Goal: Task Accomplishment & Management: Use online tool/utility

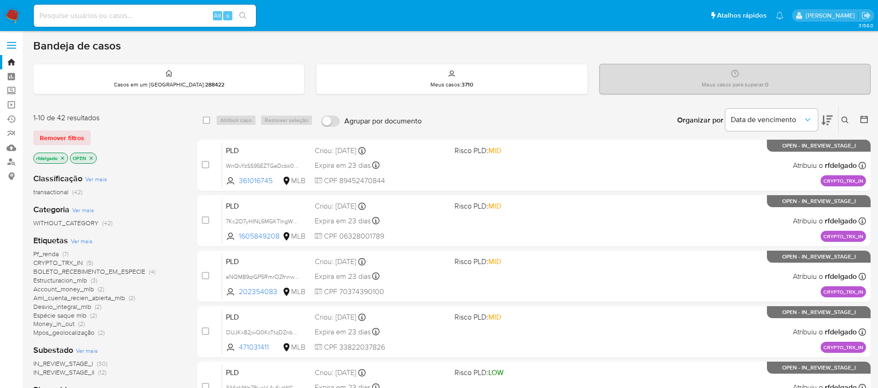
click at [11, 13] on img at bounding box center [13, 16] width 16 height 16
click at [180, 20] on input at bounding box center [145, 16] width 222 height 12
paste input "AmHiHXgM4m1KT2QUo1RzCX1g"
type input "AmHiHXgM4m1KT2QUo1RzCX1g"
click at [242, 15] on icon "search-icon" at bounding box center [242, 15] width 7 height 7
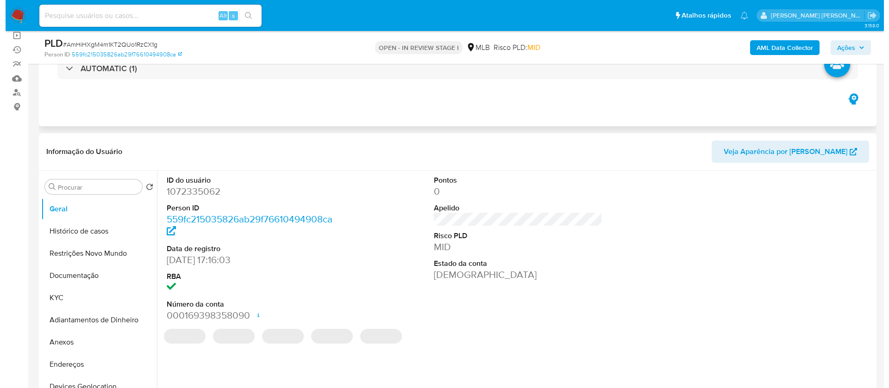
scroll to position [139, 0]
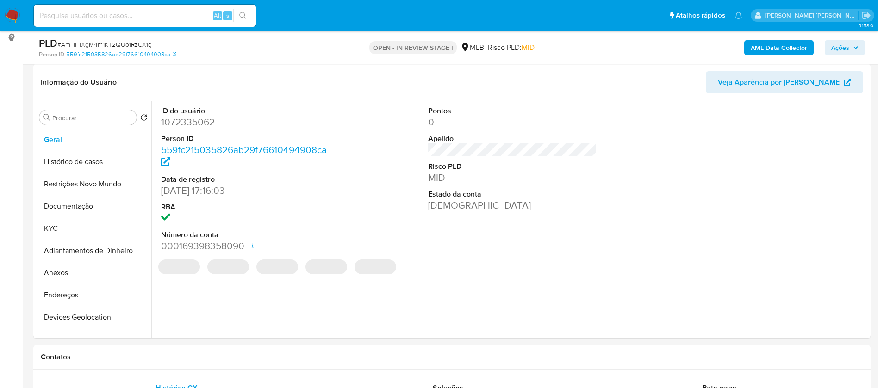
select select "10"
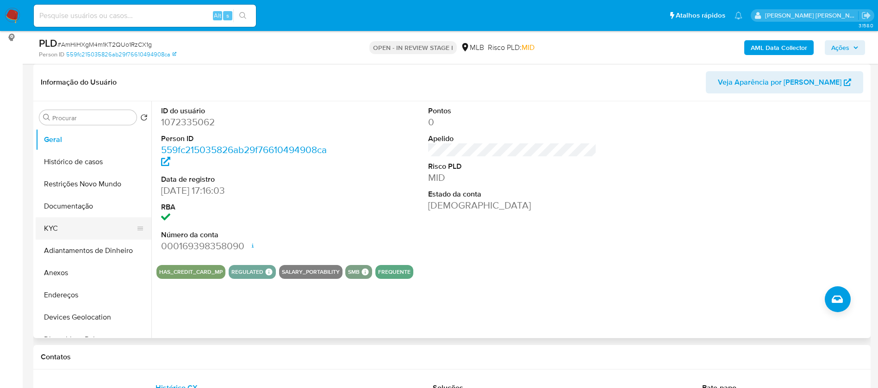
click at [62, 224] on button "KYC" at bounding box center [90, 229] width 108 height 22
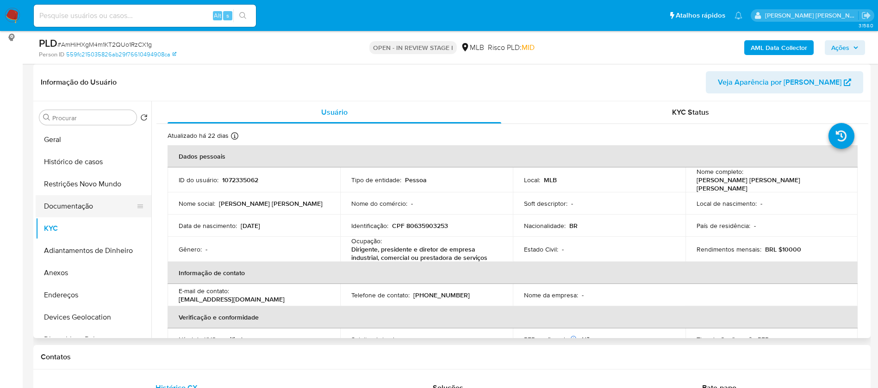
click at [89, 202] on button "Documentação" at bounding box center [90, 206] width 108 height 22
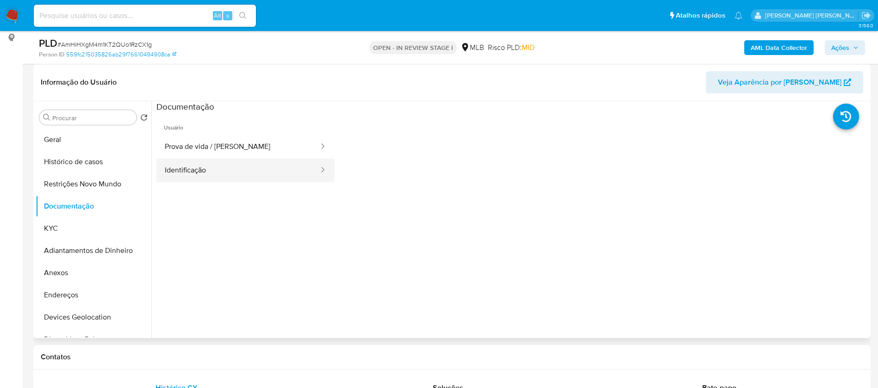
click at [173, 172] on button "Identificação" at bounding box center [237, 171] width 163 height 24
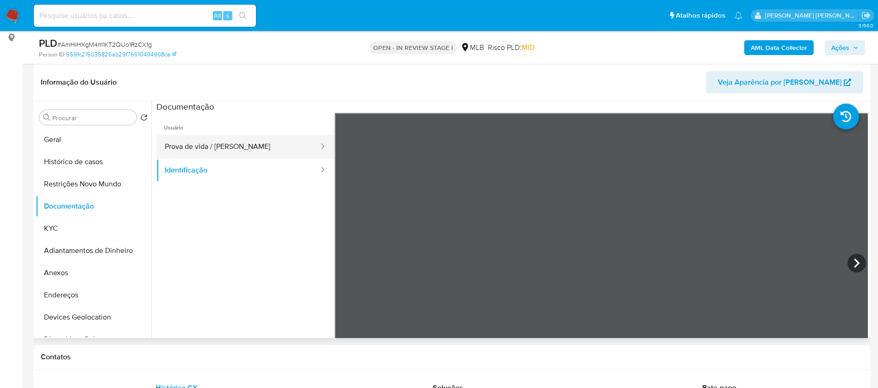
click at [182, 148] on button "Prova de vida / Selfie" at bounding box center [237, 147] width 163 height 24
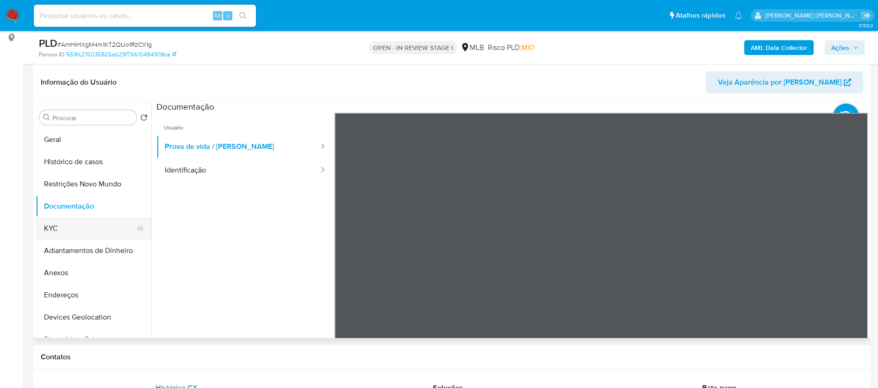
click at [71, 231] on button "KYC" at bounding box center [90, 229] width 108 height 22
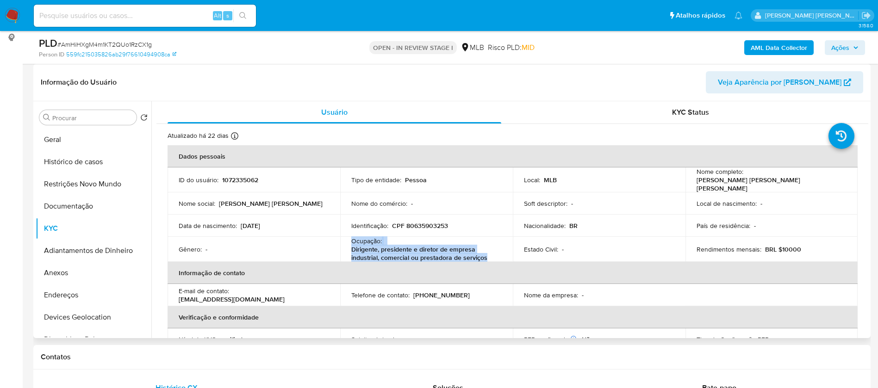
drag, startPoint x: 492, startPoint y: 255, endPoint x: 350, endPoint y: 239, distance: 142.1
click at [351, 239] on div "Ocupação : Dirigente, presidente e diretor de empresa industrial, comercial ou …" at bounding box center [426, 249] width 150 height 25
copy div "Ocupação : Dirigente, presidente e diretor de empresa industrial, comercial ou …"
click at [788, 50] on b "AML Data Collector" at bounding box center [779, 47] width 56 height 15
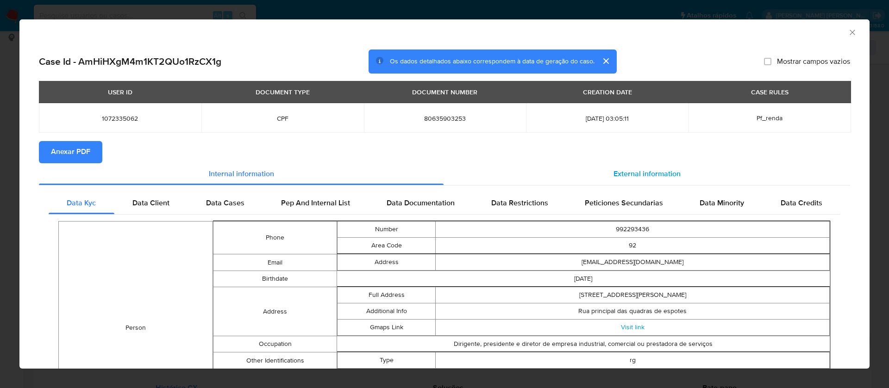
click at [628, 169] on span "External information" at bounding box center [646, 174] width 67 height 11
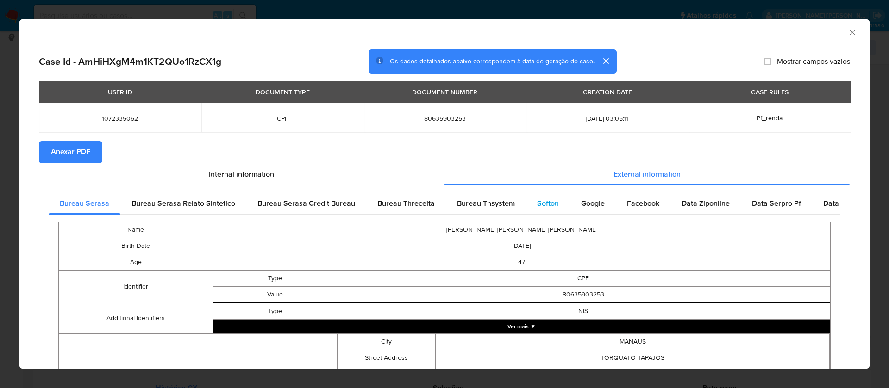
click at [546, 202] on span "Softon" at bounding box center [548, 203] width 22 height 11
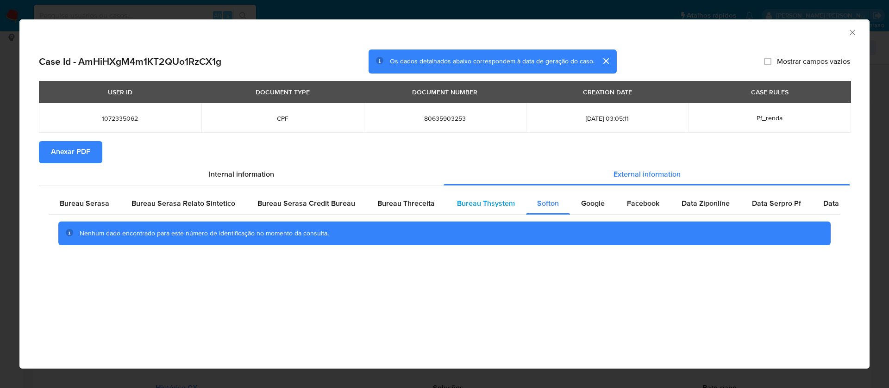
click at [486, 200] on span "Bureau Thsystem" at bounding box center [486, 203] width 58 height 11
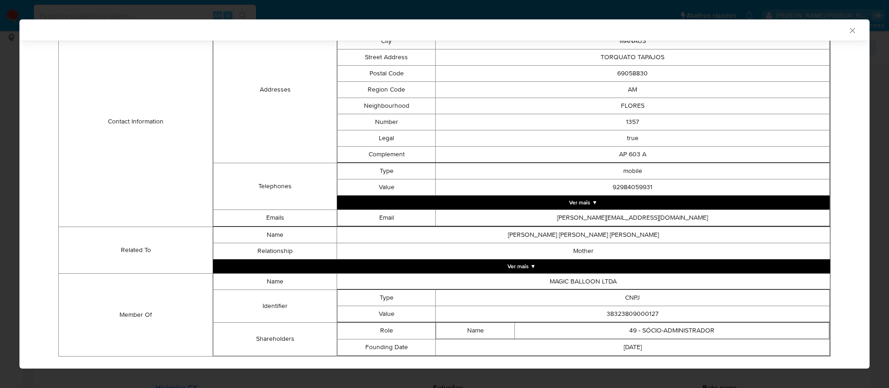
scroll to position [337, 0]
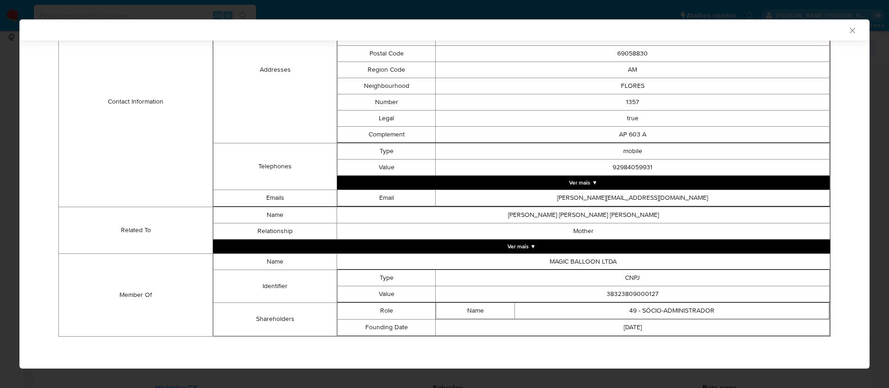
click at [638, 290] on td "38323809000127" at bounding box center [633, 294] width 394 height 16
copy td "38323809000127"
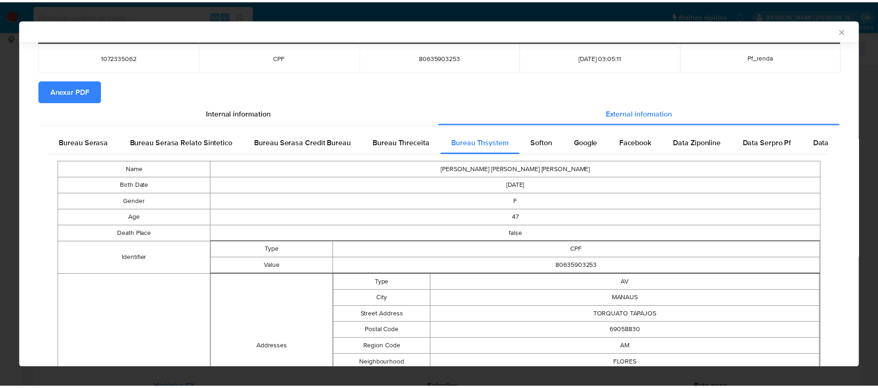
scroll to position [0, 0]
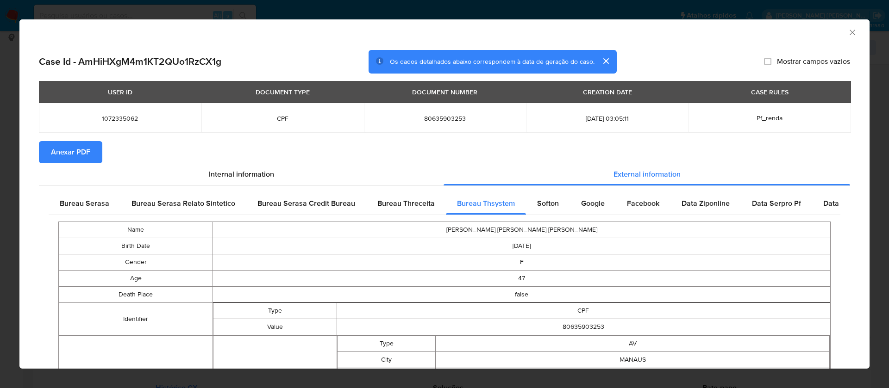
click at [90, 148] on button "Anexar PDF" at bounding box center [70, 152] width 63 height 22
click at [83, 149] on span "Anexar PDF" at bounding box center [70, 152] width 39 height 20
click at [848, 32] on icon "Fechar a janela" at bounding box center [852, 32] width 9 height 9
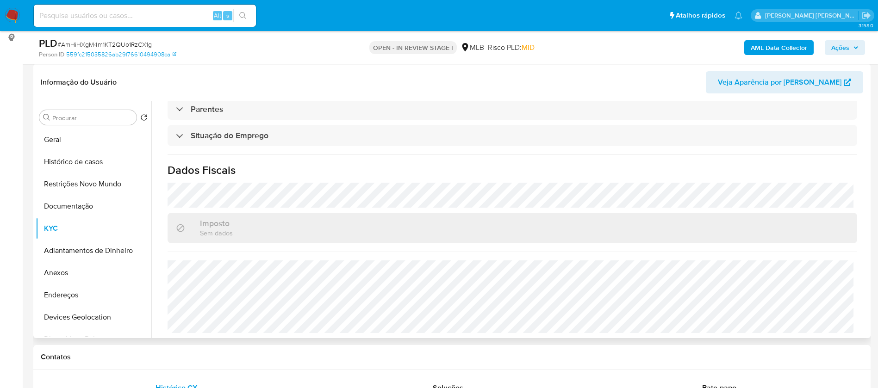
scroll to position [41, 0]
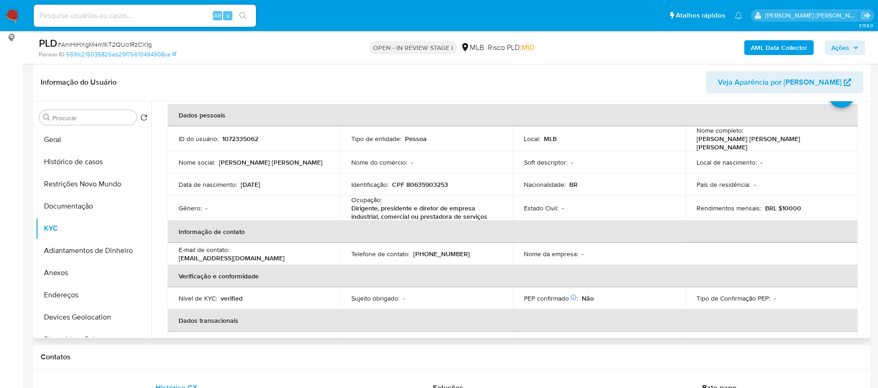
click at [795, 144] on p "Erica Cristine Lira Mendes de Menezes" at bounding box center [770, 143] width 147 height 17
drag, startPoint x: 811, startPoint y: 141, endPoint x: 692, endPoint y: 140, distance: 119.4
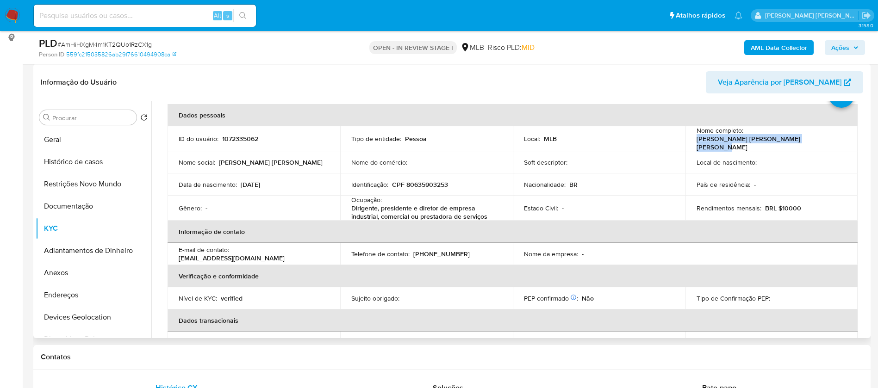
click at [692, 140] on td "Nome completo : Erica Cristine Lira Mendes de Menezes" at bounding box center [772, 138] width 173 height 25
copy p "Erica Cristine Lira Mendes de Menezes"
click at [245, 136] on p "1072335062" at bounding box center [240, 139] width 36 height 8
click at [244, 136] on p "1072335062" at bounding box center [240, 139] width 36 height 8
copy p "1072335062"
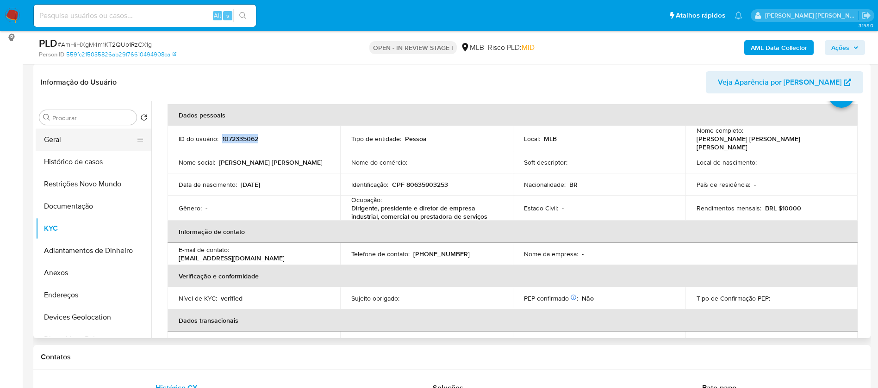
click at [90, 135] on button "Geral" at bounding box center [90, 140] width 108 height 22
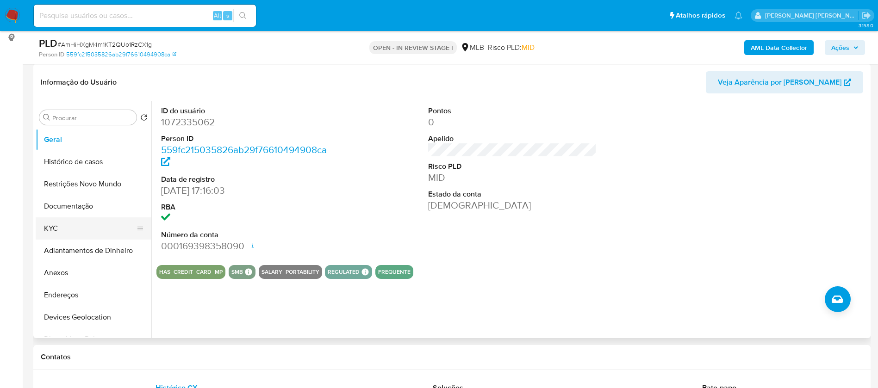
click at [56, 228] on button "KYC" at bounding box center [90, 229] width 108 height 22
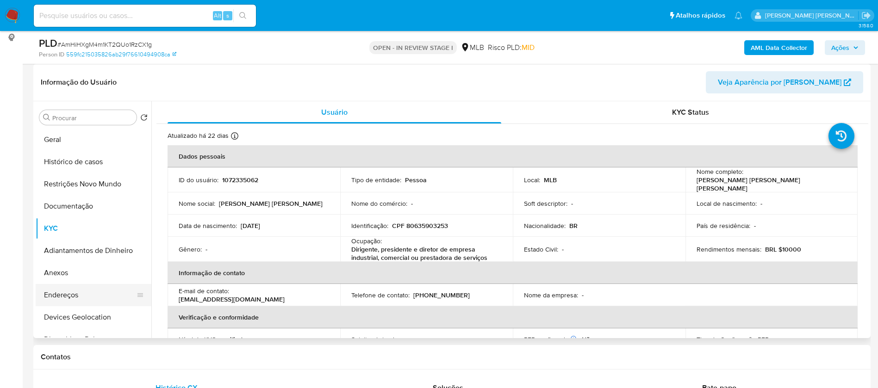
click at [85, 295] on button "Endereços" at bounding box center [90, 295] width 108 height 22
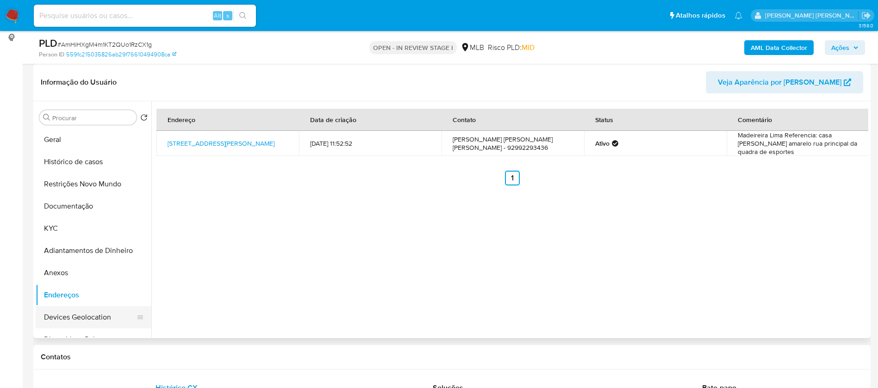
click at [94, 312] on button "Devices Geolocation" at bounding box center [90, 317] width 108 height 22
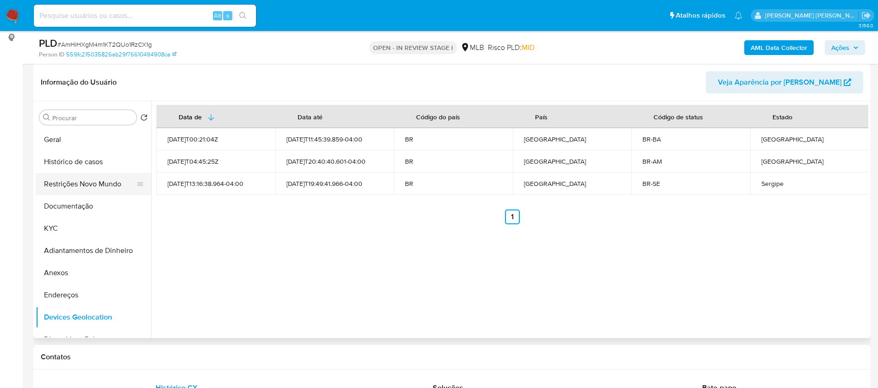
click at [96, 178] on button "Restrições Novo Mundo" at bounding box center [90, 184] width 108 height 22
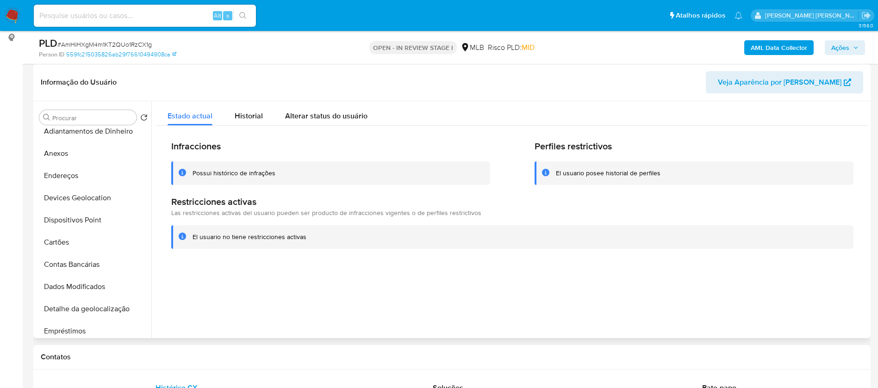
scroll to position [139, 0]
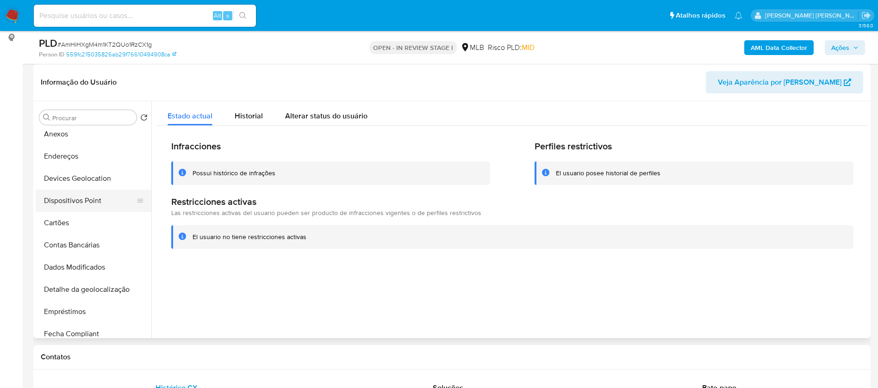
click at [94, 195] on button "Dispositivos Point" at bounding box center [90, 201] width 108 height 22
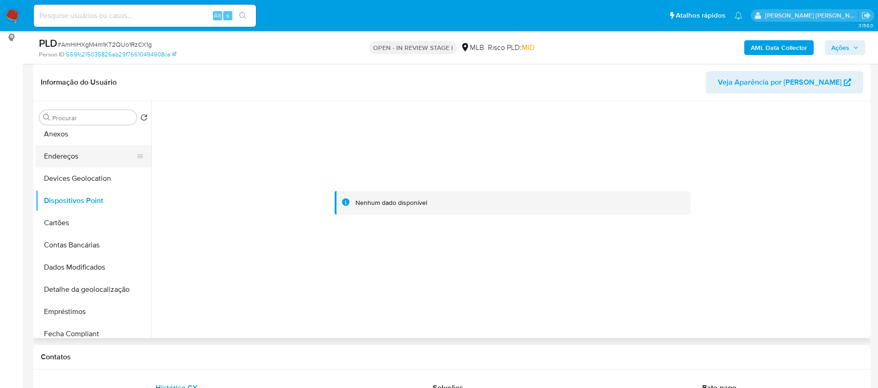
click at [88, 156] on button "Endereços" at bounding box center [90, 156] width 108 height 22
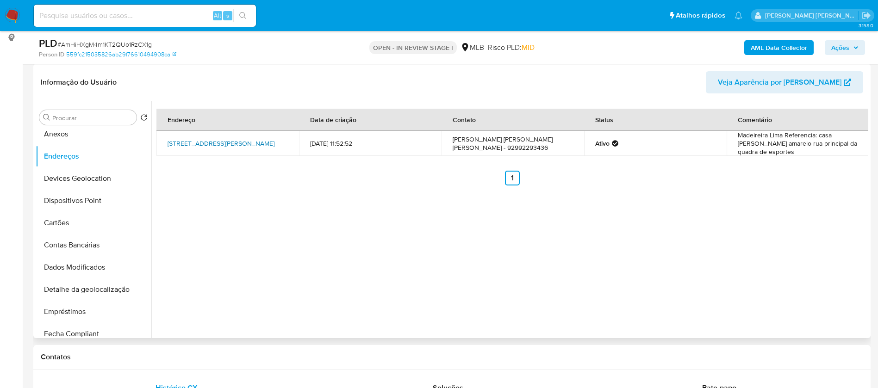
click at [226, 142] on link "Rua A1 Quadra X Loteamento Porto Poxim Conj.eduardo Gomes 396, São Cristóvão, S…" at bounding box center [221, 143] width 107 height 9
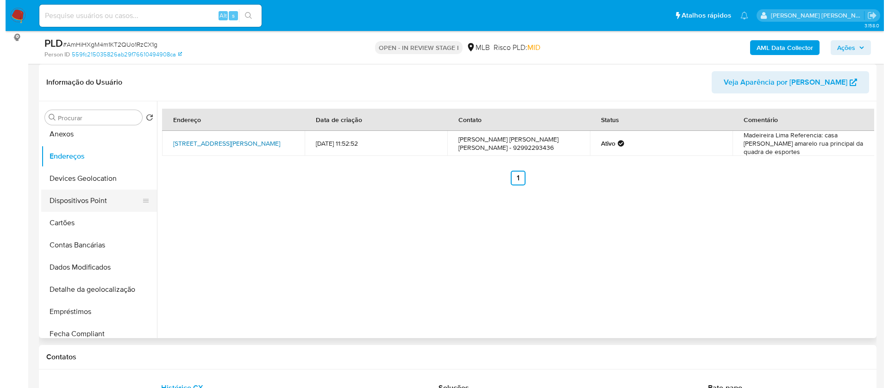
scroll to position [0, 0]
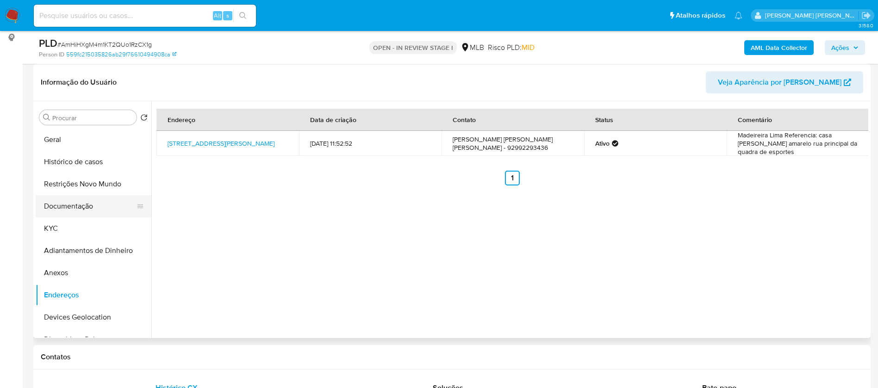
click at [84, 200] on button "Documentação" at bounding box center [90, 206] width 108 height 22
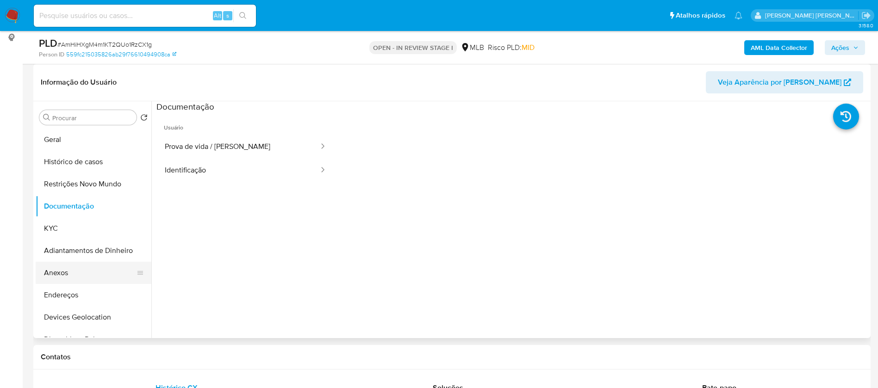
click at [78, 268] on button "Anexos" at bounding box center [90, 273] width 108 height 22
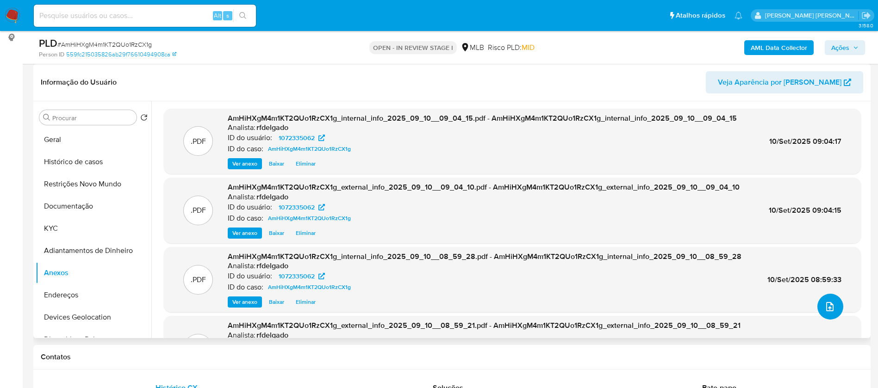
click at [825, 308] on icon "upload-file" at bounding box center [830, 306] width 11 height 11
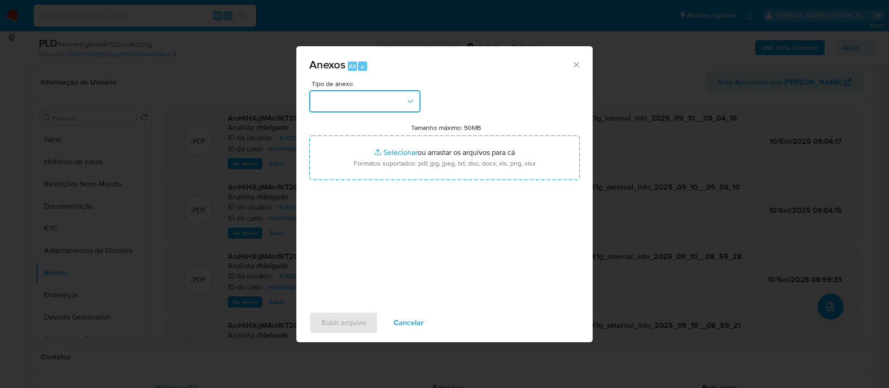
click at [384, 101] on button "button" at bounding box center [364, 101] width 111 height 22
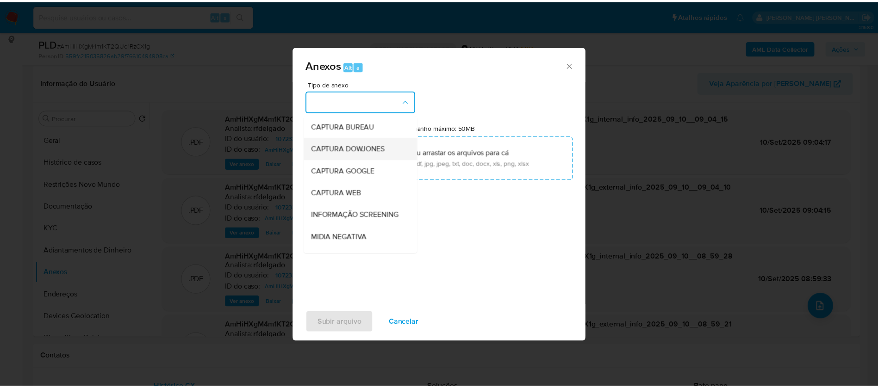
scroll to position [69, 0]
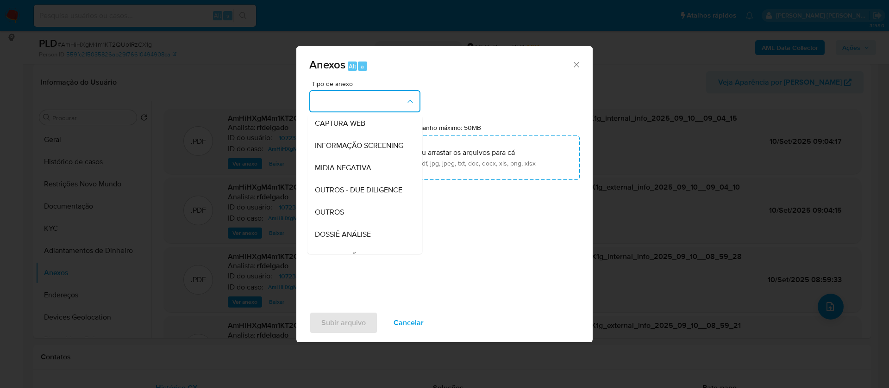
drag, startPoint x: 351, startPoint y: 252, endPoint x: 356, endPoint y: 241, distance: 11.8
click at [351, 239] on span "DOSSIÊ ANÁLISE" at bounding box center [343, 234] width 56 height 9
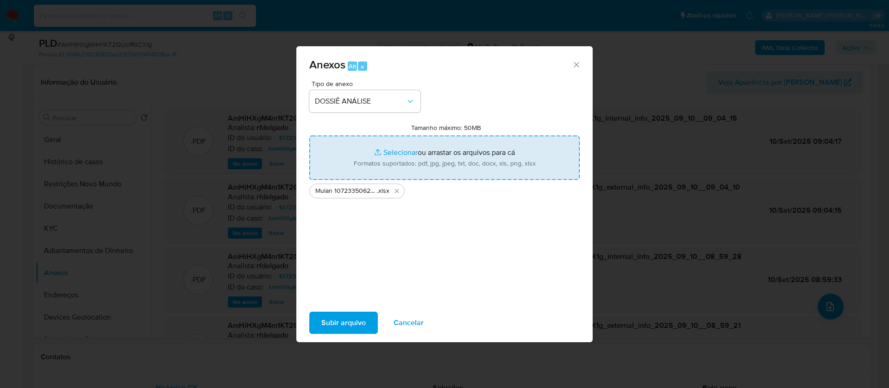
type input "C:\fakepath\SAR - - CPF 80635903253 - ERICA CRISTINE LIRA MENDES DE MENEZES.pdf"
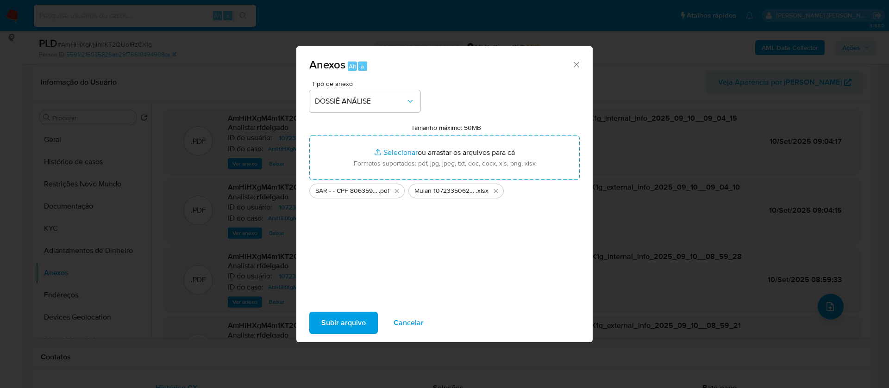
click at [360, 319] on span "Subir arquivo" at bounding box center [343, 323] width 44 height 20
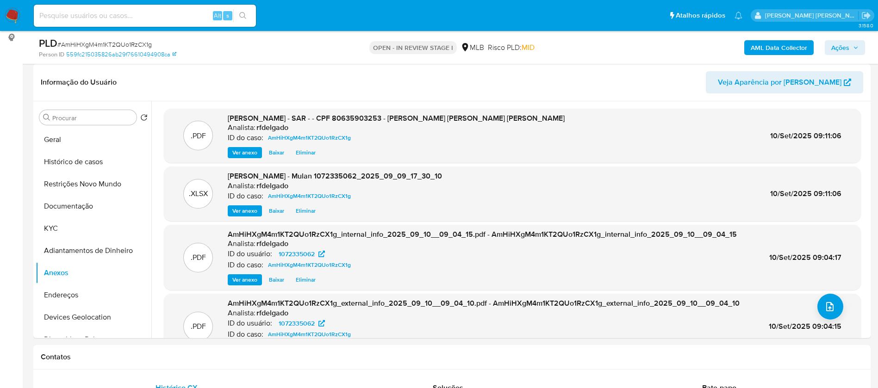
click at [837, 45] on span "Ações" at bounding box center [840, 47] width 18 height 15
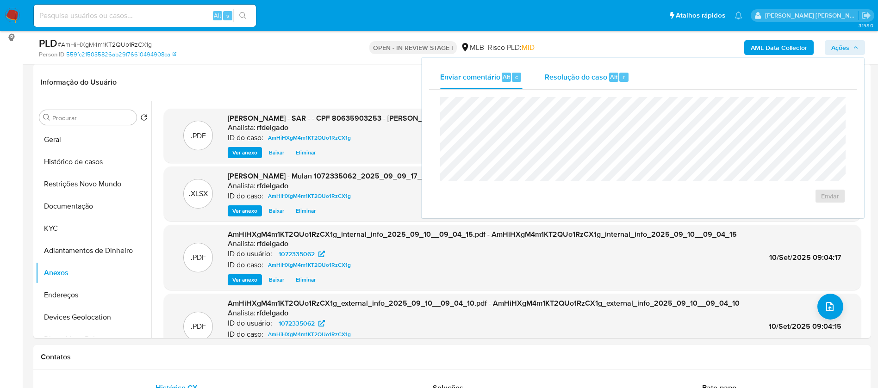
click at [582, 81] on span "Resolução do caso" at bounding box center [576, 76] width 63 height 11
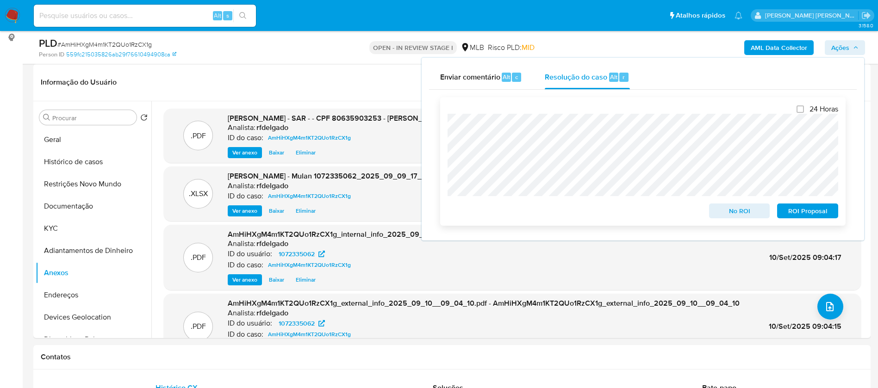
click at [809, 212] on span "ROI Proposal" at bounding box center [808, 211] width 48 height 13
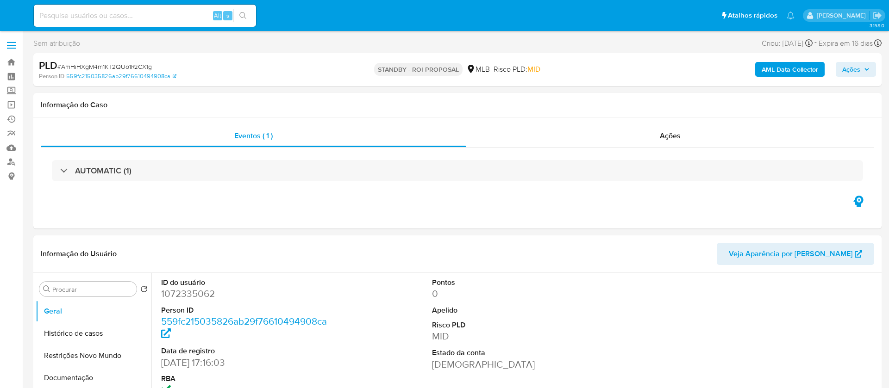
select select "10"
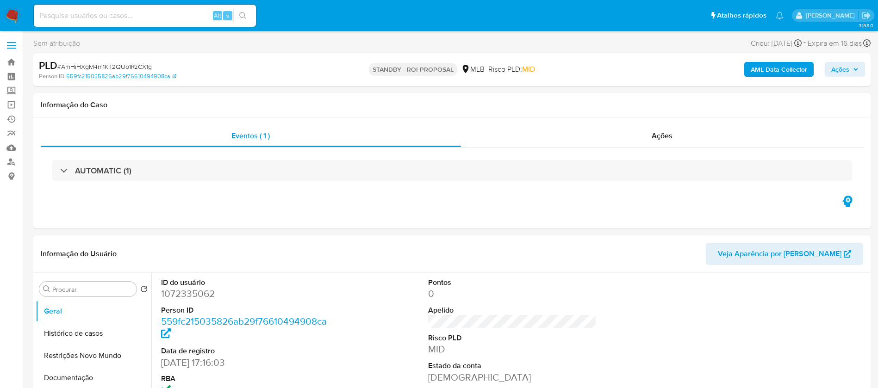
click at [187, 14] on input at bounding box center [145, 16] width 222 height 12
paste input "ggClk9tCXv0RbrFbHNQFn6ML"
type input "ggClk9tCXv0RbrFbHNQFn6ML"
click at [243, 15] on icon "search-icon" at bounding box center [242, 15] width 7 height 7
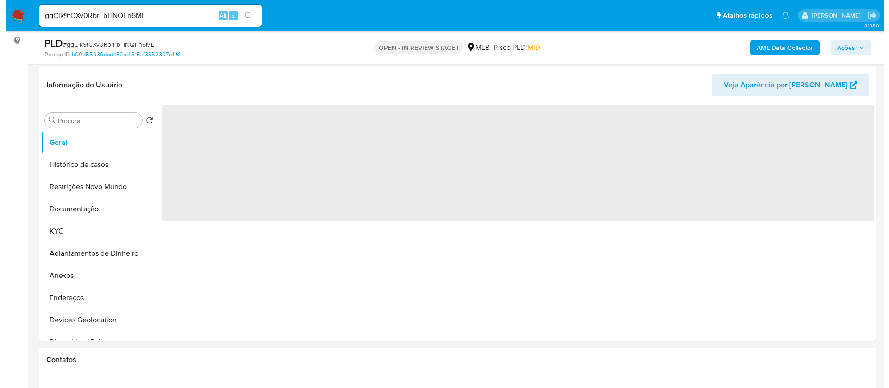
scroll to position [139, 0]
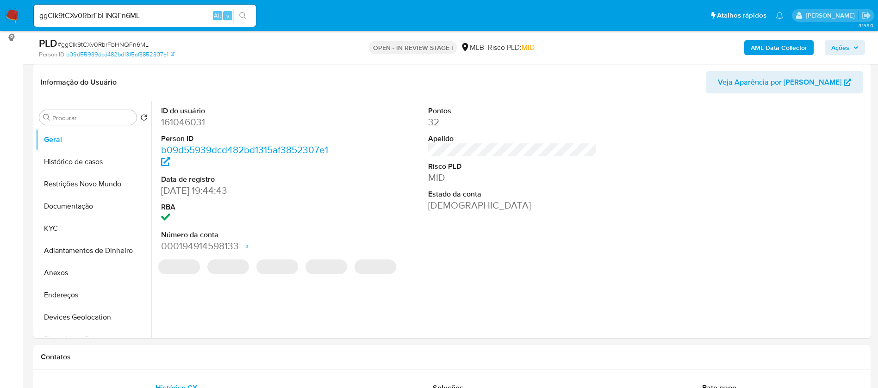
select select "10"
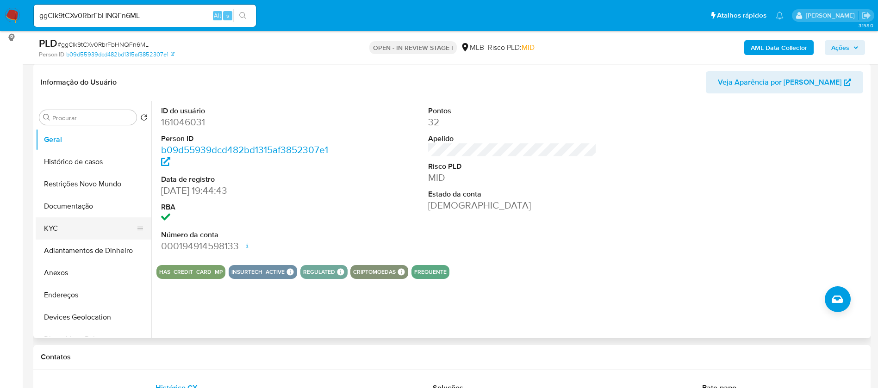
click at [91, 227] on button "KYC" at bounding box center [90, 229] width 108 height 22
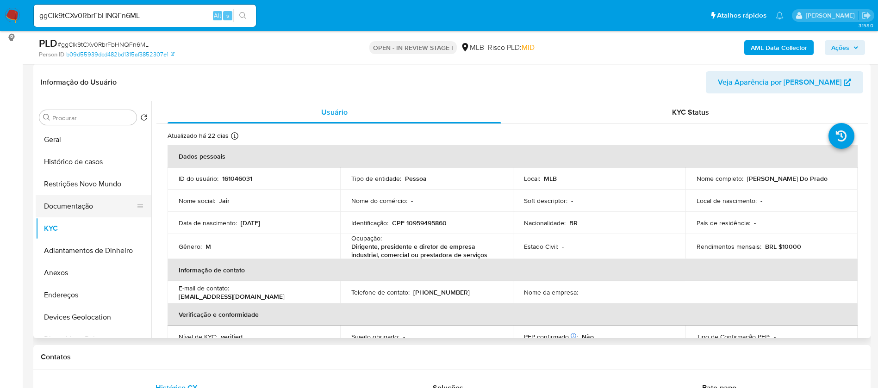
click at [84, 207] on button "Documentação" at bounding box center [90, 206] width 108 height 22
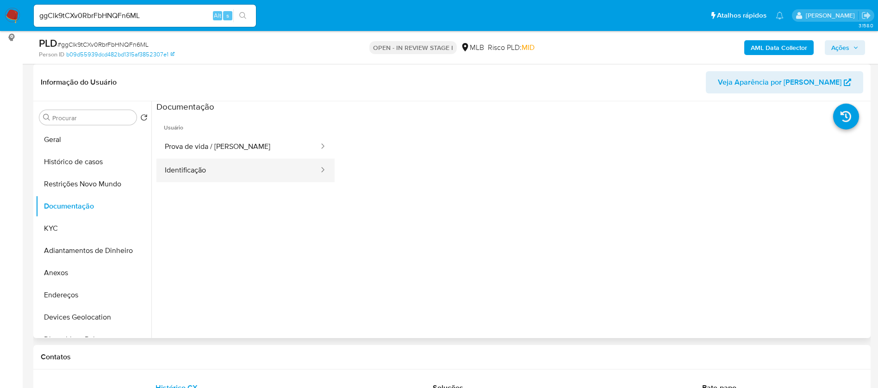
click at [168, 168] on button "Identificação" at bounding box center [237, 171] width 163 height 24
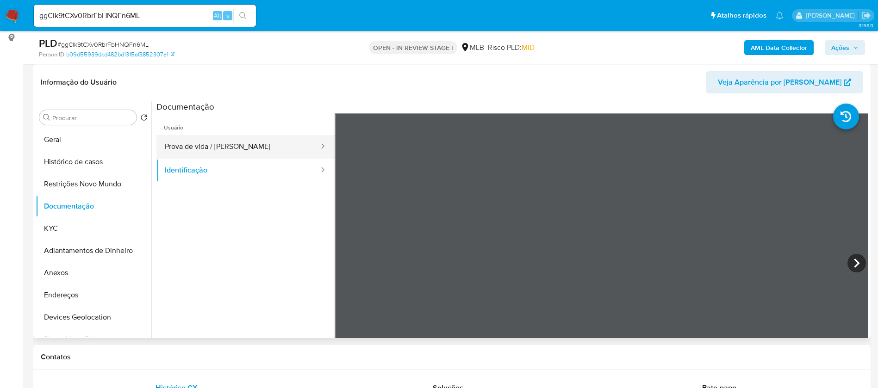
click at [188, 145] on button "Prova de vida / [PERSON_NAME]" at bounding box center [237, 147] width 163 height 24
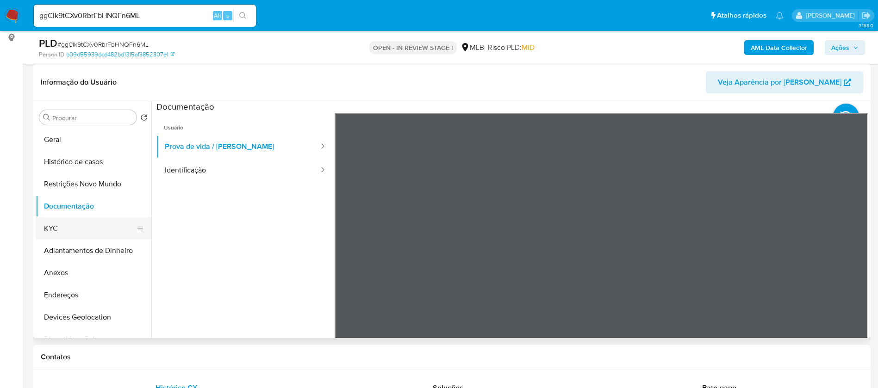
click at [73, 233] on button "KYC" at bounding box center [90, 229] width 108 height 22
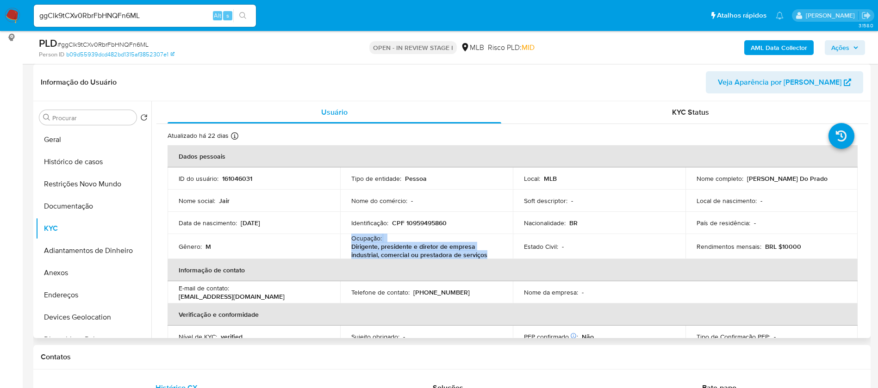
drag, startPoint x: 350, startPoint y: 238, endPoint x: 489, endPoint y: 256, distance: 140.5
click at [489, 256] on td "Ocupação : Dirigente, presidente e diretor de empresa industrial, comercial ou …" at bounding box center [426, 246] width 173 height 25
copy div "Ocupação : Dirigente, presidente e diretor de empresa industrial, comercial ou …"
click at [773, 46] on b "AML Data Collector" at bounding box center [779, 47] width 56 height 15
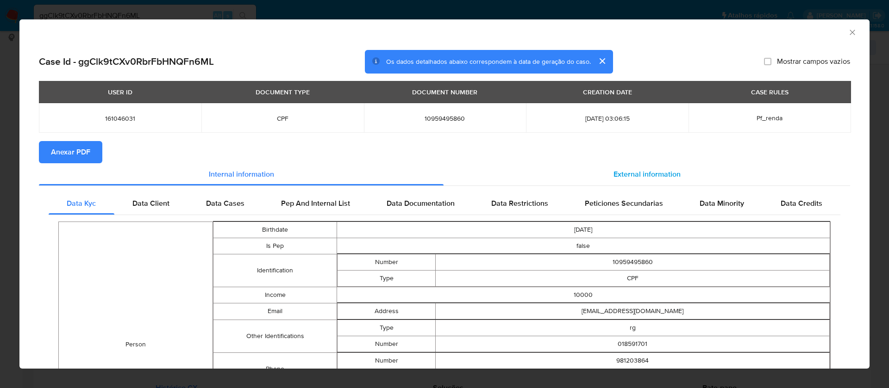
click at [615, 170] on span "External information" at bounding box center [646, 174] width 67 height 11
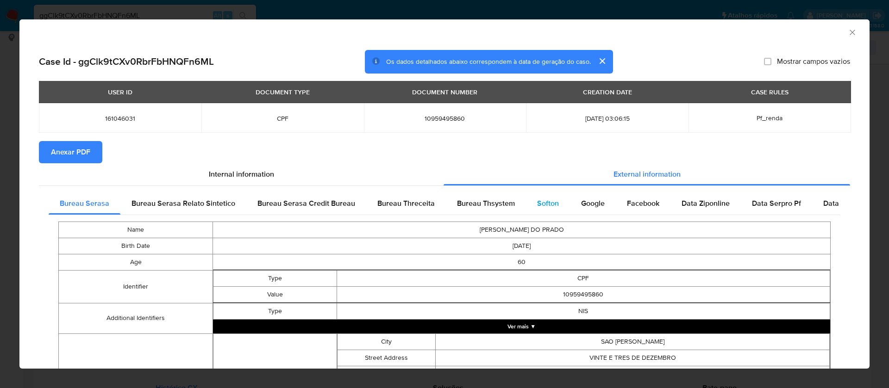
click at [548, 199] on span "Softon" at bounding box center [548, 203] width 22 height 11
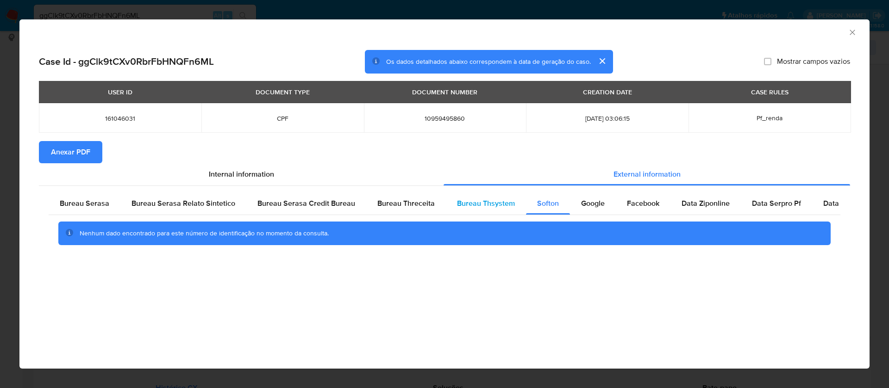
click at [484, 204] on span "Bureau Thsystem" at bounding box center [486, 203] width 58 height 11
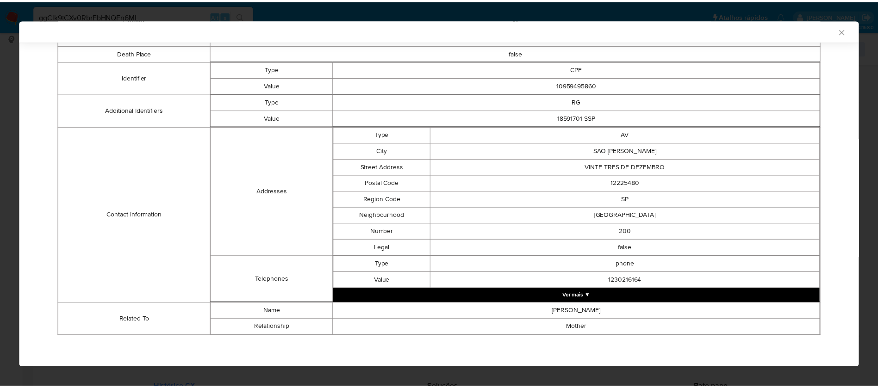
scroll to position [0, 0]
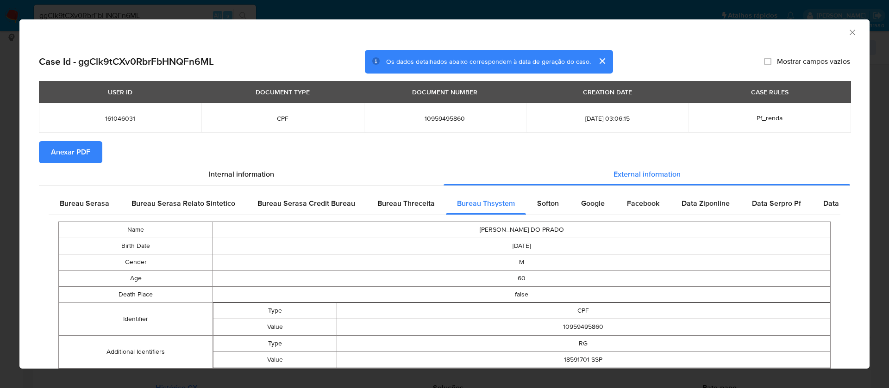
click at [91, 153] on button "Anexar PDF" at bounding box center [70, 152] width 63 height 22
click at [848, 35] on icon "Fechar a janela" at bounding box center [852, 32] width 9 height 9
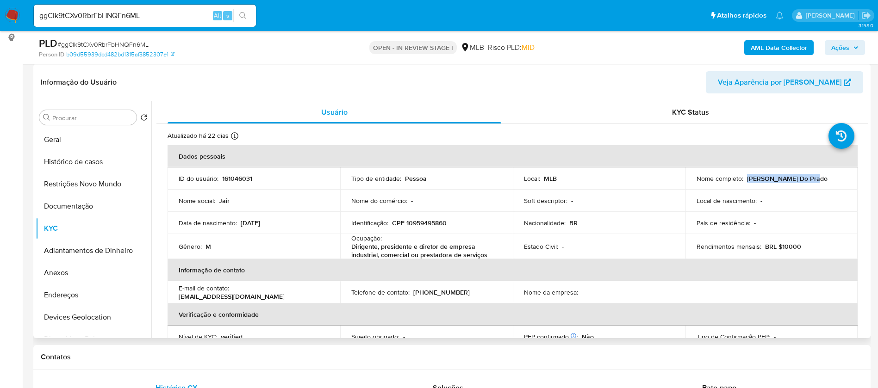
drag, startPoint x: 806, startPoint y: 179, endPoint x: 744, endPoint y: 179, distance: 62.5
click at [744, 179] on div "Nome completo : Jair Santos Do Prado" at bounding box center [772, 179] width 150 height 8
copy p "Jair Santos Do Prado"
click at [243, 178] on p "161046031" at bounding box center [237, 179] width 30 height 8
click at [243, 177] on p "161046031" at bounding box center [237, 179] width 30 height 8
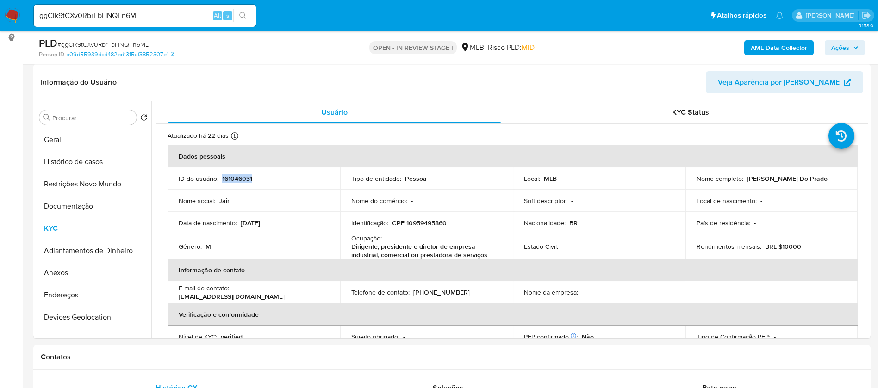
copy p "161046031"
click at [58, 144] on button "Geral" at bounding box center [90, 140] width 108 height 22
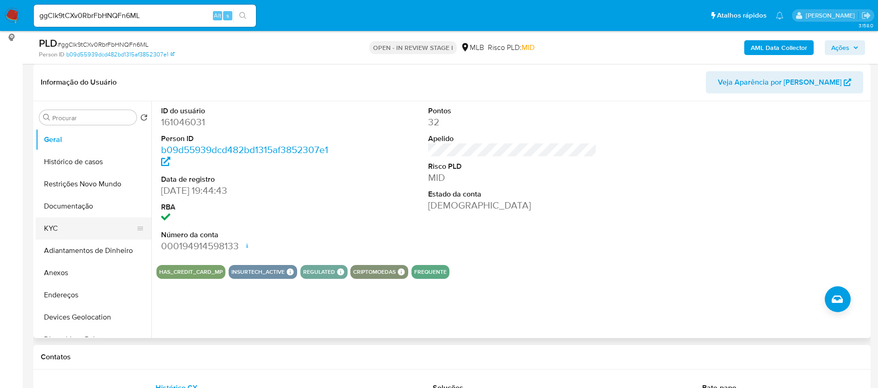
click at [63, 225] on button "KYC" at bounding box center [90, 229] width 108 height 22
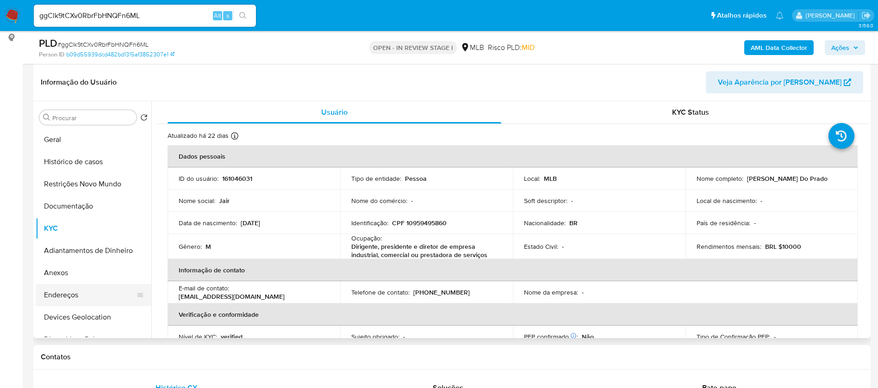
click at [77, 293] on button "Endereços" at bounding box center [90, 295] width 108 height 22
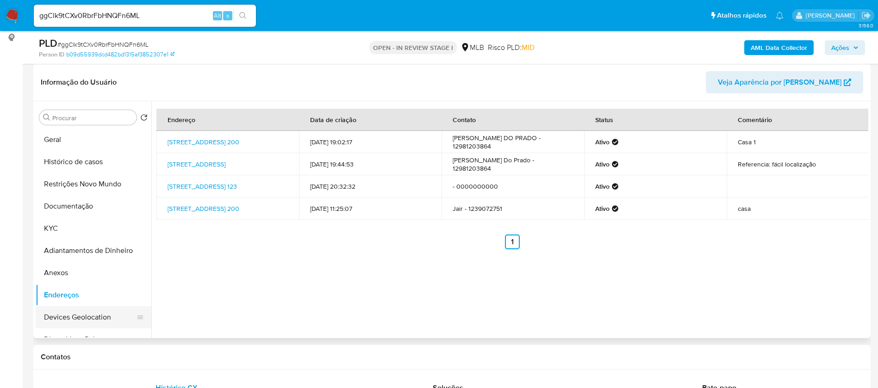
click at [97, 318] on button "Devices Geolocation" at bounding box center [90, 317] width 108 height 22
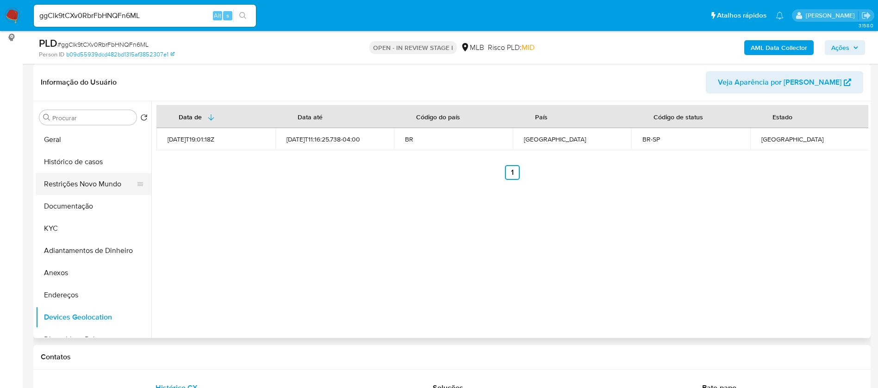
click at [76, 190] on button "Restrições Novo Mundo" at bounding box center [90, 184] width 108 height 22
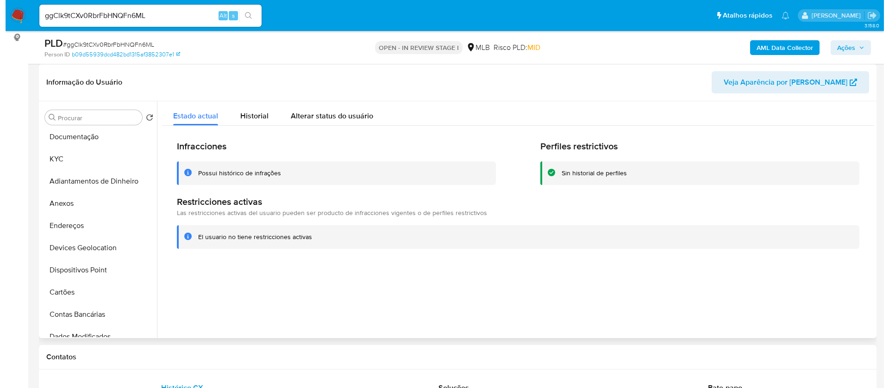
scroll to position [139, 0]
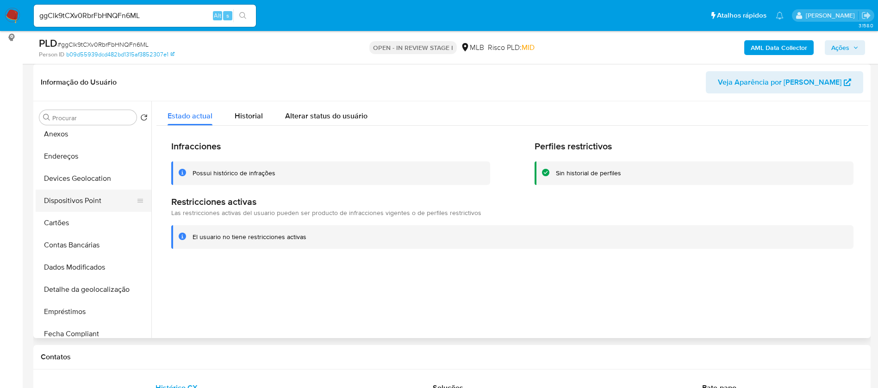
click at [90, 197] on button "Dispositivos Point" at bounding box center [90, 201] width 108 height 22
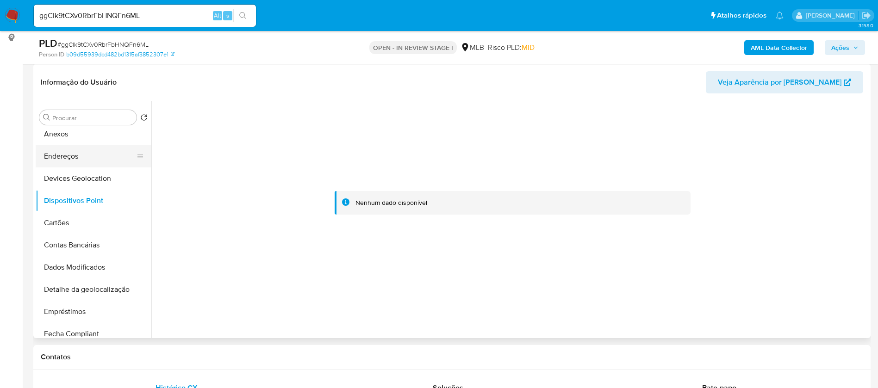
click at [51, 158] on button "Endereços" at bounding box center [90, 156] width 108 height 22
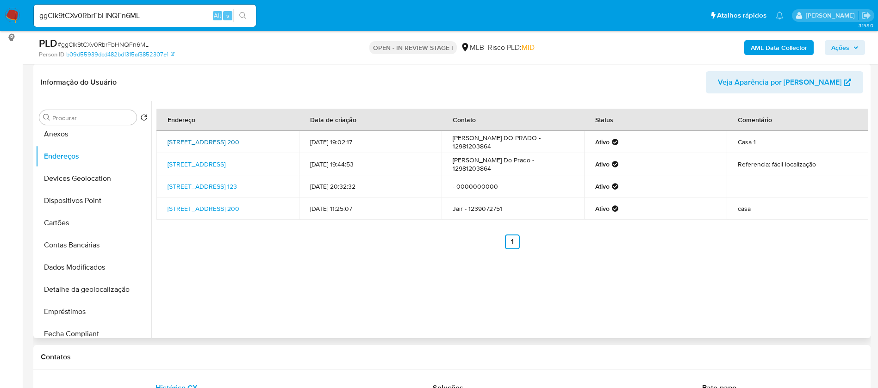
click at [197, 147] on link "Avenida Vinte E Três De Dezembro 200, São José Dos Campos, São Paulo, 12225480,…" at bounding box center [204, 142] width 72 height 9
click at [91, 137] on button "Anexos" at bounding box center [90, 134] width 108 height 22
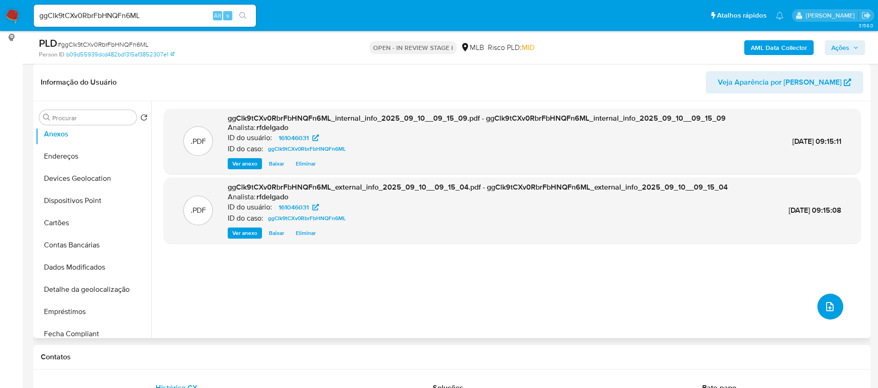
click at [827, 305] on icon "upload-file" at bounding box center [830, 306] width 11 height 11
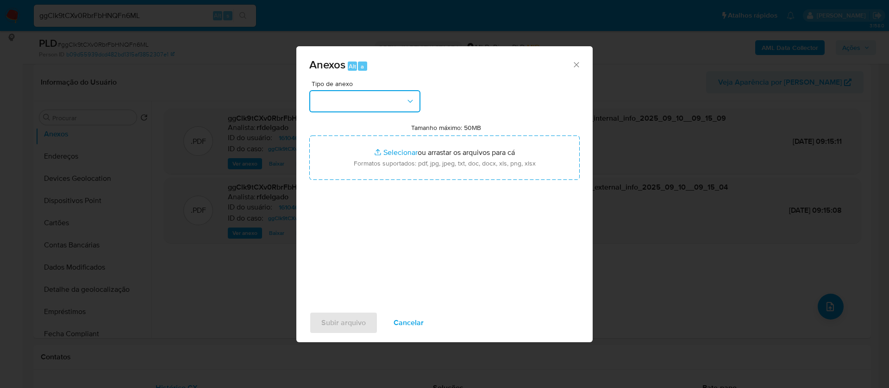
click at [401, 106] on button "button" at bounding box center [364, 101] width 111 height 22
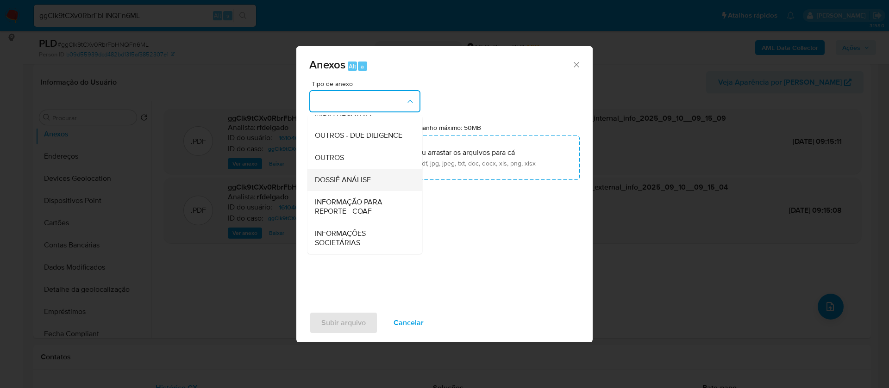
click at [374, 185] on div "DOSSIÊ ANÁLISE" at bounding box center [362, 180] width 94 height 22
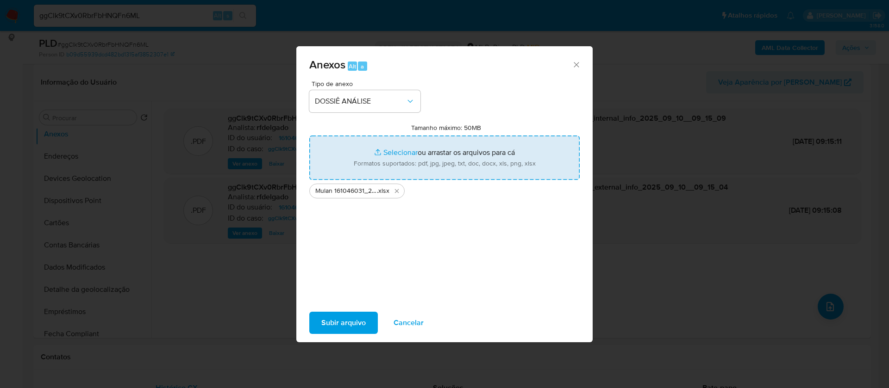
type input "C:\fakepath\SAR - - CPF 80635903253 - ERICA CRISTINE LIRA MENDES DE MENEZES.pdf"
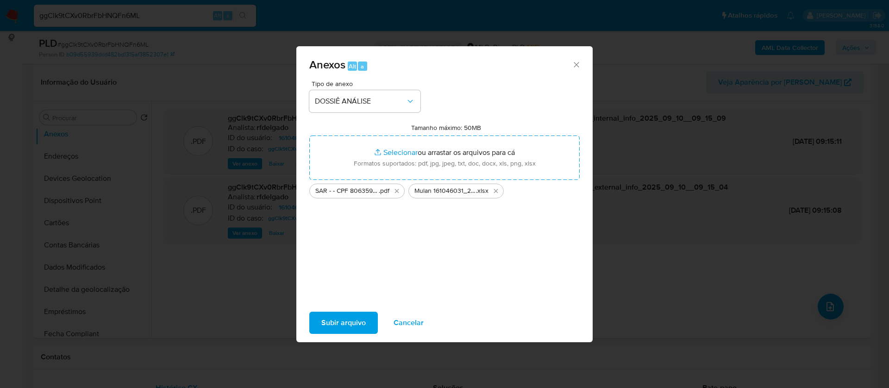
click at [338, 319] on span "Subir arquivo" at bounding box center [343, 323] width 44 height 20
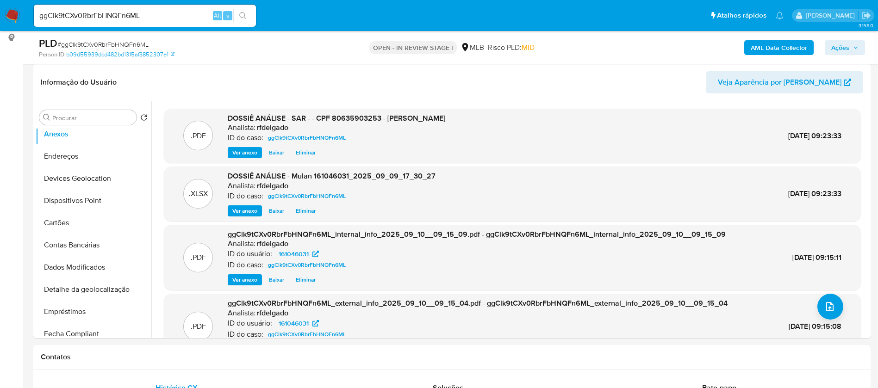
click at [856, 43] on span "Ações" at bounding box center [844, 47] width 27 height 13
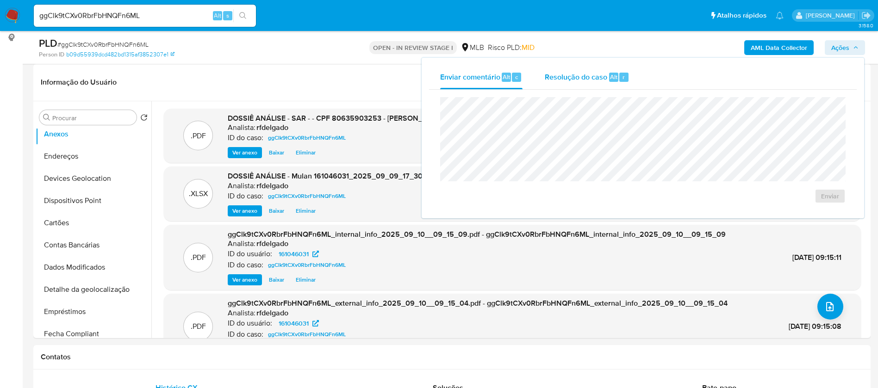
click at [573, 80] on span "Resolução do caso" at bounding box center [576, 76] width 63 height 11
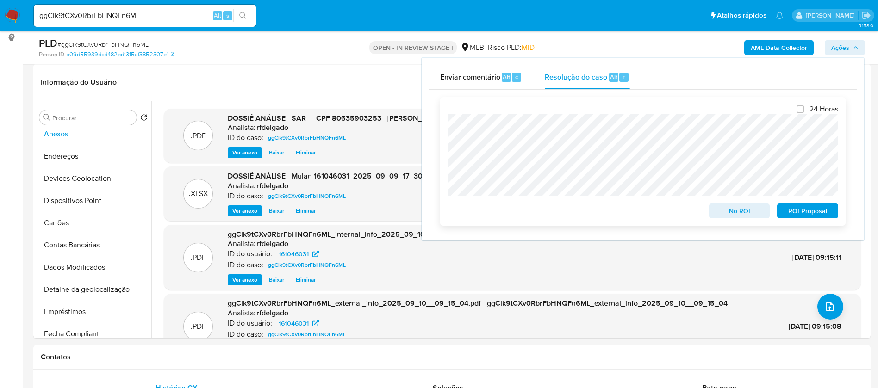
click at [796, 216] on span "ROI Proposal" at bounding box center [808, 211] width 48 height 13
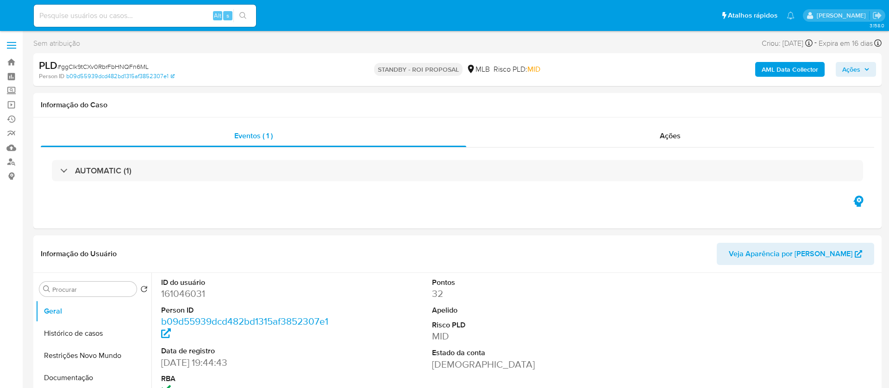
select select "10"
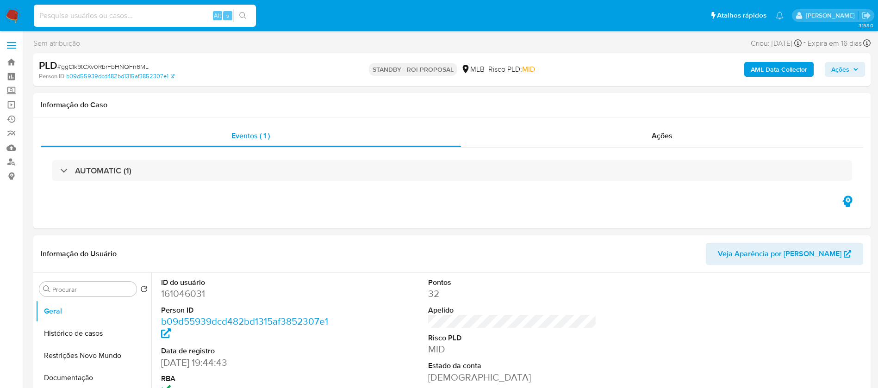
click at [187, 18] on input at bounding box center [145, 16] width 222 height 12
paste input "UfSkjXhVf6cQ6tPPlsv1gnSb"
type input "UfSkjXhVf6cQ6tPPlsv1gnSb"
click at [237, 19] on button "search-icon" at bounding box center [242, 15] width 19 height 13
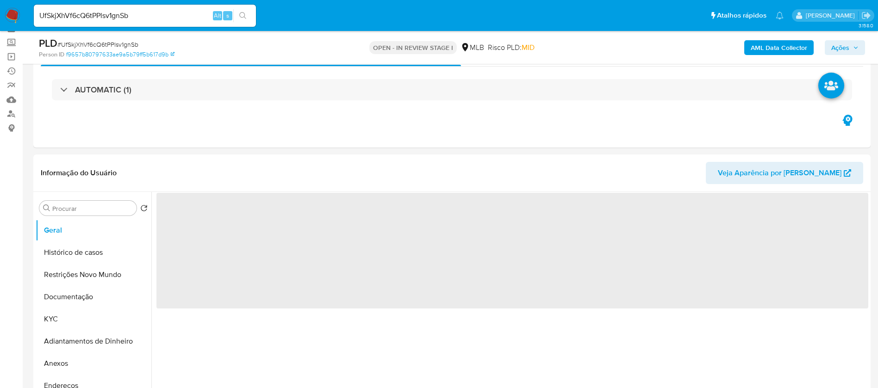
scroll to position [69, 0]
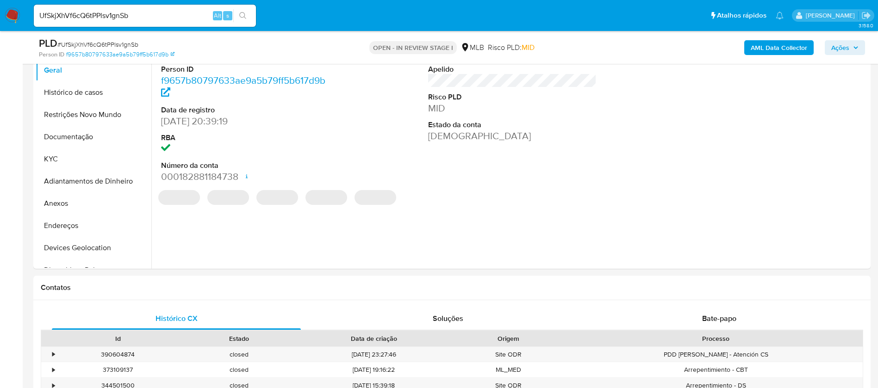
select select "10"
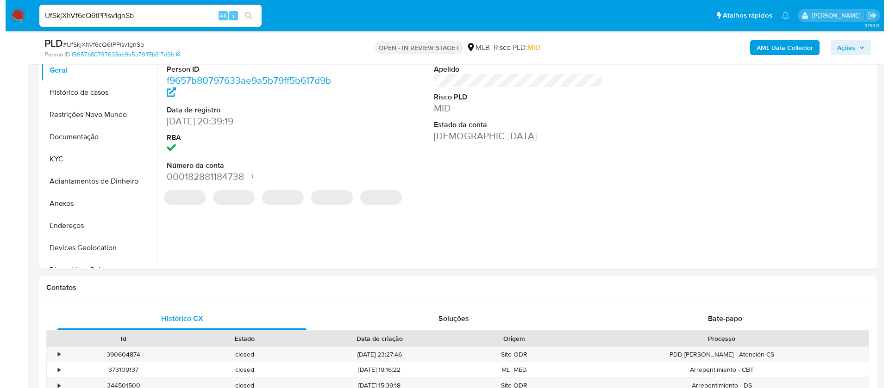
scroll to position [139, 0]
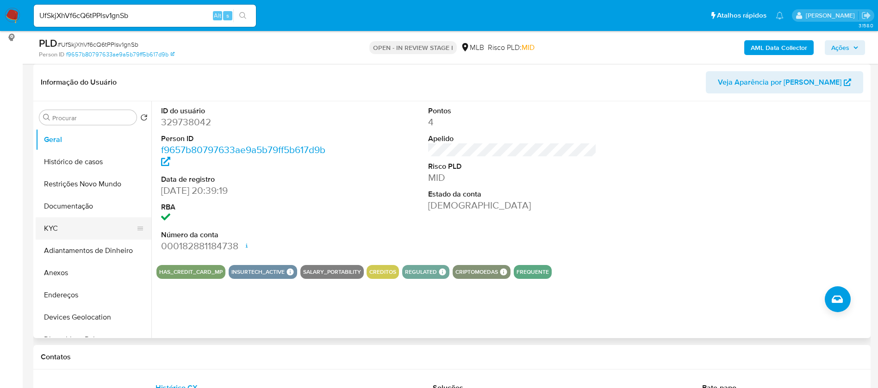
click at [85, 230] on button "KYC" at bounding box center [90, 229] width 108 height 22
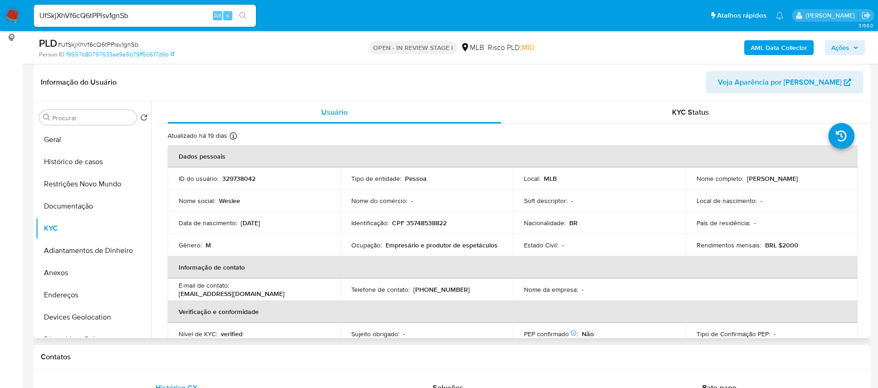
click at [394, 248] on p "Empresário e produtor de espetáculos" at bounding box center [442, 245] width 112 height 8
copy div "Ocupação : Empresário e produtor de espetáculos"
click at [81, 208] on button "Documentação" at bounding box center [90, 206] width 108 height 22
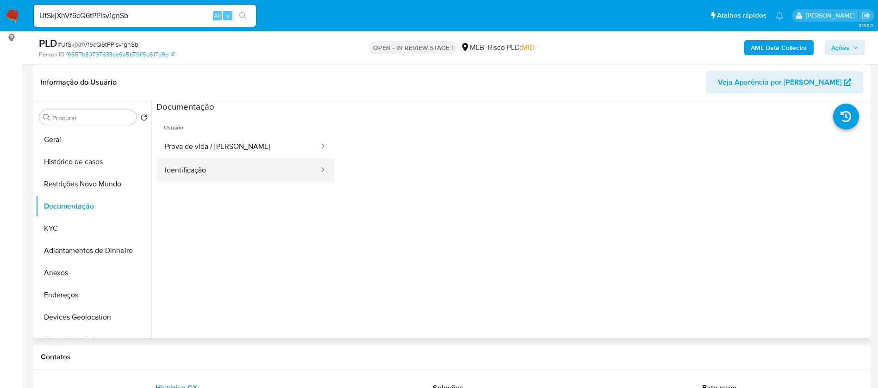
click at [242, 172] on button "Identificação" at bounding box center [237, 171] width 163 height 24
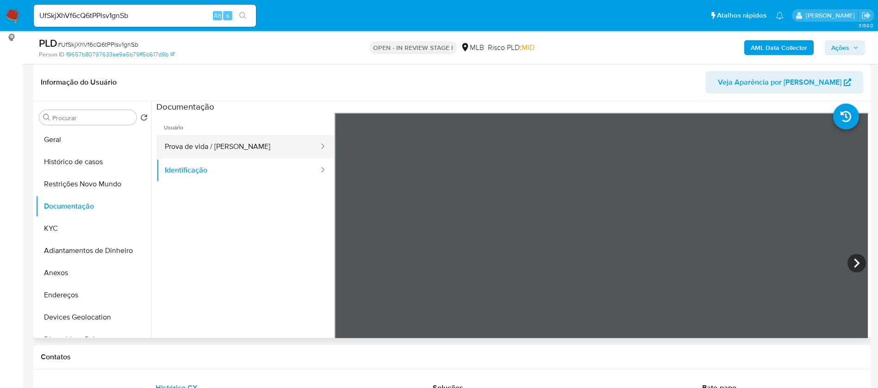
click at [249, 153] on button "Prova de vida / [PERSON_NAME]" at bounding box center [237, 147] width 163 height 24
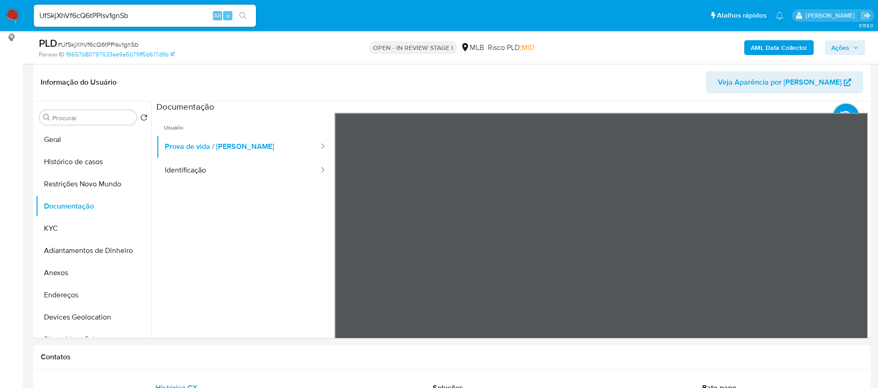
click at [797, 48] on b "AML Data Collector" at bounding box center [779, 47] width 56 height 15
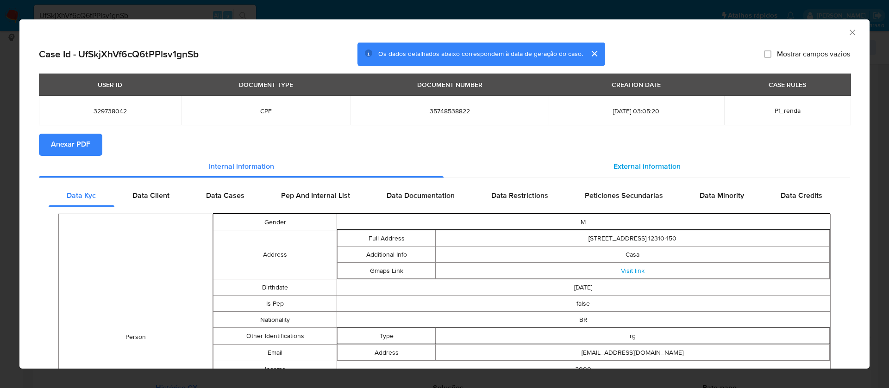
click at [625, 159] on div "External information" at bounding box center [647, 167] width 406 height 22
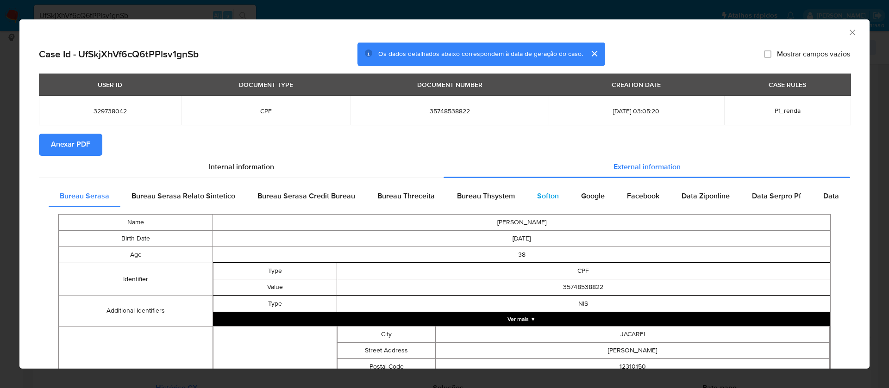
click at [541, 192] on span "Softon" at bounding box center [548, 196] width 22 height 11
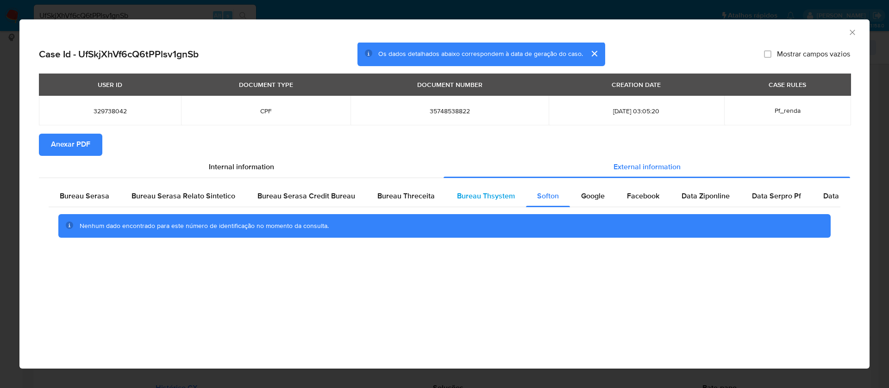
click at [488, 192] on span "Bureau Thsystem" at bounding box center [486, 196] width 58 height 11
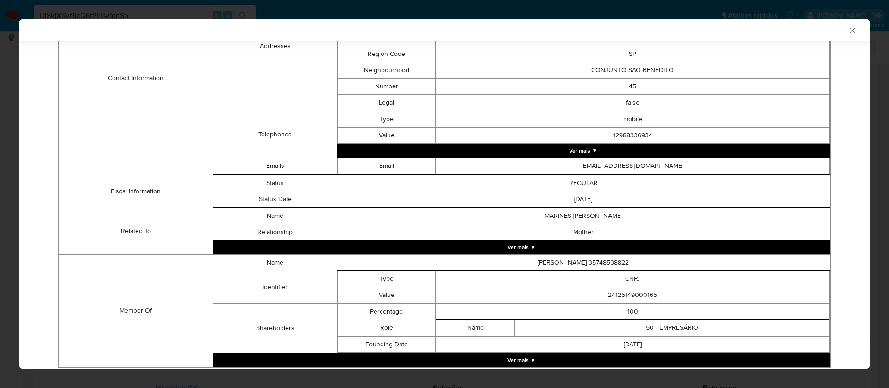
scroll to position [376, 0]
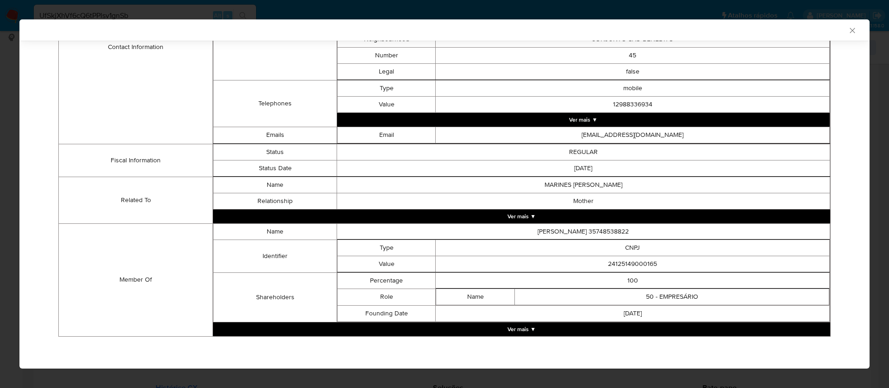
click at [626, 263] on td "24125149000165" at bounding box center [633, 264] width 394 height 16
copy td "24125149000165"
click at [525, 327] on button "Ver mais ▼" at bounding box center [521, 330] width 617 height 14
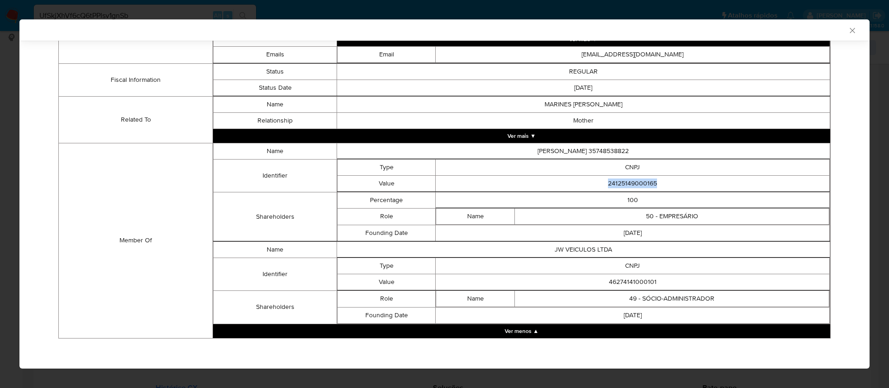
scroll to position [459, 0]
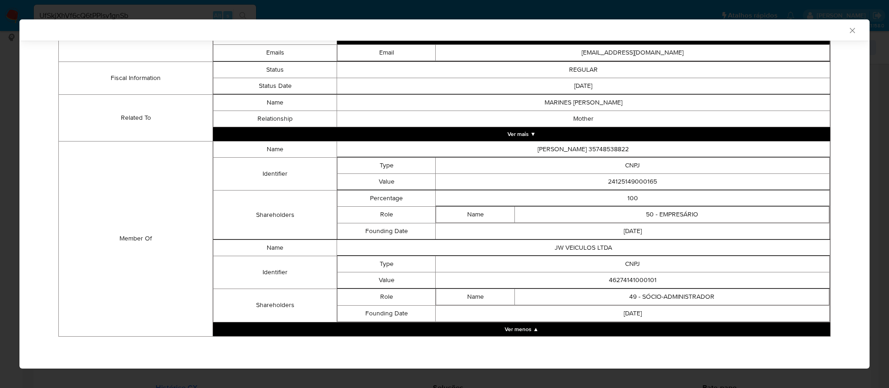
click at [634, 281] on td "46274141000101" at bounding box center [633, 280] width 394 height 16
copy td "46274141000101"
click at [583, 246] on td "JW VEICULOS LTDA" at bounding box center [583, 248] width 493 height 16
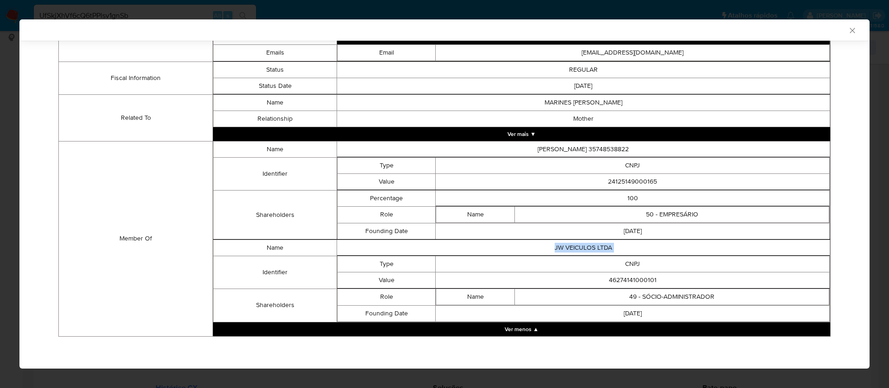
click at [583, 246] on td "JW VEICULOS LTDA" at bounding box center [583, 248] width 493 height 16
copy td "JW VEICULOS LTDA"
click at [630, 281] on td "46274141000101" at bounding box center [633, 280] width 394 height 16
click at [630, 280] on td "46274141000101" at bounding box center [633, 280] width 394 height 16
copy td "46274141000101"
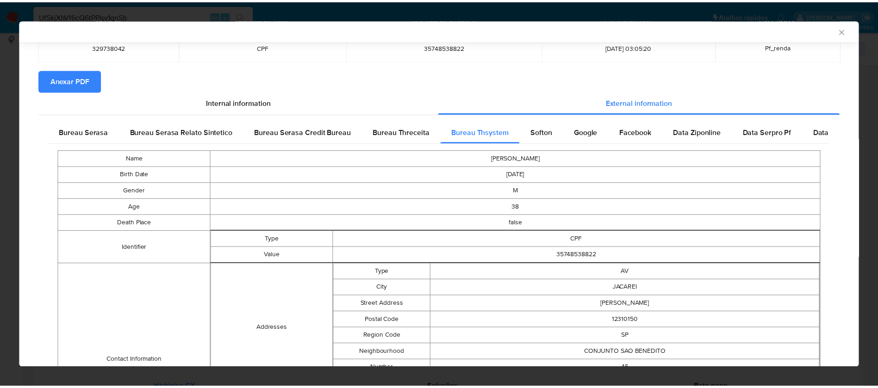
scroll to position [0, 0]
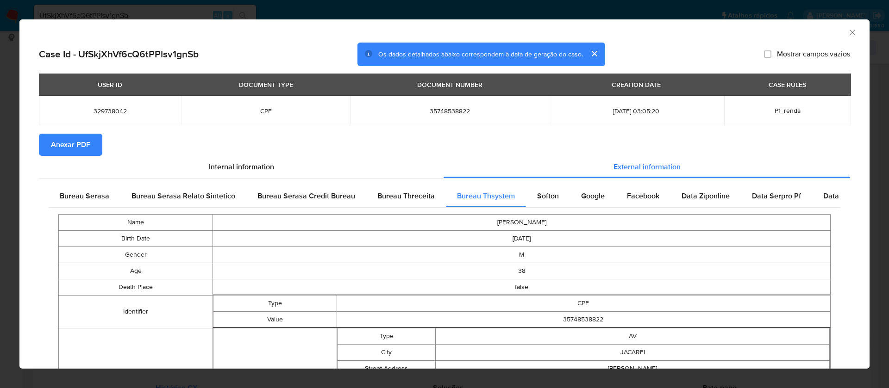
click at [91, 153] on button "Anexar PDF" at bounding box center [70, 145] width 63 height 22
click at [848, 31] on icon "Fechar a janela" at bounding box center [852, 32] width 9 height 9
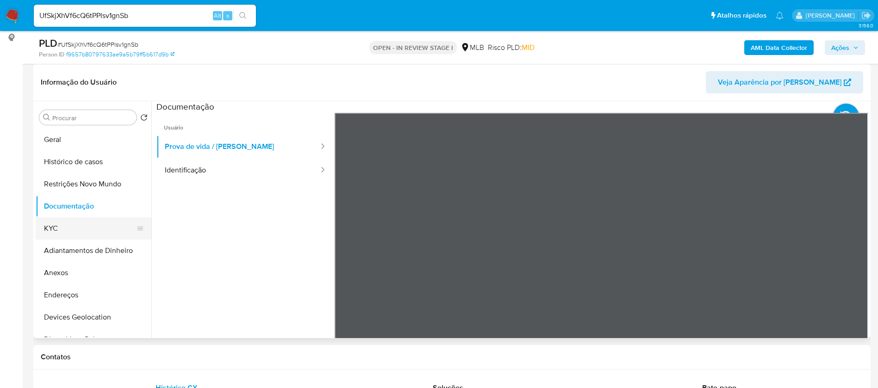
click at [77, 229] on button "KYC" at bounding box center [90, 229] width 108 height 22
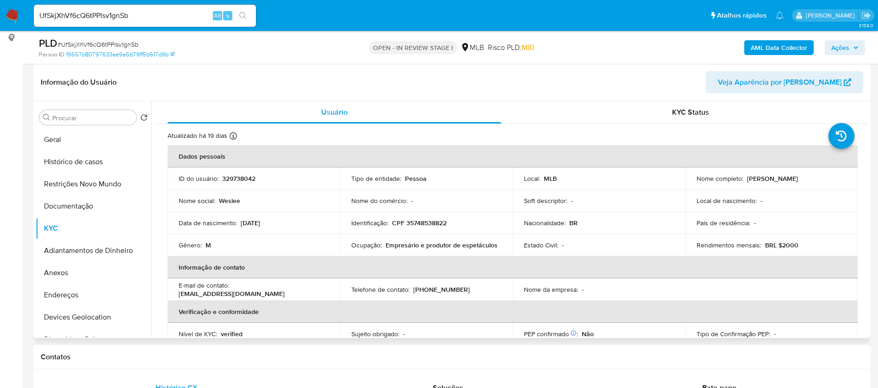
drag, startPoint x: 816, startPoint y: 180, endPoint x: 745, endPoint y: 180, distance: 70.8
click at [745, 180] on div "Nome completo : Weslee Fabiano Chagas" at bounding box center [772, 179] width 150 height 8
copy p "Weslee Fabiano Chagas"
click at [238, 181] on p "329738042" at bounding box center [238, 179] width 33 height 8
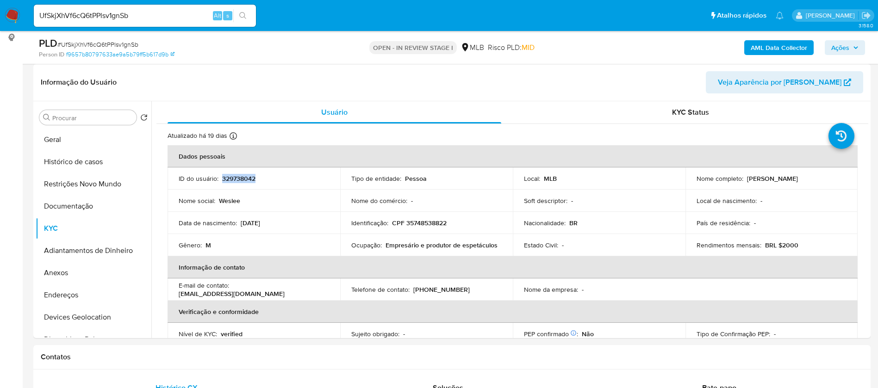
copy p "329738042"
click at [88, 136] on button "Geral" at bounding box center [90, 140] width 108 height 22
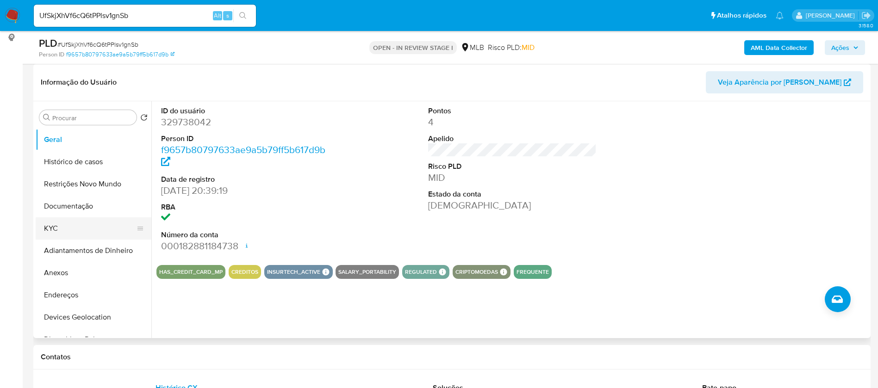
click at [57, 221] on button "KYC" at bounding box center [90, 229] width 108 height 22
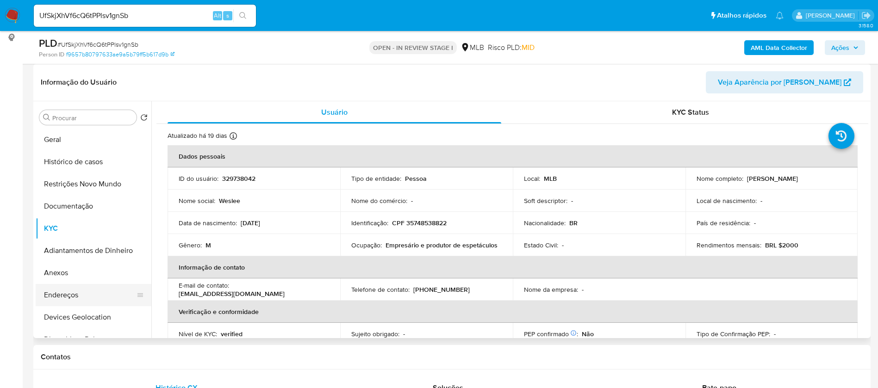
click at [94, 287] on button "Endereços" at bounding box center [90, 295] width 108 height 22
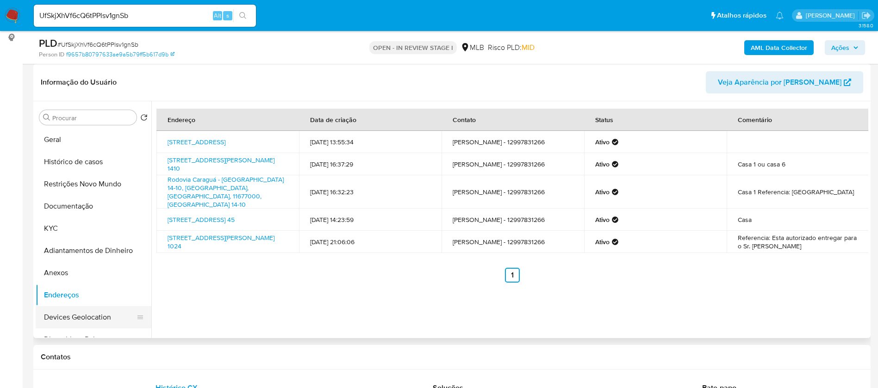
click at [106, 309] on button "Devices Geolocation" at bounding box center [90, 317] width 108 height 22
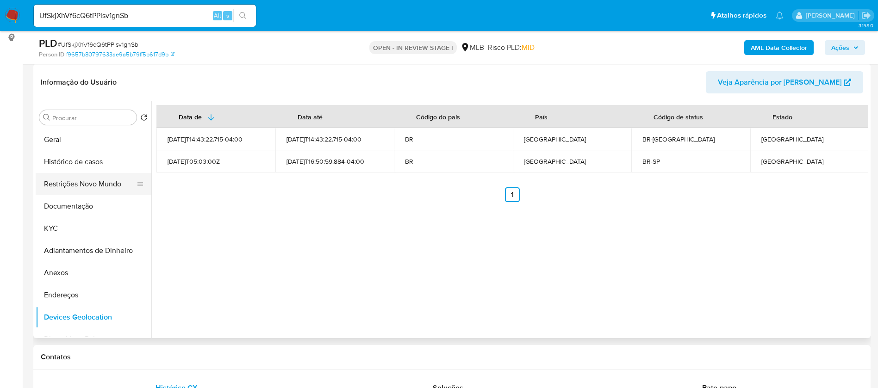
click at [99, 191] on button "Restrições Novo Mundo" at bounding box center [90, 184] width 108 height 22
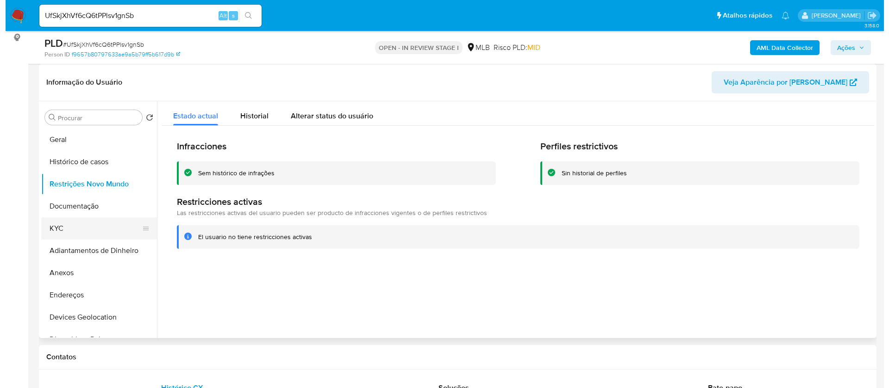
scroll to position [69, 0]
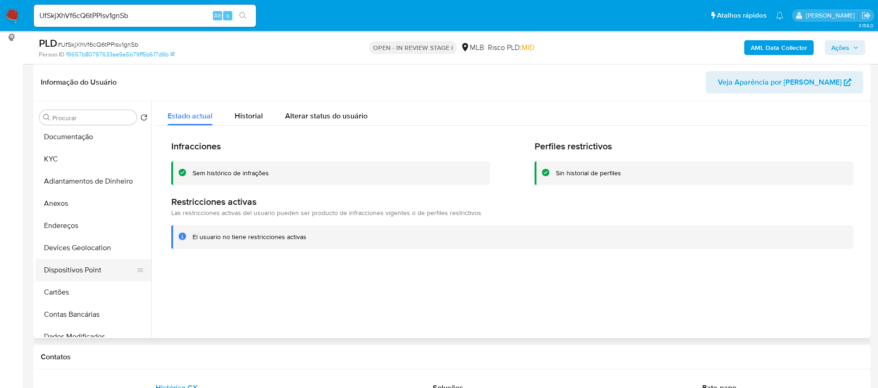
click at [108, 268] on button "Dispositivos Point" at bounding box center [90, 270] width 108 height 22
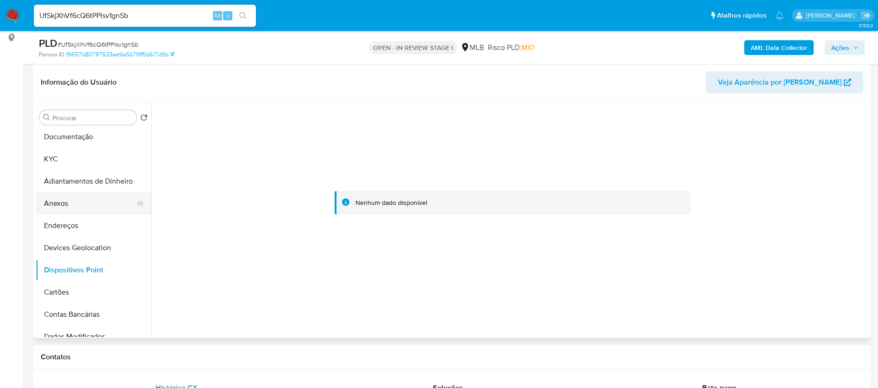
click at [85, 196] on button "Anexos" at bounding box center [90, 204] width 108 height 22
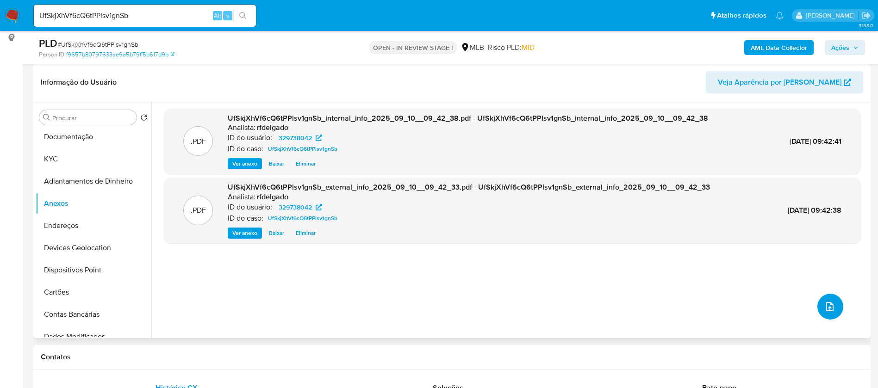
click at [825, 303] on icon "upload-file" at bounding box center [830, 306] width 11 height 11
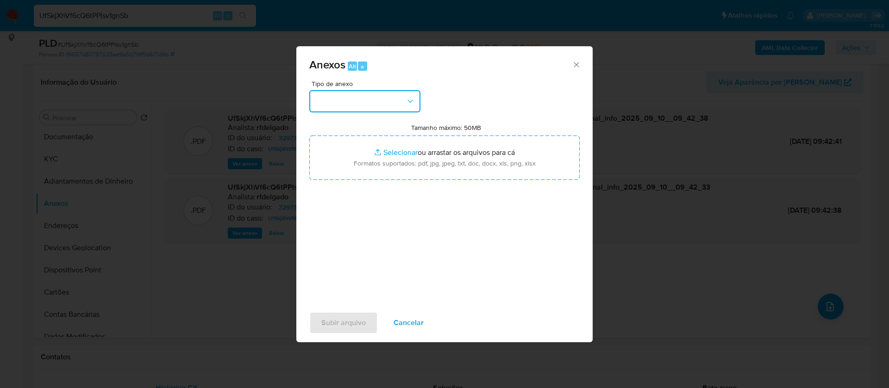
click at [381, 104] on button "button" at bounding box center [364, 101] width 111 height 22
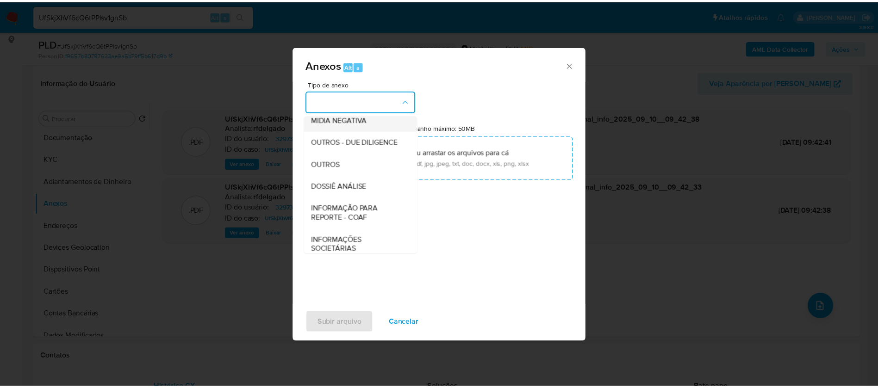
scroll to position [139, 0]
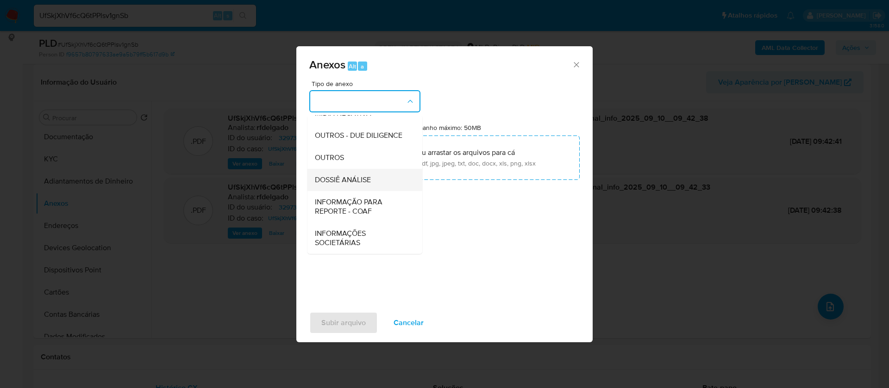
click at [365, 179] on span "DOSSIÊ ANÁLISE" at bounding box center [343, 179] width 56 height 9
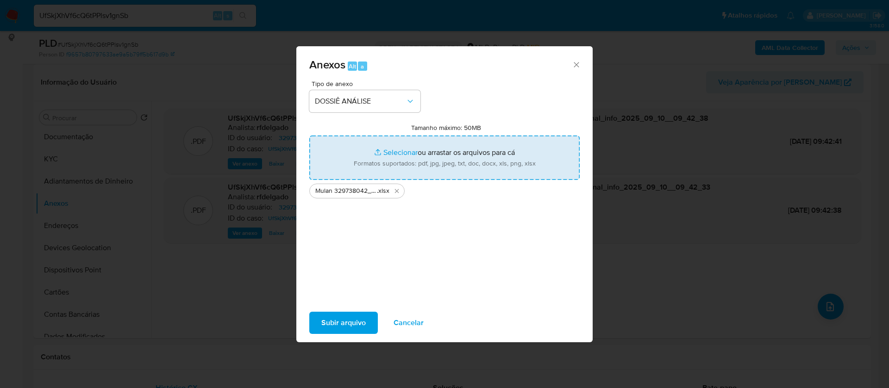
type input "C:\fakepath\SAR - - CPF 35748538822 - WESLEE FABIANO CHAGAS.pdf"
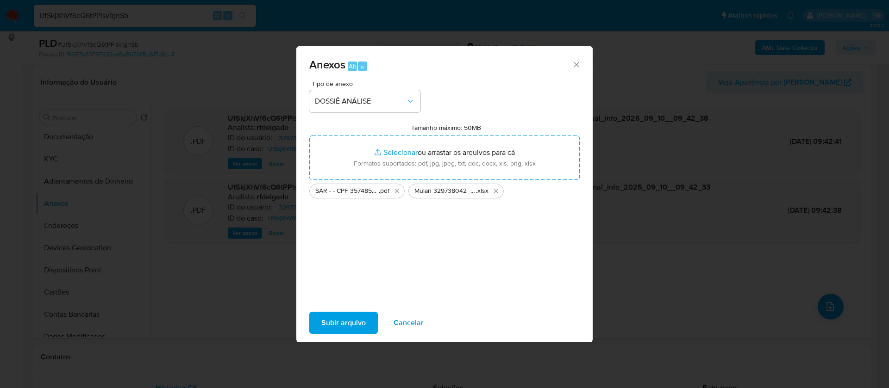
click at [359, 321] on span "Subir arquivo" at bounding box center [343, 323] width 44 height 20
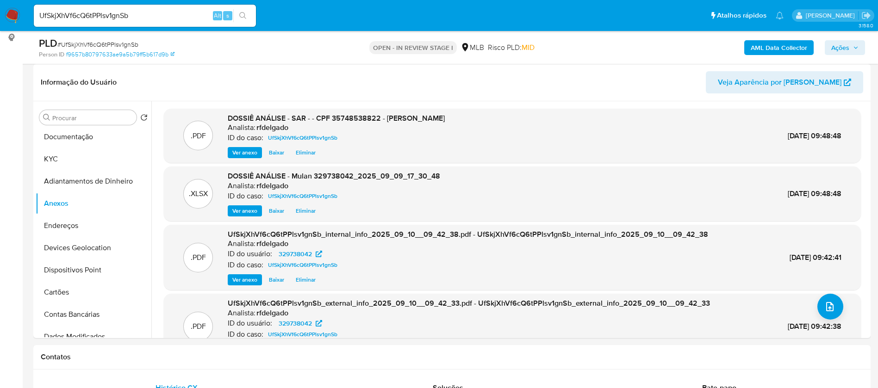
click at [844, 54] on span "Ações" at bounding box center [840, 47] width 18 height 15
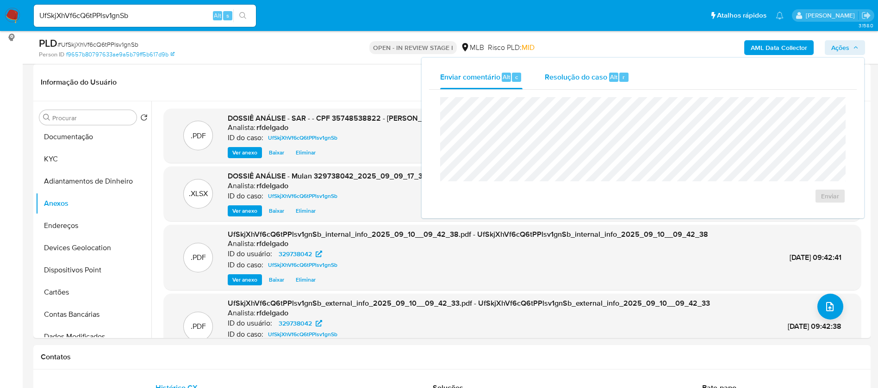
click at [580, 83] on div "Resolução do caso Alt r" at bounding box center [587, 77] width 85 height 24
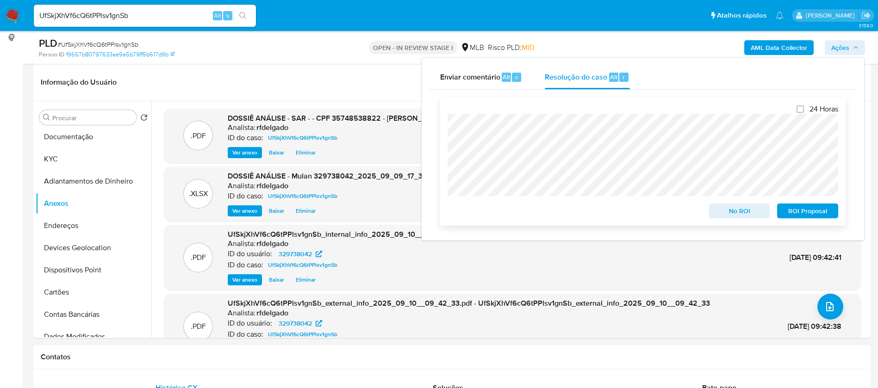
click at [791, 208] on span "ROI Proposal" at bounding box center [808, 211] width 48 height 13
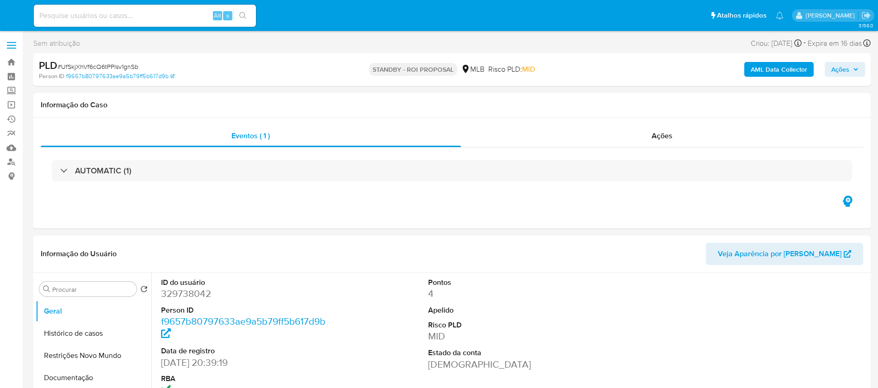
select select "10"
click at [177, 15] on input at bounding box center [145, 16] width 222 height 12
paste input "jhwDTVdWqmVQUyPw2HOcUgf7"
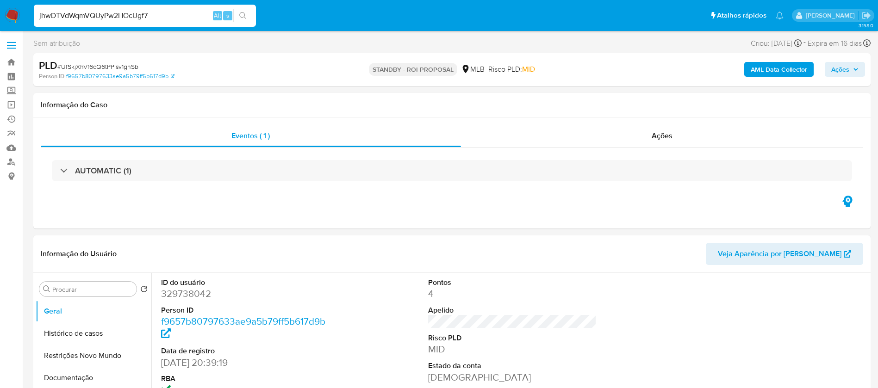
type input "jhwDTVdWqmVQUyPw2HOcUgf7"
click at [244, 17] on icon "search-icon" at bounding box center [242, 15] width 7 height 7
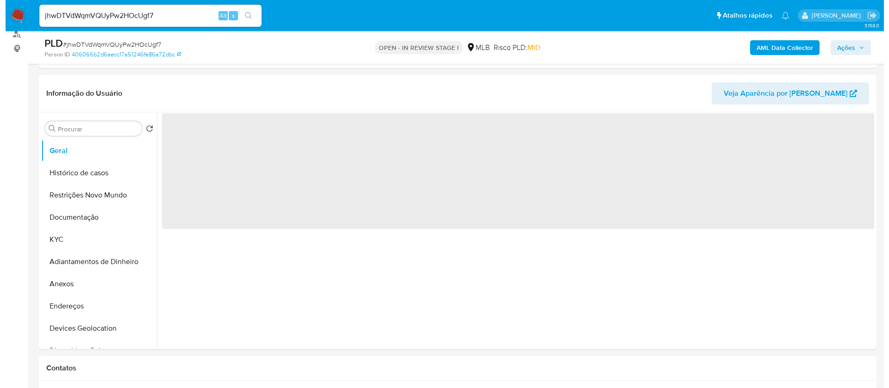
scroll to position [139, 0]
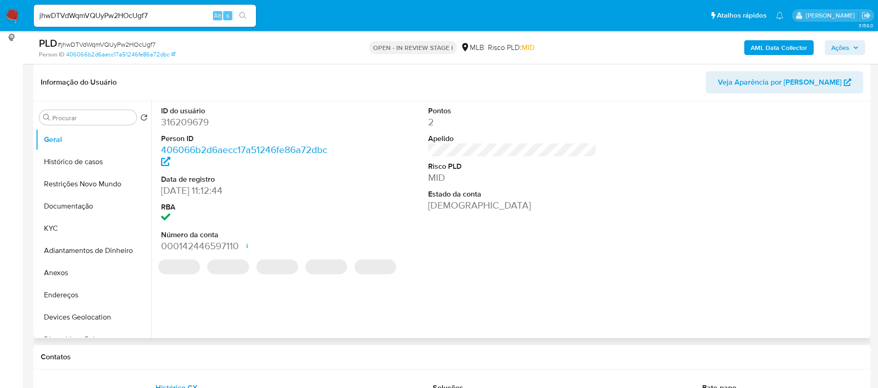
select select "10"
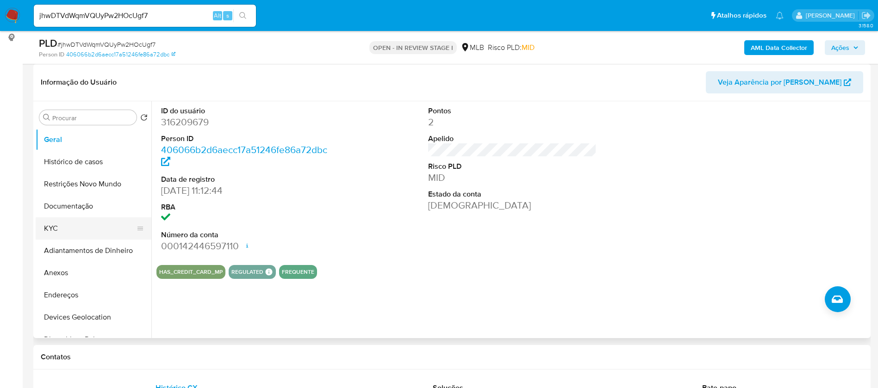
click at [89, 230] on button "KYC" at bounding box center [90, 229] width 108 height 22
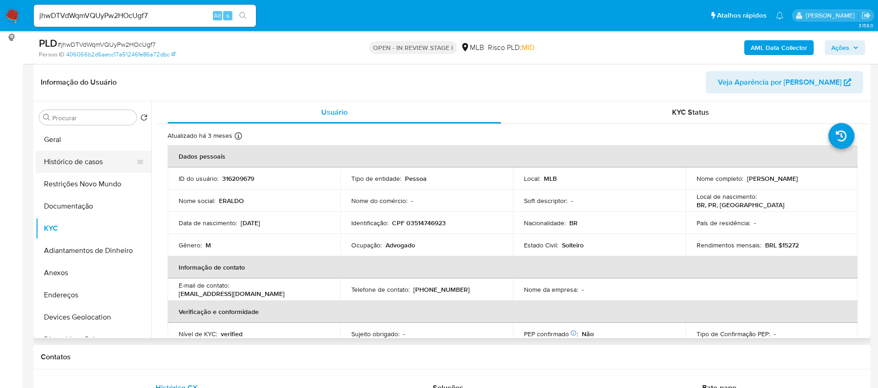
click at [96, 163] on button "Histórico de casos" at bounding box center [90, 162] width 108 height 22
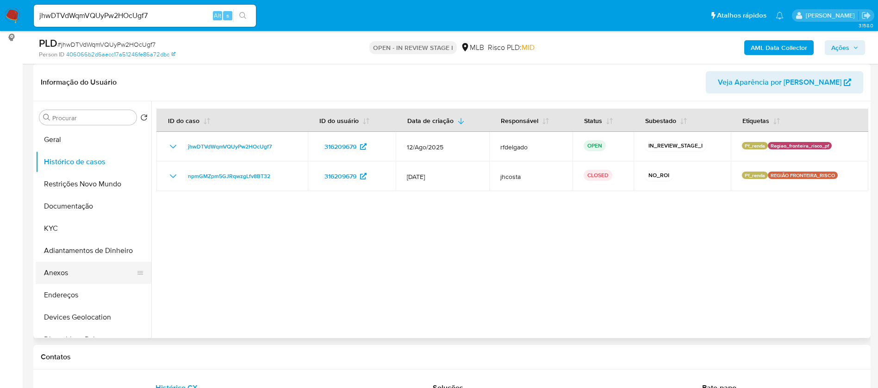
click at [75, 272] on button "Anexos" at bounding box center [90, 273] width 108 height 22
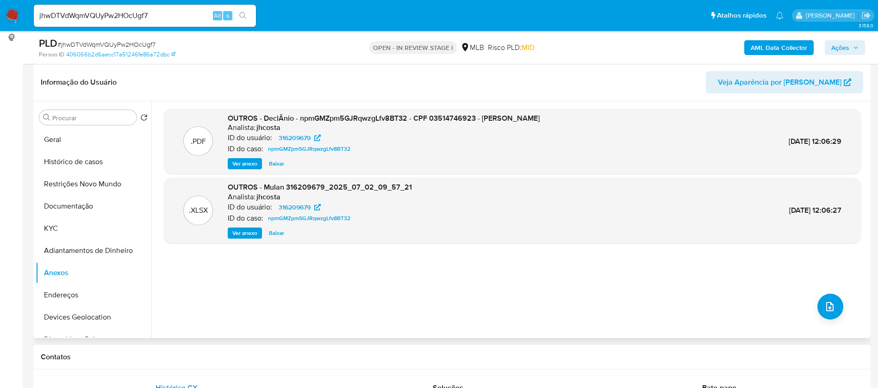
click at [253, 162] on span "Ver anexo" at bounding box center [244, 163] width 25 height 9
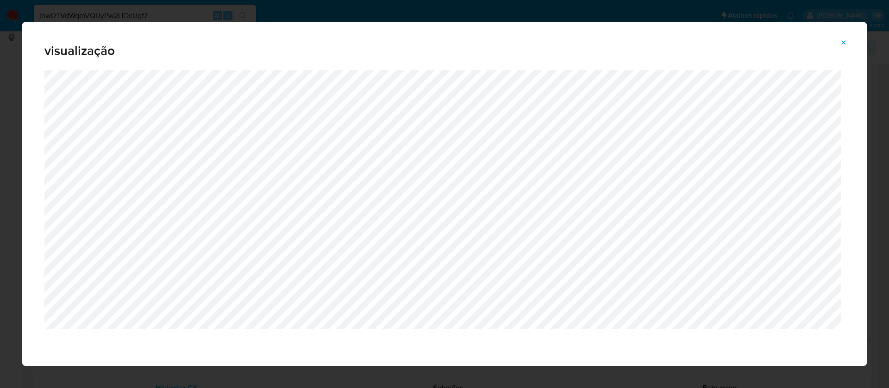
click at [847, 267] on div "Attachment preview" at bounding box center [444, 218] width 844 height 296
click at [844, 44] on icon "Attachment preview" at bounding box center [843, 42] width 7 height 7
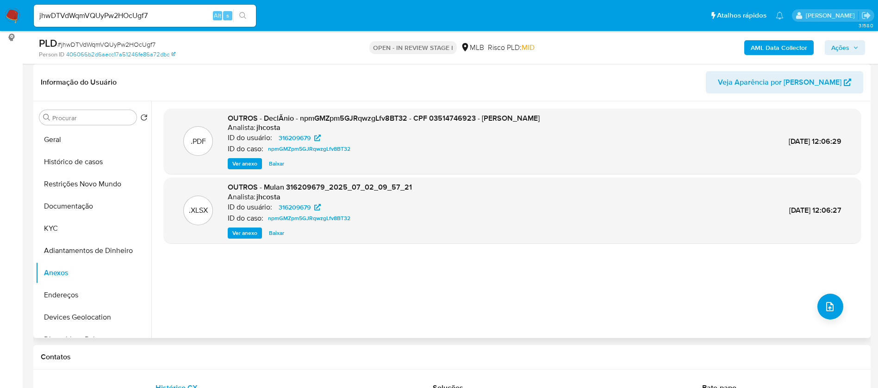
click at [771, 47] on b "AML Data Collector" at bounding box center [779, 47] width 56 height 15
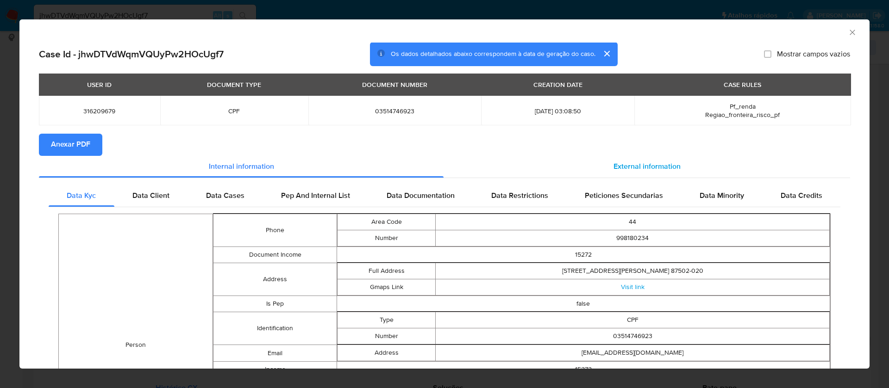
click at [659, 166] on span "External information" at bounding box center [646, 167] width 67 height 11
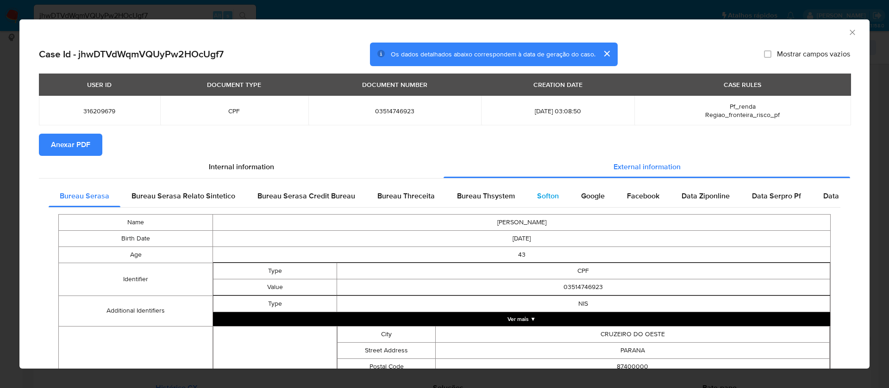
click at [538, 192] on span "Softon" at bounding box center [548, 196] width 22 height 11
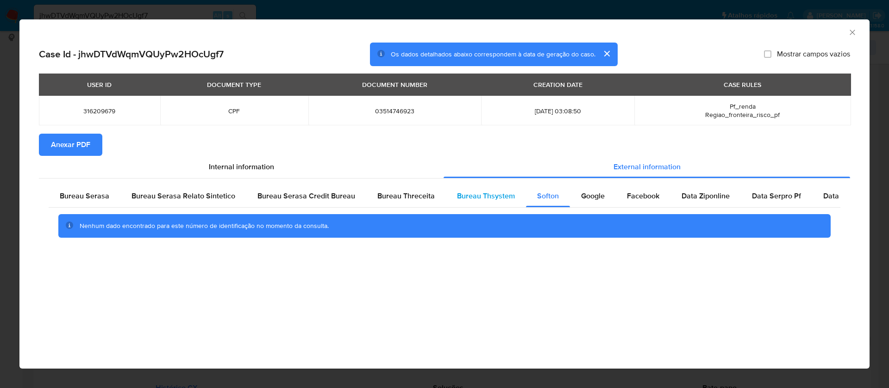
click at [500, 195] on span "Bureau Thsystem" at bounding box center [486, 196] width 58 height 11
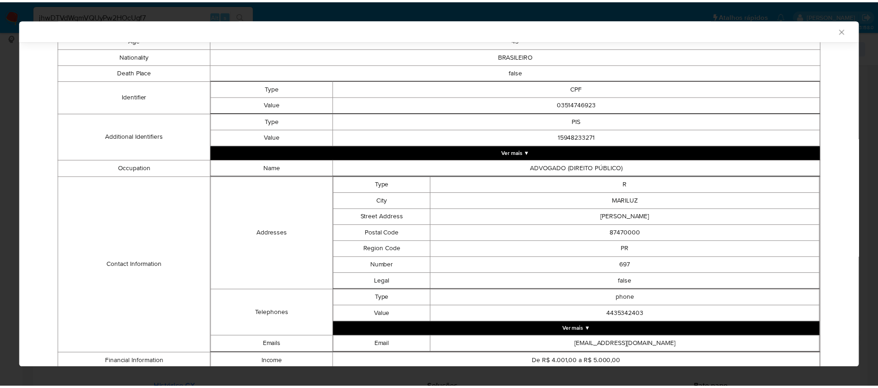
scroll to position [0, 0]
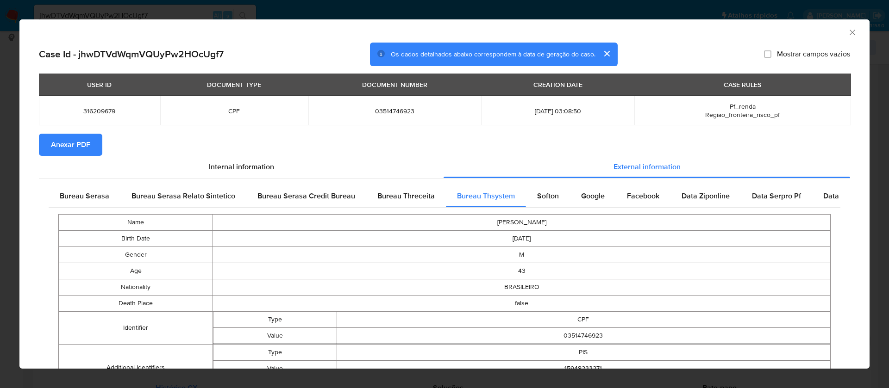
click at [81, 144] on span "Anexar PDF" at bounding box center [70, 145] width 39 height 20
click at [848, 31] on icon "Fechar a janela" at bounding box center [852, 32] width 9 height 9
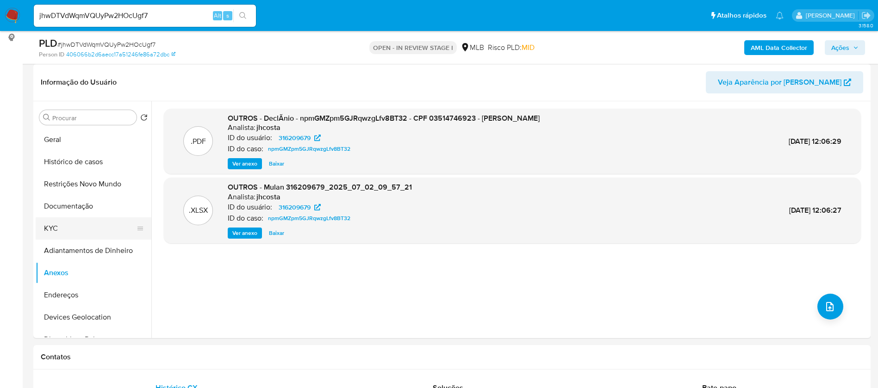
click at [66, 225] on button "KYC" at bounding box center [90, 229] width 108 height 22
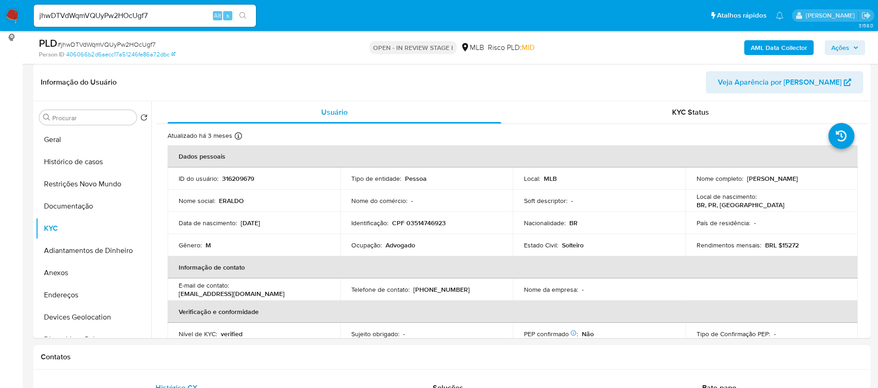
drag, startPoint x: 798, startPoint y: 180, endPoint x: 744, endPoint y: 180, distance: 54.2
click at [744, 180] on div "Nome completo : Eraldo Kovalczuk" at bounding box center [772, 179] width 150 height 8
copy p "Eraldo Kovalczuk"
click at [249, 181] on p "316209679" at bounding box center [238, 179] width 32 height 8
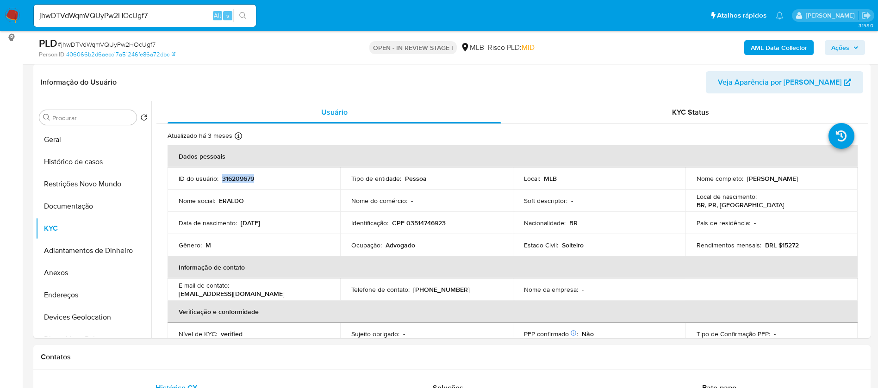
copy p "316209679"
click at [91, 141] on button "Geral" at bounding box center [90, 140] width 108 height 22
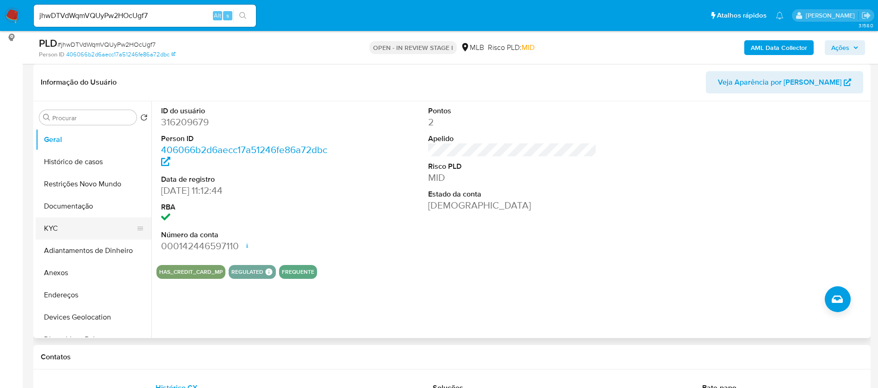
click at [89, 223] on button "KYC" at bounding box center [90, 229] width 108 height 22
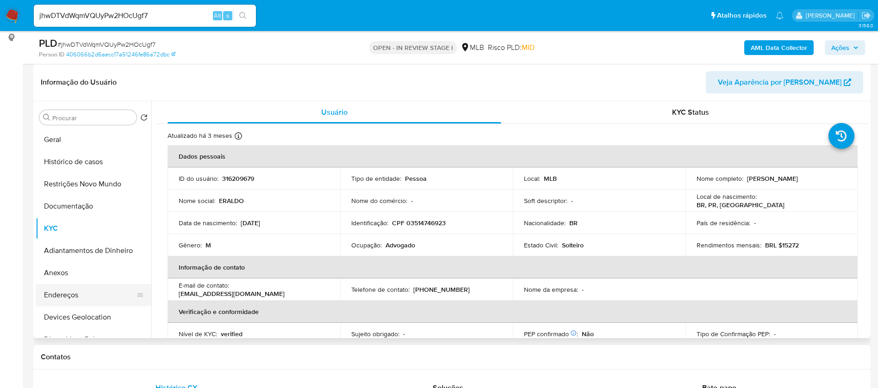
click at [94, 300] on button "Endereços" at bounding box center [90, 295] width 108 height 22
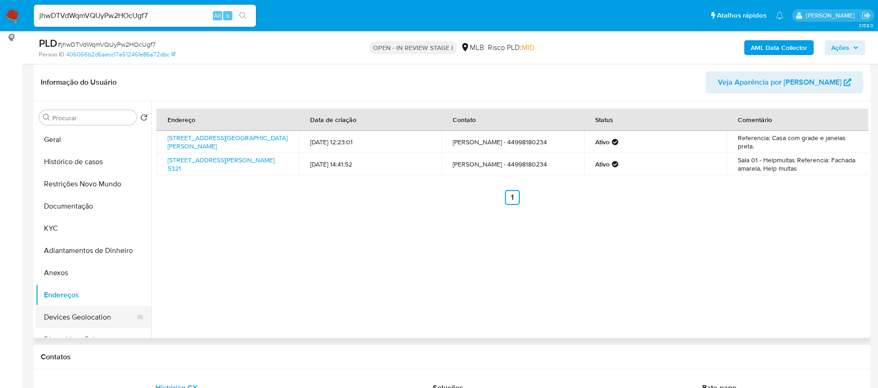
click at [106, 318] on button "Devices Geolocation" at bounding box center [90, 317] width 108 height 22
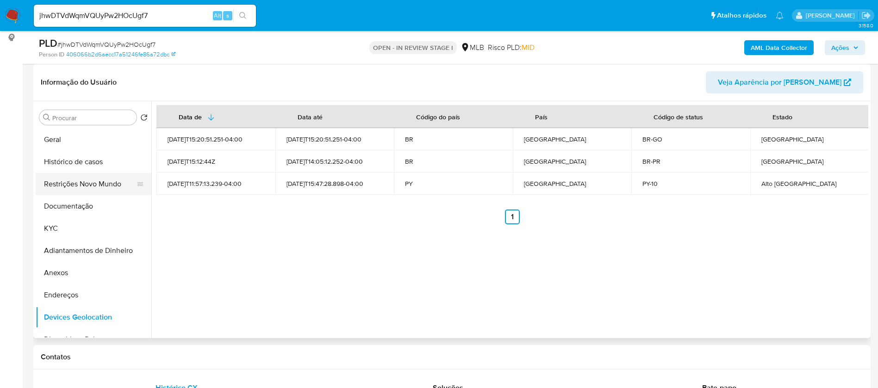
click at [97, 190] on button "Restrições Novo Mundo" at bounding box center [90, 184] width 108 height 22
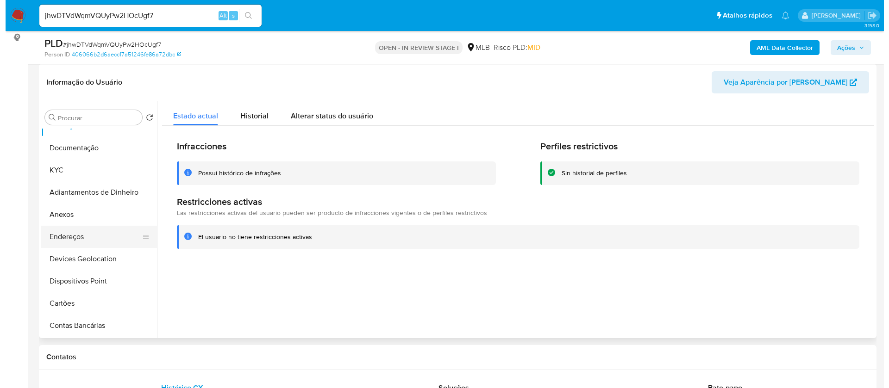
scroll to position [139, 0]
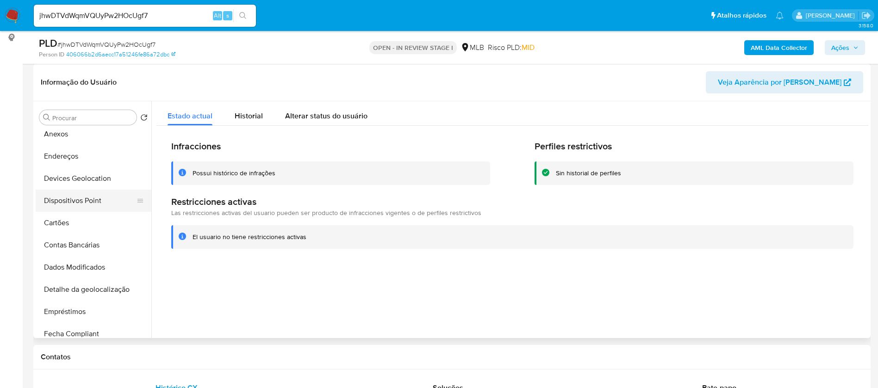
click at [103, 202] on button "Dispositivos Point" at bounding box center [90, 201] width 108 height 22
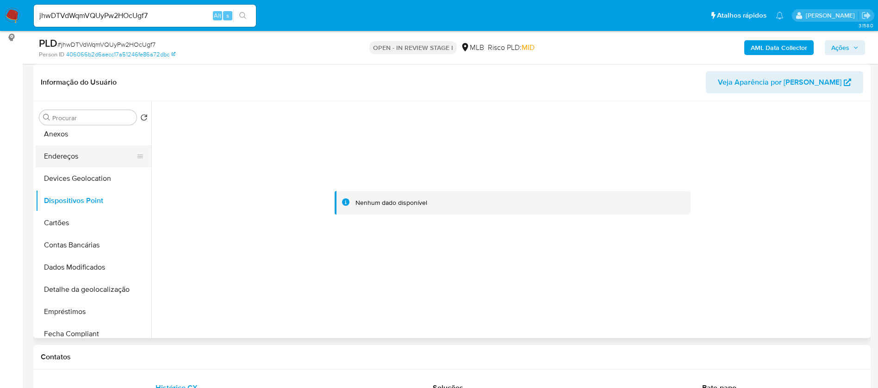
click at [100, 160] on button "Endereços" at bounding box center [90, 156] width 108 height 22
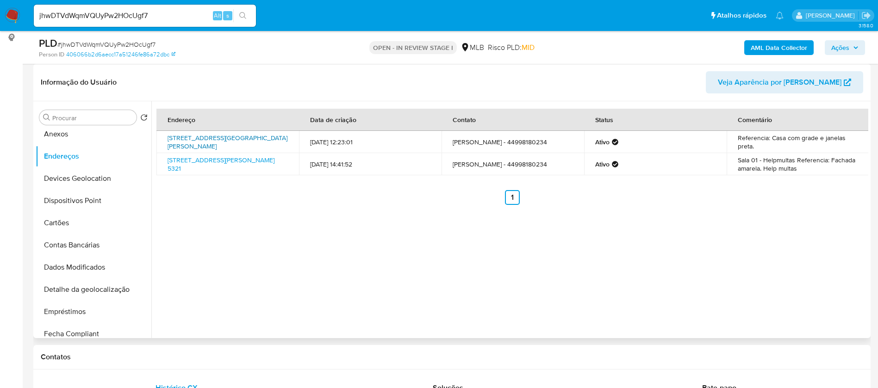
click at [237, 140] on link "Avenida Getúlio Vargas 5010, Umuarama, Paraná, 87502020, Brasil 5010" at bounding box center [228, 142] width 120 height 18
click at [90, 130] on button "Anexos" at bounding box center [90, 134] width 108 height 22
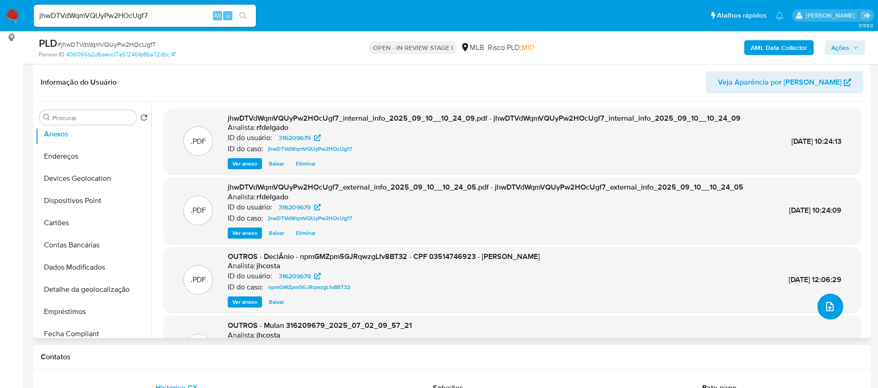
click at [826, 308] on icon "upload-file" at bounding box center [829, 306] width 7 height 9
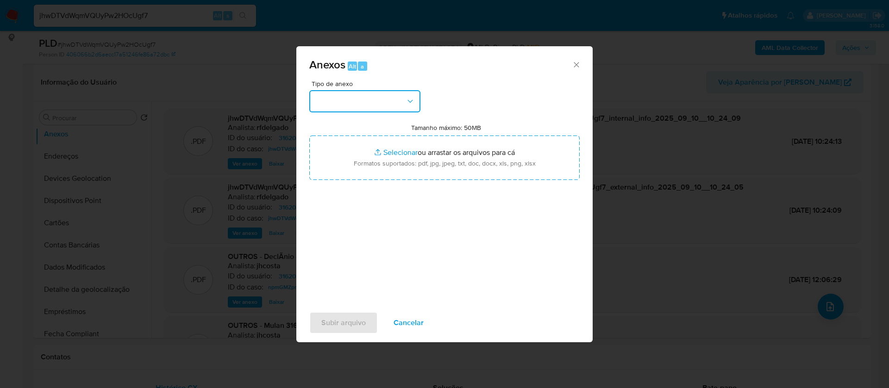
click at [381, 99] on button "button" at bounding box center [364, 101] width 111 height 22
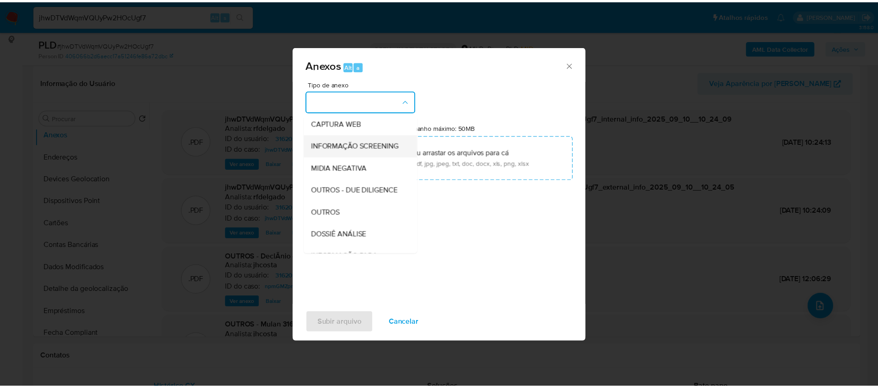
scroll to position [143, 0]
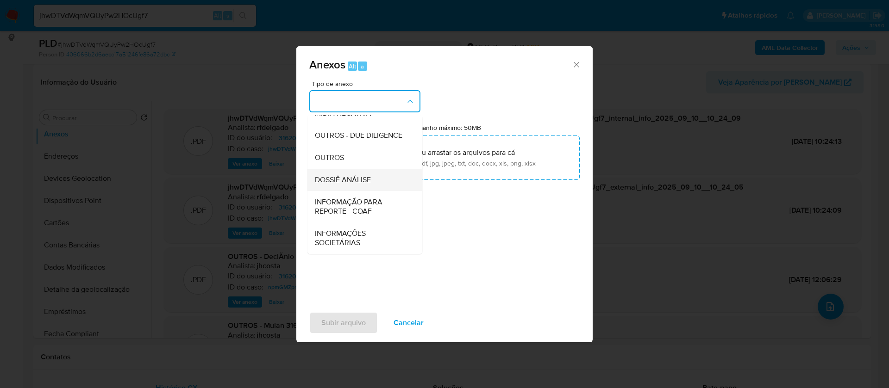
click at [371, 178] on span "DOSSIÊ ANÁLISE" at bounding box center [343, 179] width 56 height 9
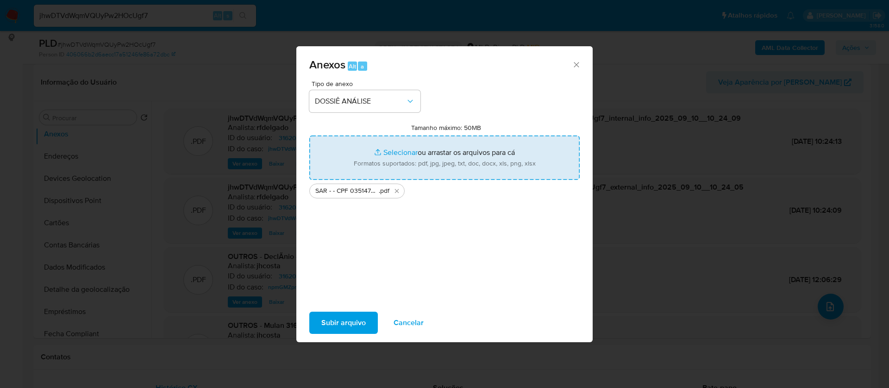
type input "C:\fakepath\Mulan 316209679_2025_09_09_17_30_54.xlsx"
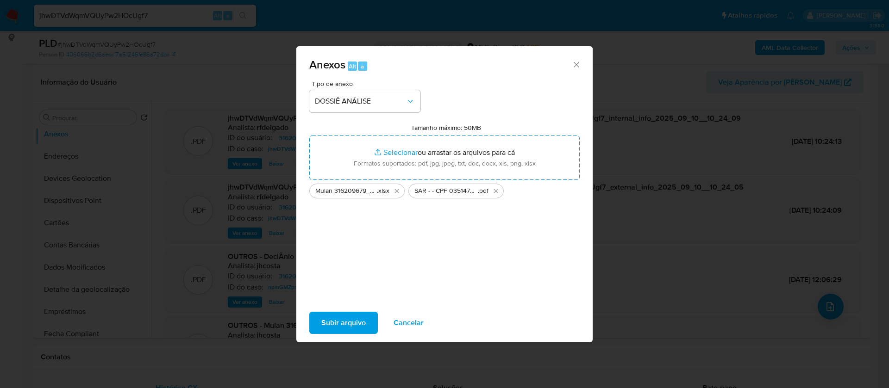
click at [336, 319] on span "Subir arquivo" at bounding box center [343, 323] width 44 height 20
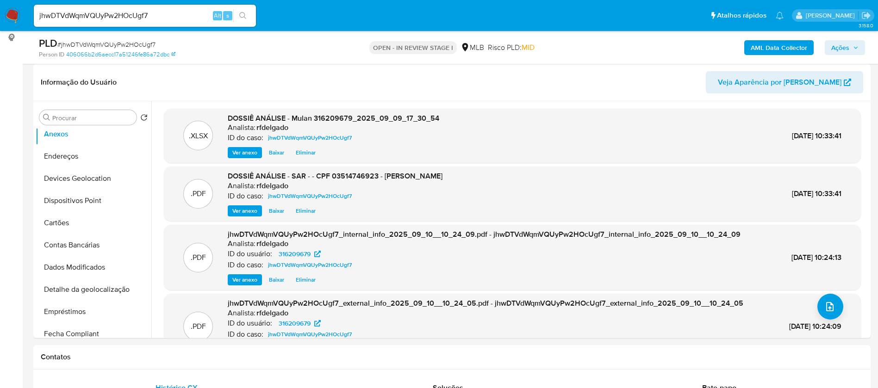
click at [847, 46] on span "Ações" at bounding box center [840, 47] width 18 height 15
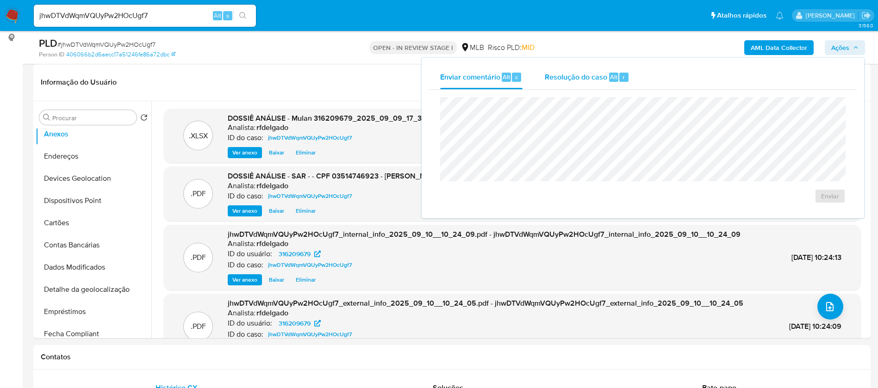
click at [580, 72] on div "Resolução do caso Alt r" at bounding box center [587, 77] width 85 height 24
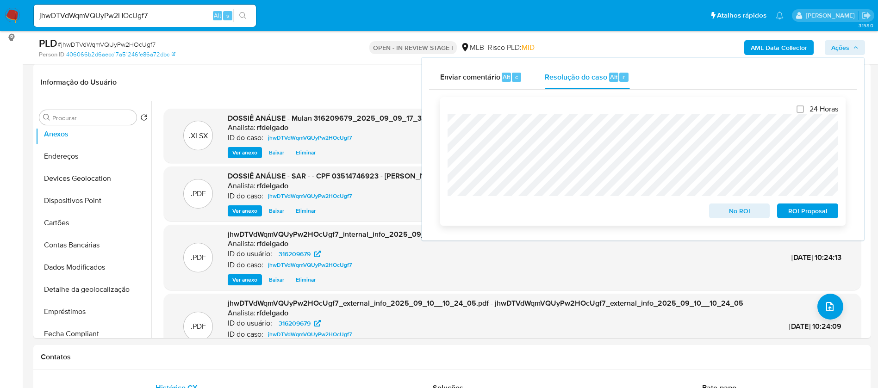
click at [802, 210] on span "ROI Proposal" at bounding box center [808, 211] width 48 height 13
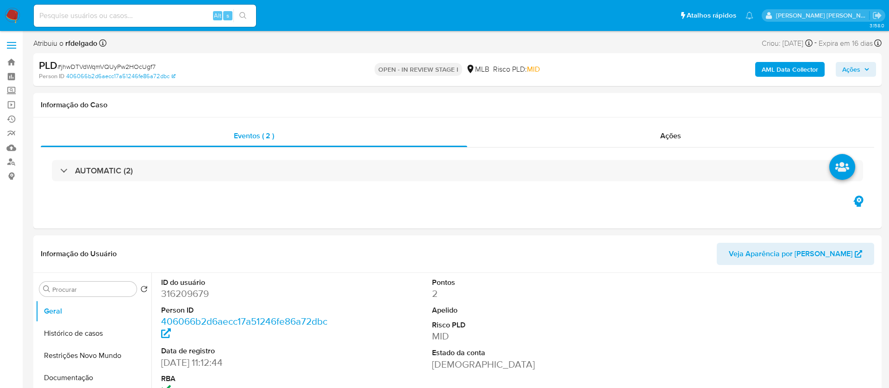
select select "10"
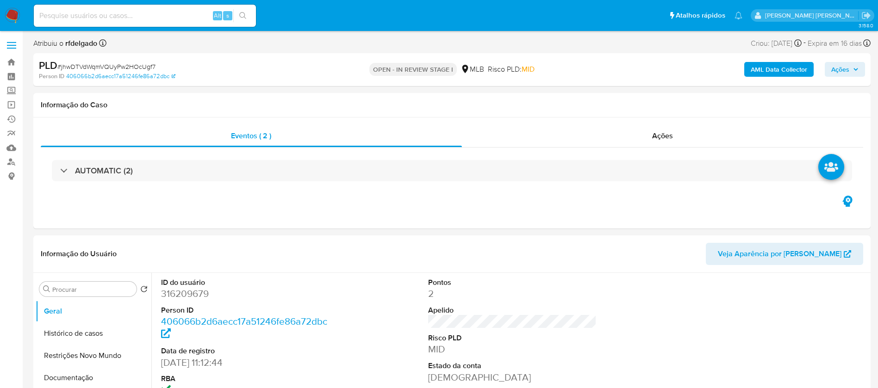
click at [181, 16] on input at bounding box center [145, 16] width 222 height 12
paste input "ENGr8lVx9dX2G0Jn48N3q8pW"
type input "ENGr8lVx9dX2G0Jn48N3q8pW"
click at [245, 15] on icon "search-icon" at bounding box center [242, 15] width 7 height 7
select select "10"
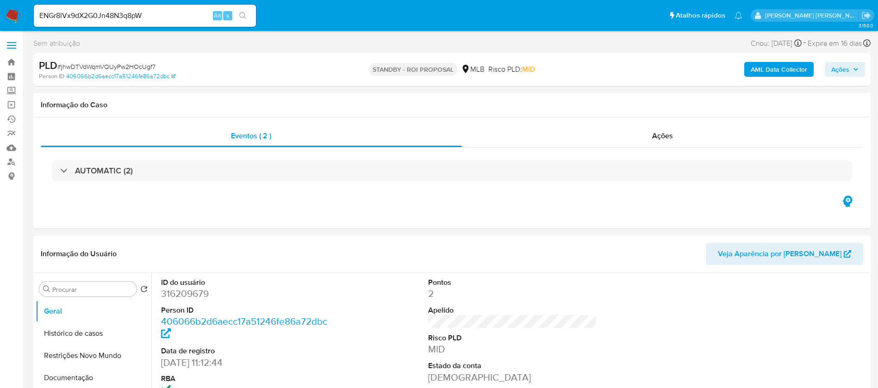
select select "10"
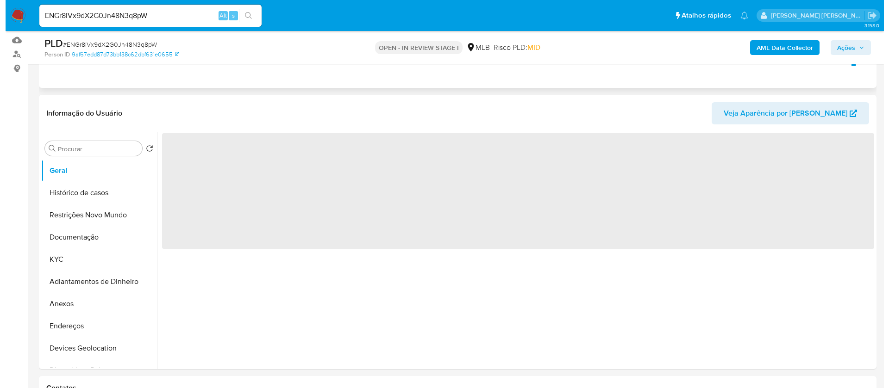
scroll to position [139, 0]
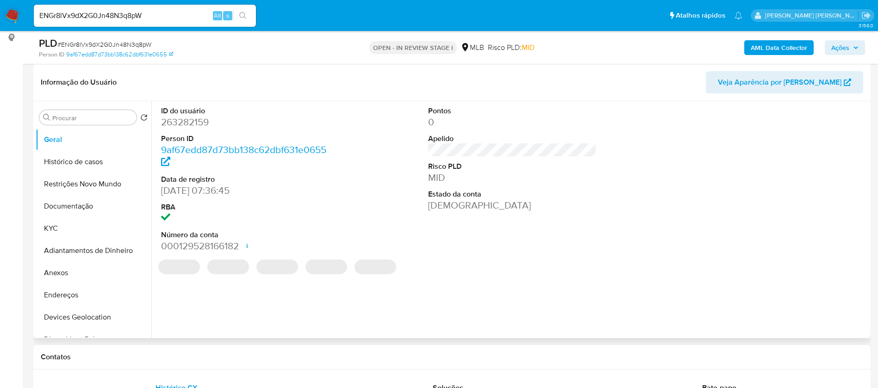
select select "10"
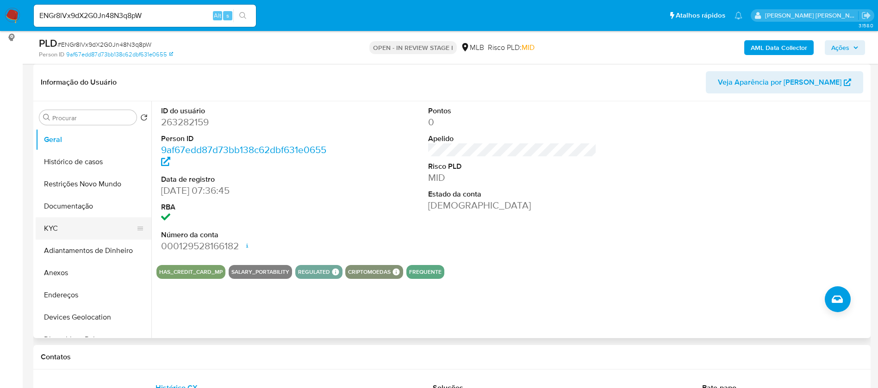
click at [79, 226] on button "KYC" at bounding box center [90, 229] width 108 height 22
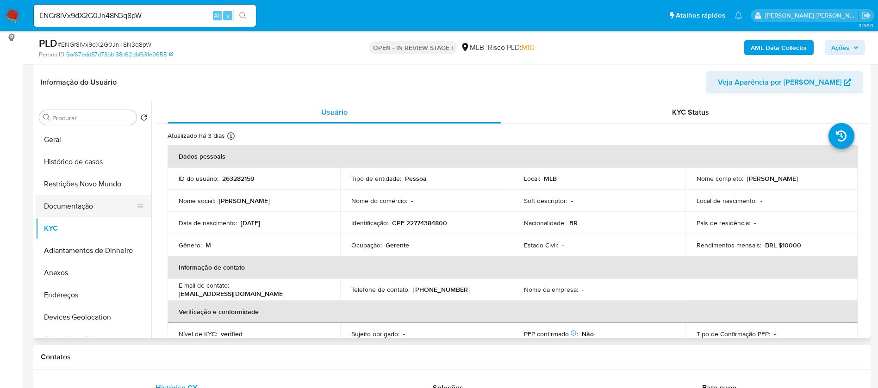
click at [82, 207] on button "Documentação" at bounding box center [90, 206] width 108 height 22
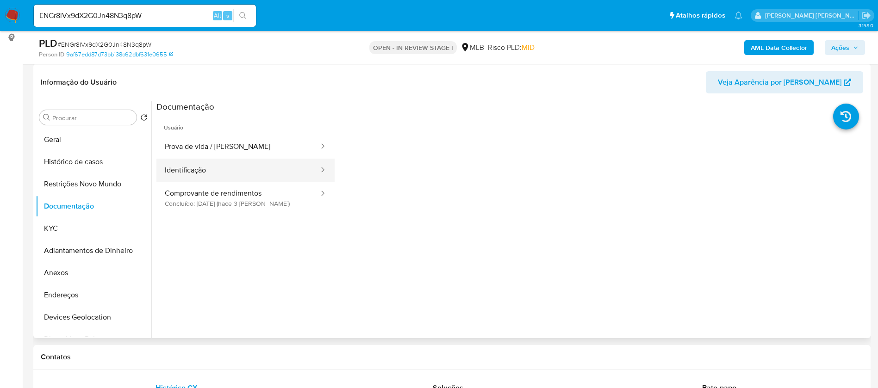
click at [228, 175] on button "Identificação" at bounding box center [237, 171] width 163 height 24
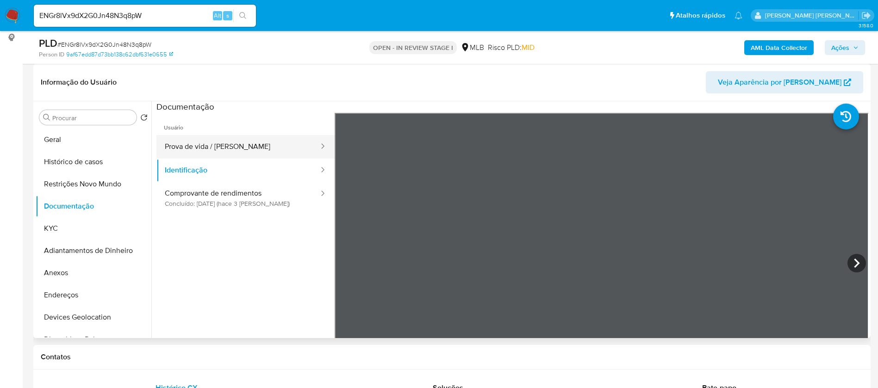
click at [244, 146] on button "Prova de vida / [PERSON_NAME]" at bounding box center [237, 147] width 163 height 24
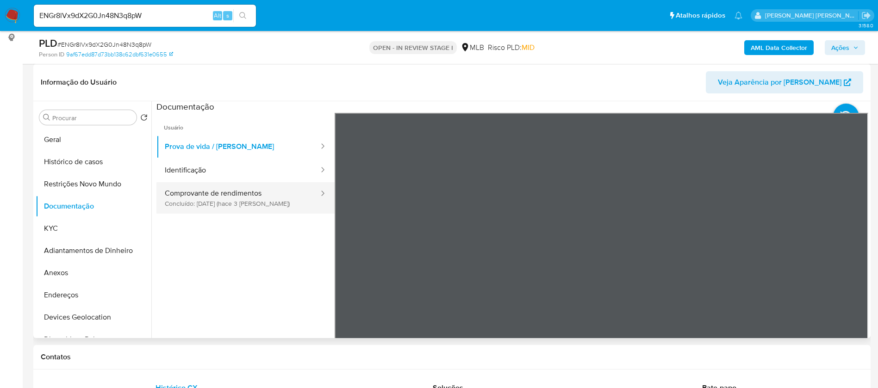
click at [237, 202] on button "Comprovante de rendimentos Concluído: [DATE] (hace 3 [PERSON_NAME])" at bounding box center [237, 197] width 163 height 31
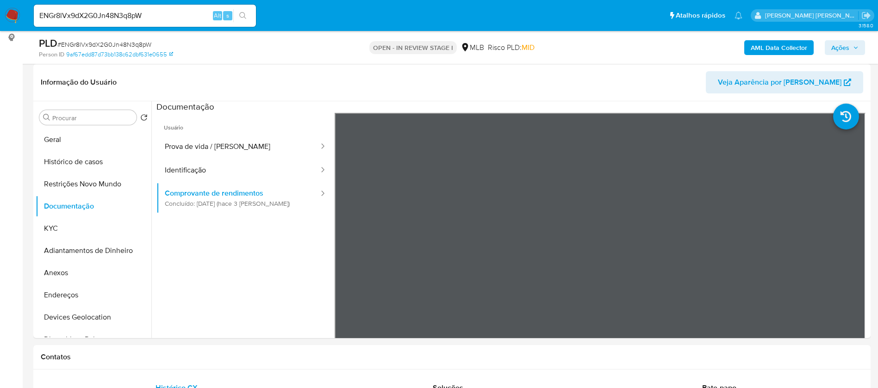
click at [790, 48] on b "AML Data Collector" at bounding box center [779, 47] width 56 height 15
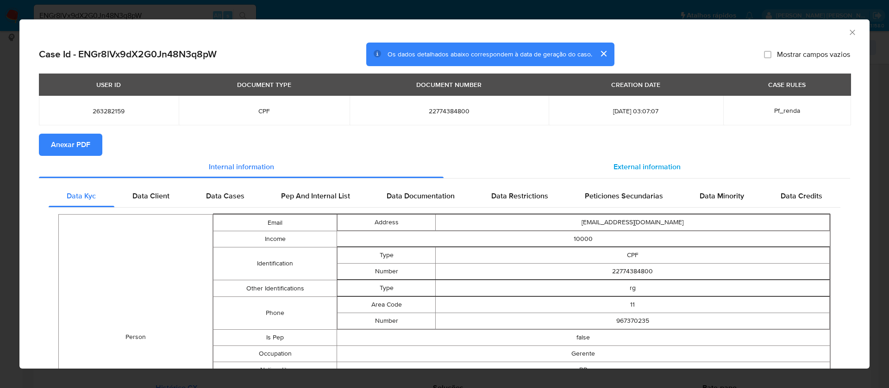
click at [639, 165] on span "External information" at bounding box center [646, 167] width 67 height 11
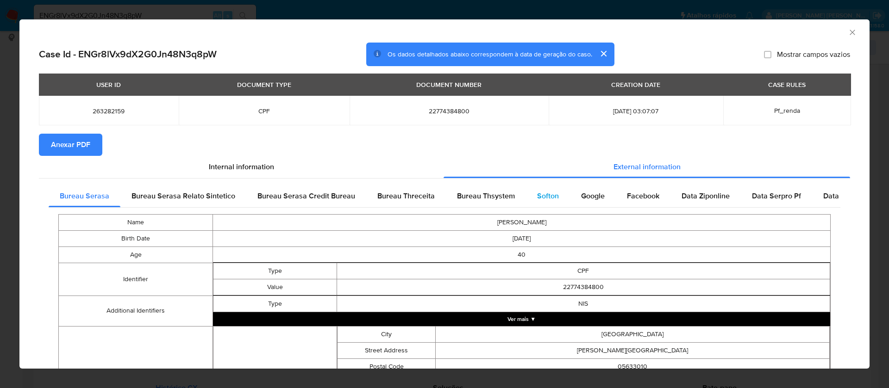
click at [544, 191] on span "Softon" at bounding box center [548, 196] width 22 height 11
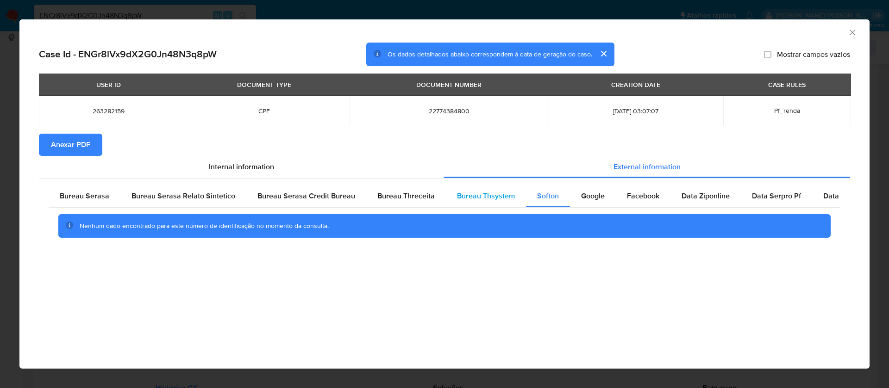
click at [500, 192] on span "Bureau Thsystem" at bounding box center [486, 196] width 58 height 11
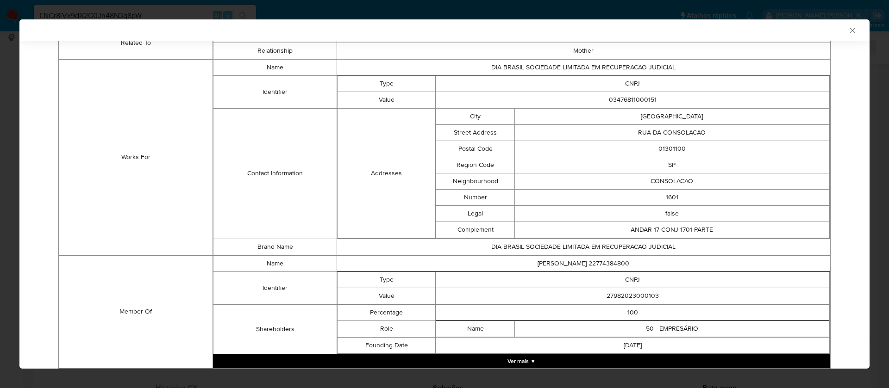
scroll to position [655, 0]
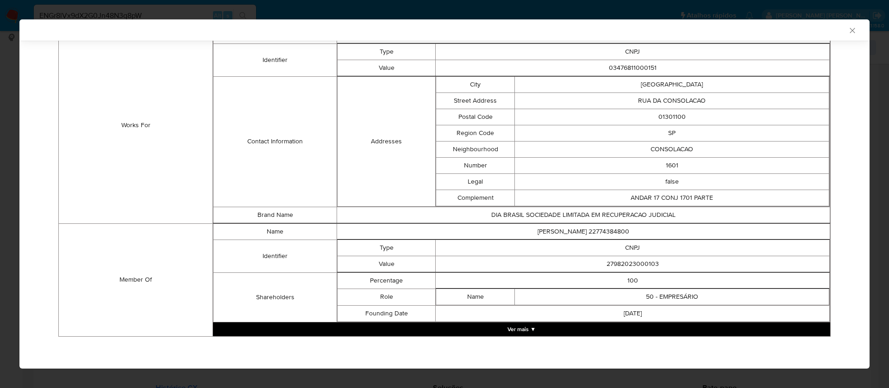
click at [632, 262] on td "27982023000103" at bounding box center [633, 264] width 394 height 16
copy td "27982023000103"
click at [551, 328] on button "Ver mais ▼" at bounding box center [521, 330] width 617 height 14
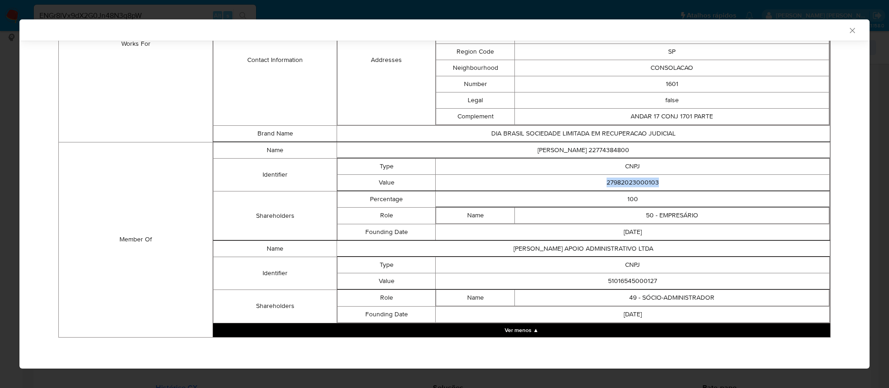
scroll to position [738, 0]
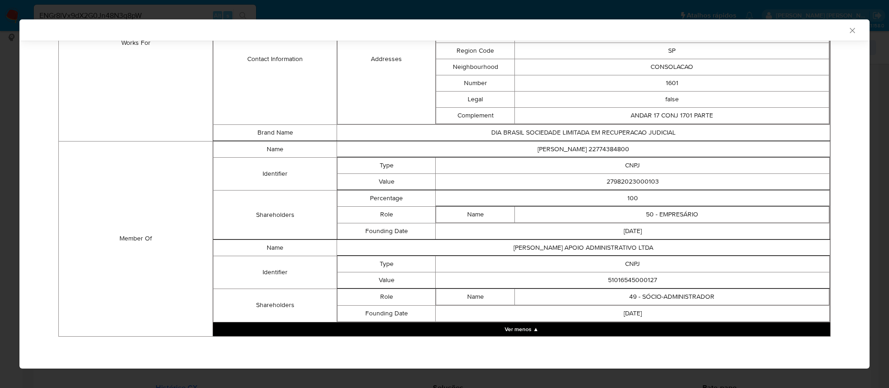
click at [638, 280] on td "51016545000127" at bounding box center [633, 280] width 394 height 16
copy td "51016545000127"
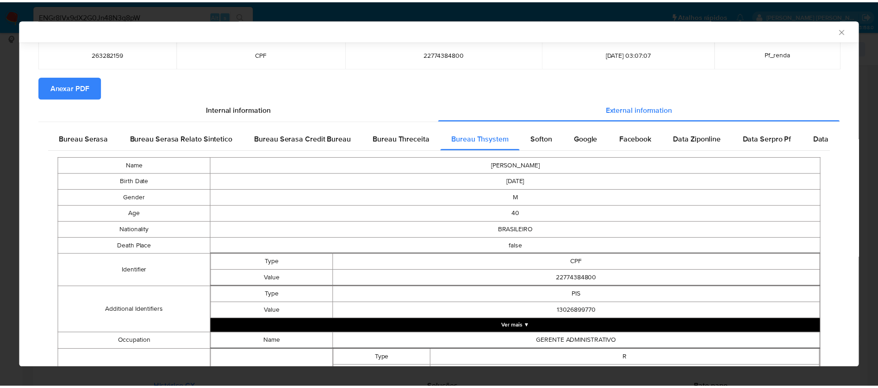
scroll to position [0, 0]
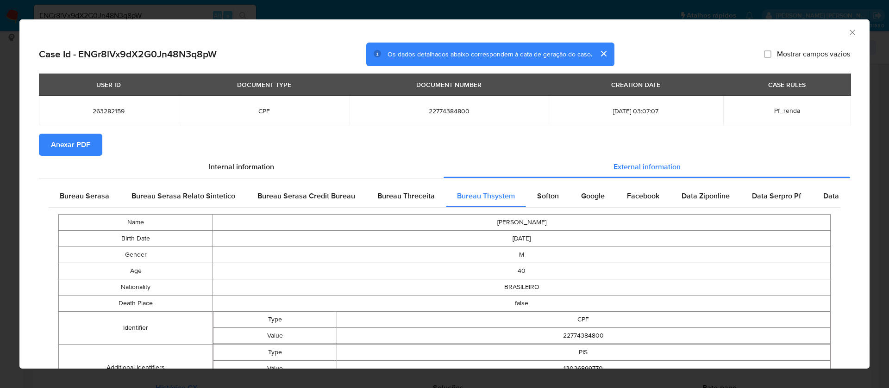
click at [78, 149] on span "Anexar PDF" at bounding box center [70, 145] width 39 height 20
click at [848, 33] on icon "Fechar a janela" at bounding box center [852, 32] width 9 height 9
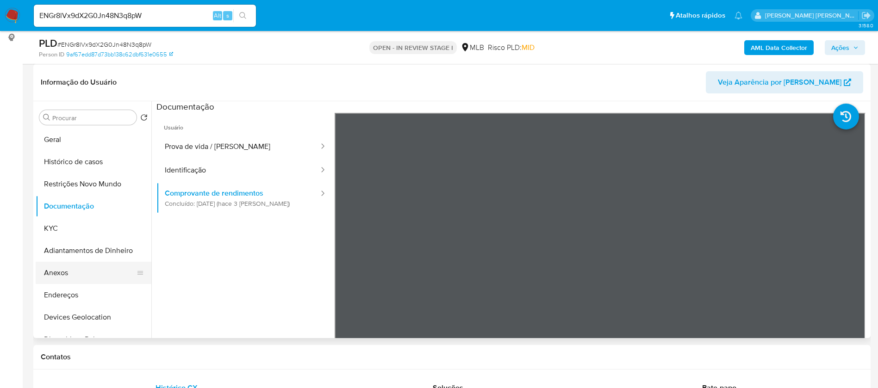
click at [65, 270] on button "Anexos" at bounding box center [90, 273] width 108 height 22
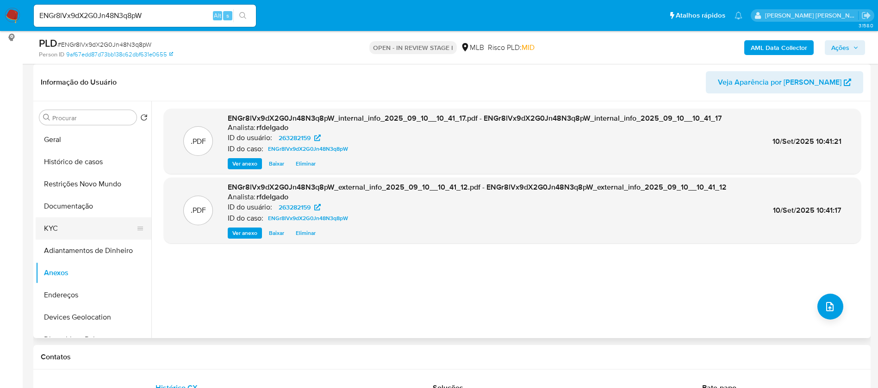
click at [86, 225] on button "KYC" at bounding box center [90, 229] width 108 height 22
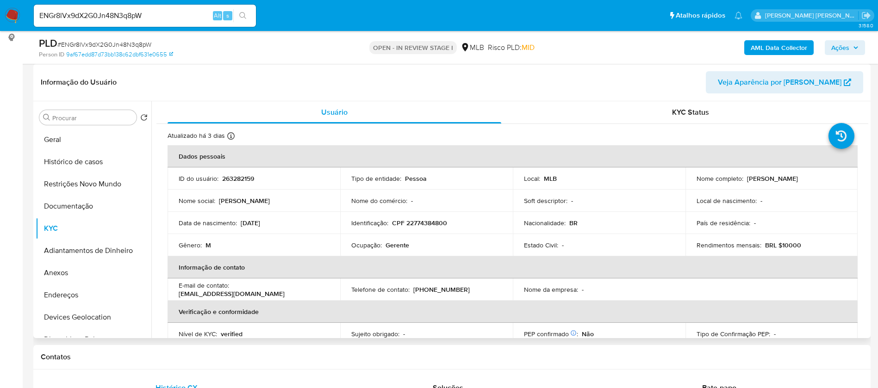
drag, startPoint x: 810, startPoint y: 179, endPoint x: 744, endPoint y: 179, distance: 65.7
click at [744, 179] on div "Nome completo : Rafael de Souza Lima" at bounding box center [772, 179] width 150 height 8
copy p "[PERSON_NAME]"
click at [425, 221] on p "CPF 22774384800" at bounding box center [419, 223] width 55 height 8
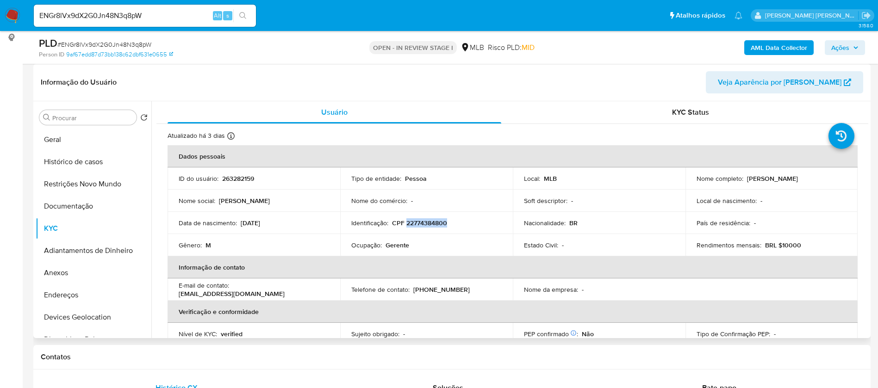
copy p "22774384800"
click at [250, 178] on p "263282159" at bounding box center [238, 179] width 32 height 8
copy p "263282159"
click at [71, 145] on button "Geral" at bounding box center [90, 140] width 108 height 22
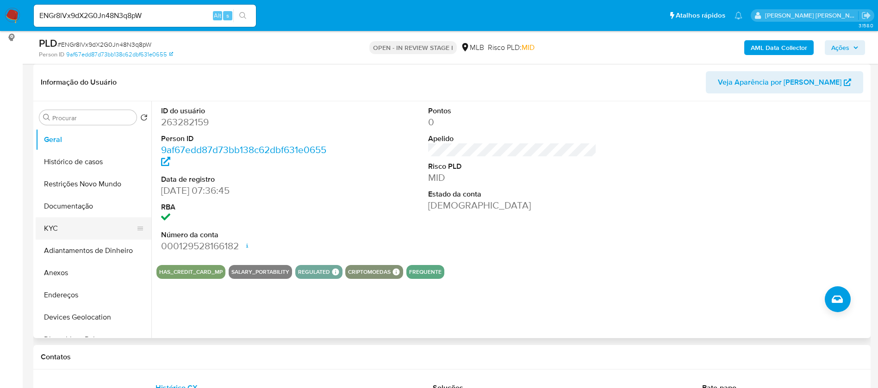
click at [51, 225] on button "KYC" at bounding box center [90, 229] width 108 height 22
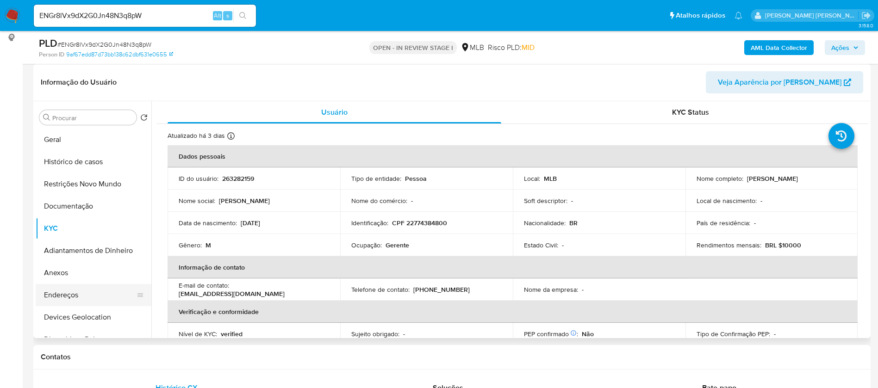
click at [80, 294] on button "Endereços" at bounding box center [90, 295] width 108 height 22
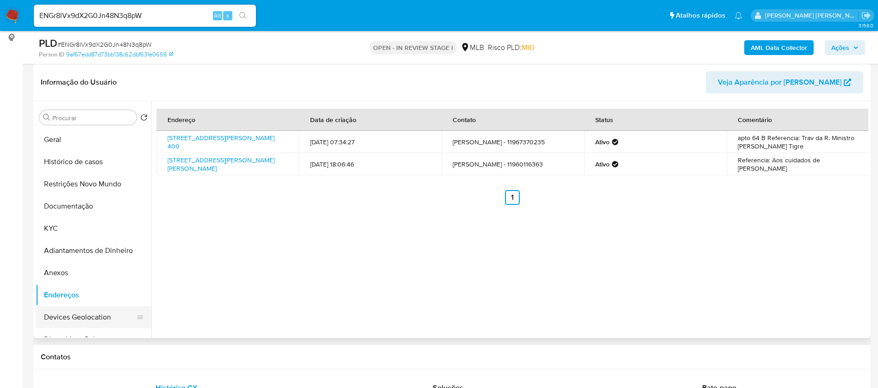
click at [75, 325] on button "Devices Geolocation" at bounding box center [90, 317] width 108 height 22
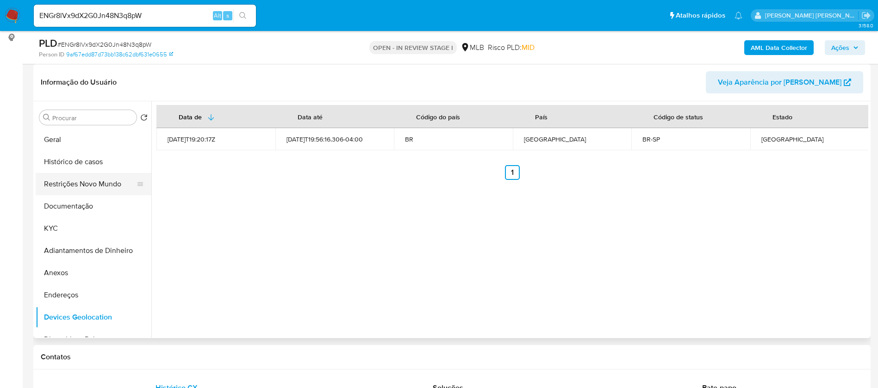
click at [79, 187] on button "Restrições Novo Mundo" at bounding box center [90, 184] width 108 height 22
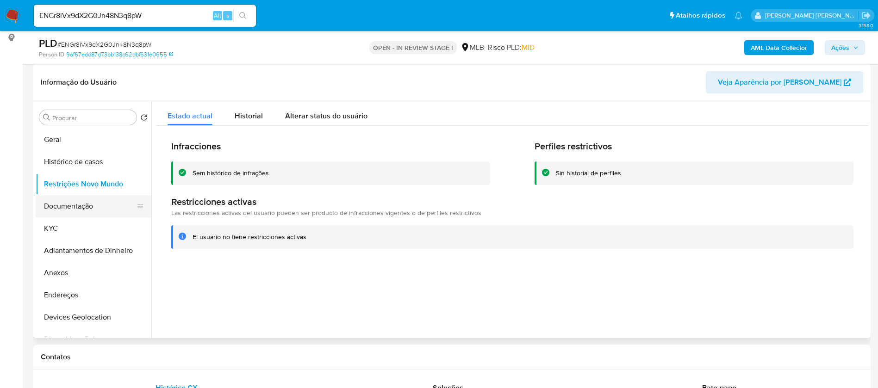
scroll to position [69, 0]
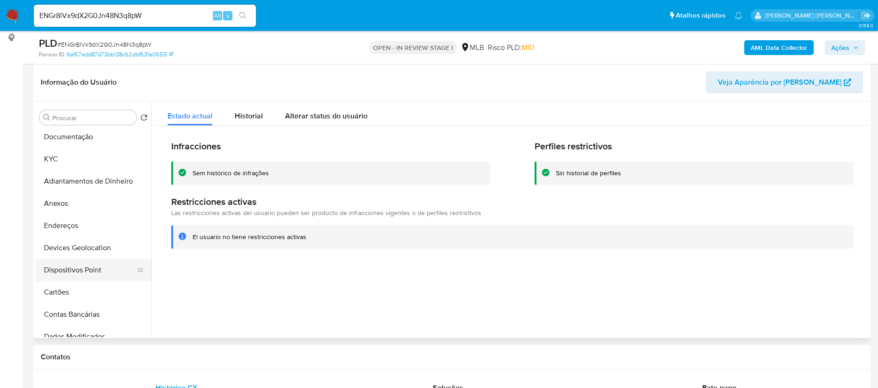
click at [93, 272] on button "Dispositivos Point" at bounding box center [90, 270] width 108 height 22
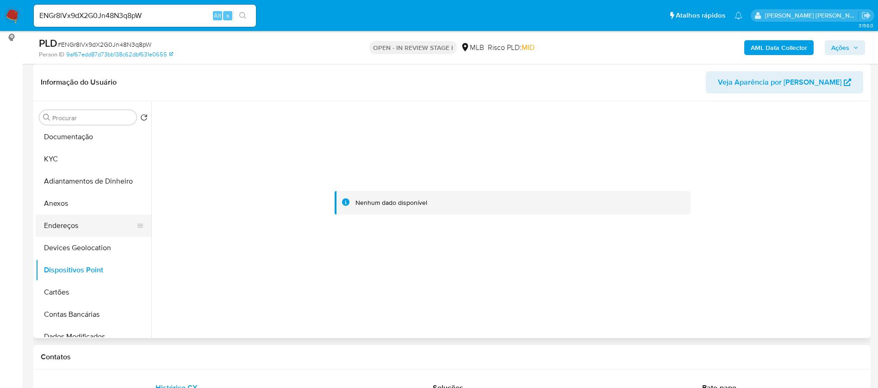
click at [97, 220] on button "Endereços" at bounding box center [90, 226] width 108 height 22
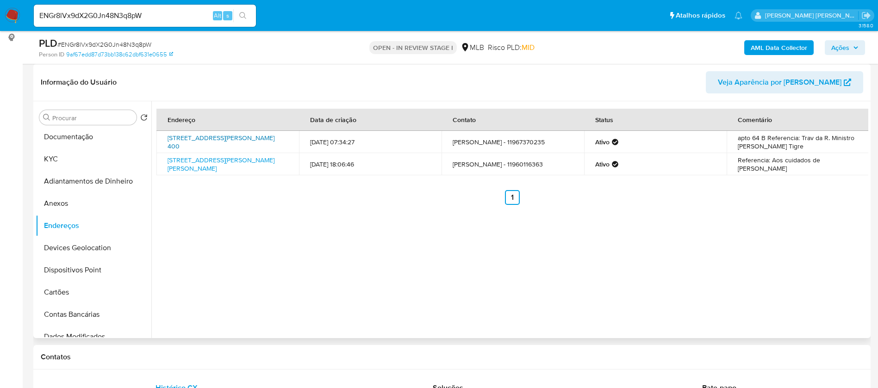
click at [212, 143] on link "Rua Dr Mario De Moura E Albuquerque 400, São Paulo, São Paulo, 05633010, Brasil…" at bounding box center [221, 142] width 107 height 18
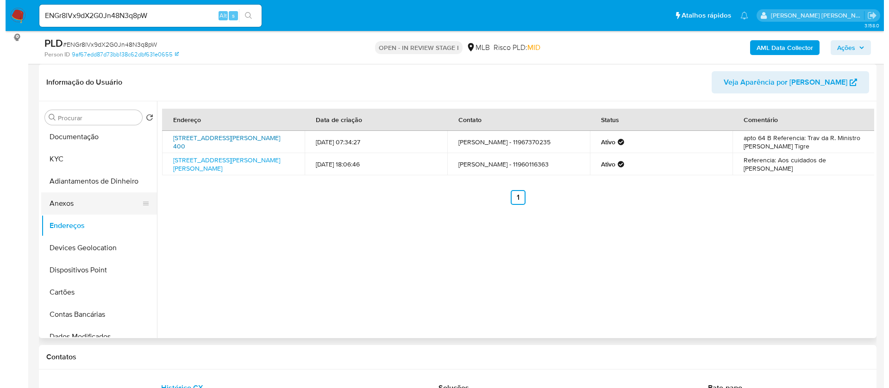
scroll to position [0, 0]
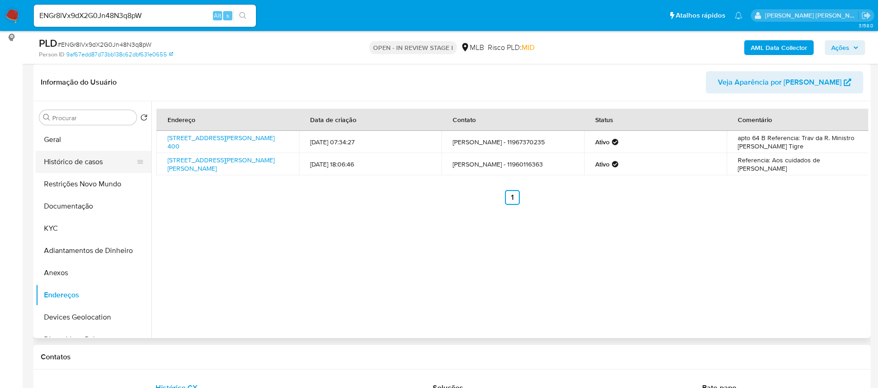
click at [83, 160] on button "Histórico de casos" at bounding box center [90, 162] width 108 height 22
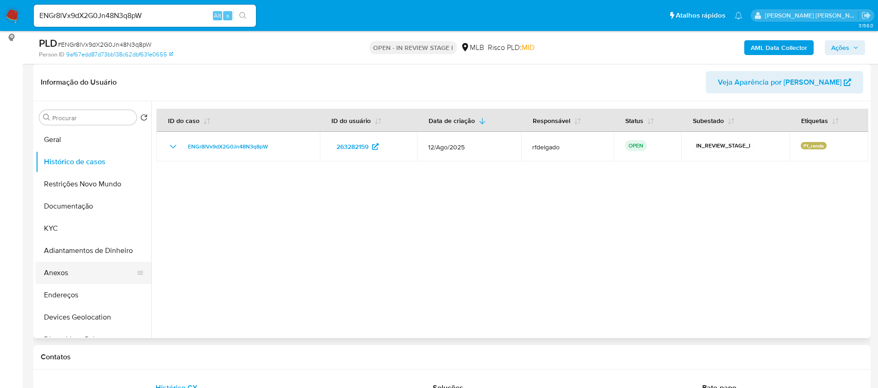
click at [91, 269] on button "Anexos" at bounding box center [90, 273] width 108 height 22
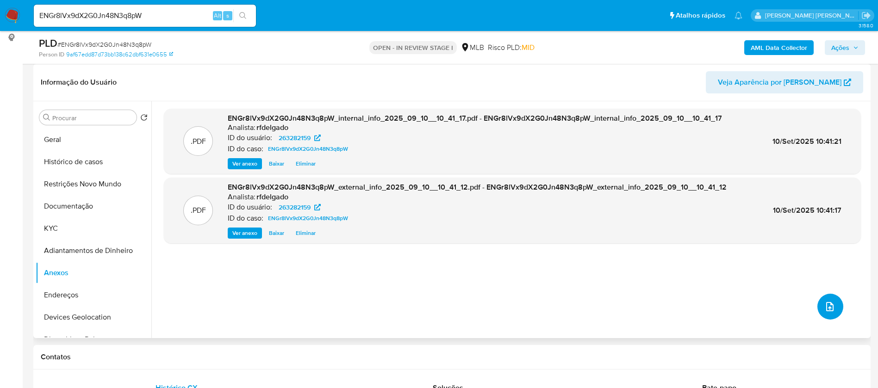
click at [834, 305] on button "upload-file" at bounding box center [831, 307] width 26 height 26
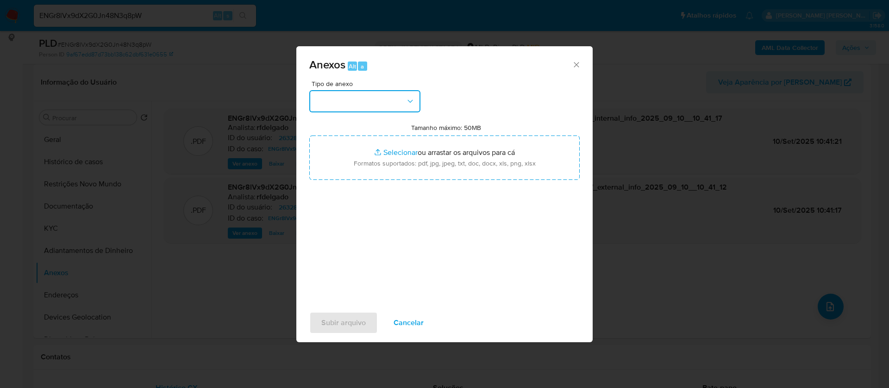
click at [368, 101] on button "button" at bounding box center [364, 101] width 111 height 22
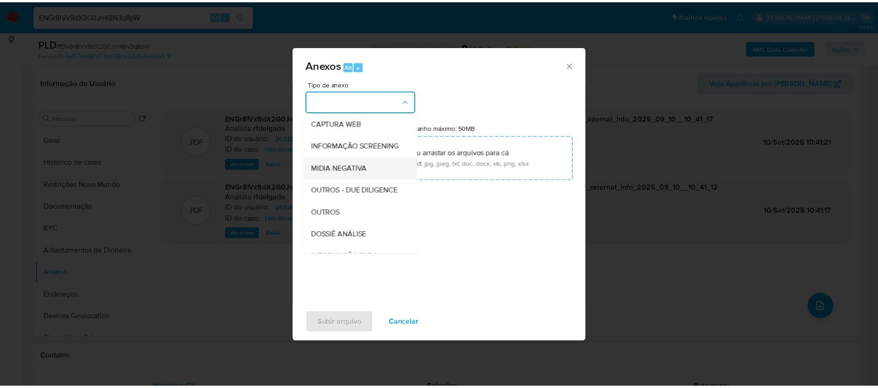
scroll to position [139, 0]
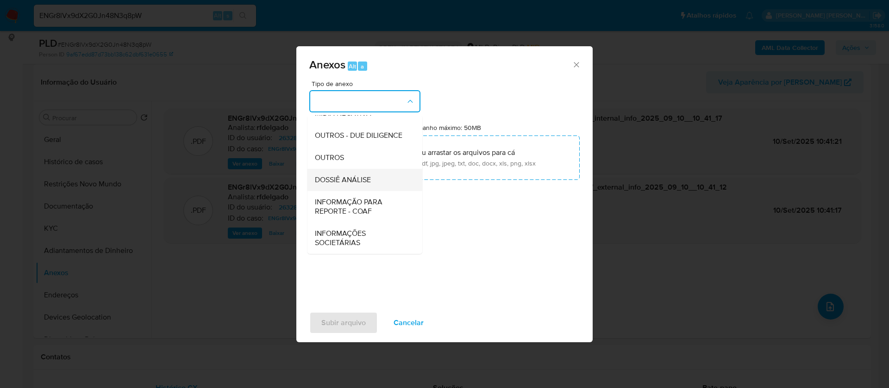
click at [375, 187] on div "DOSSIÊ ANÁLISE" at bounding box center [362, 180] width 94 height 22
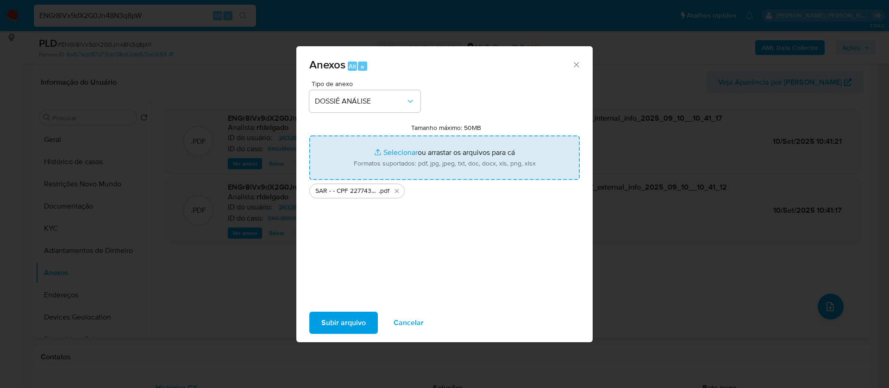
type input "C:\fakepath\Mulan 263282159_2025_09_09_17_31_06.xlsx"
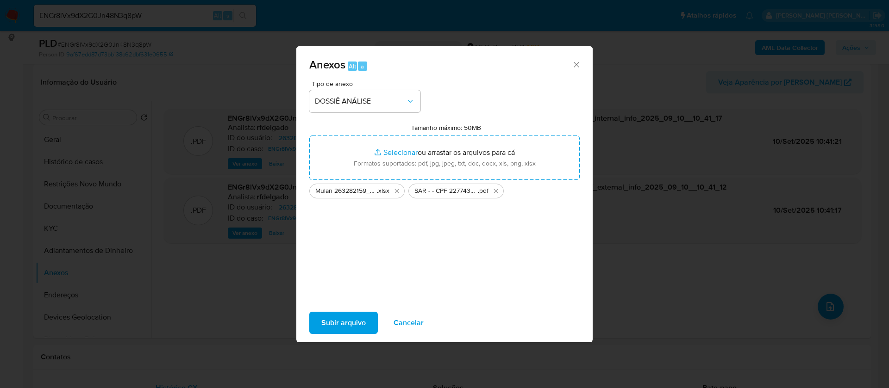
click at [352, 320] on span "Subir arquivo" at bounding box center [343, 323] width 44 height 20
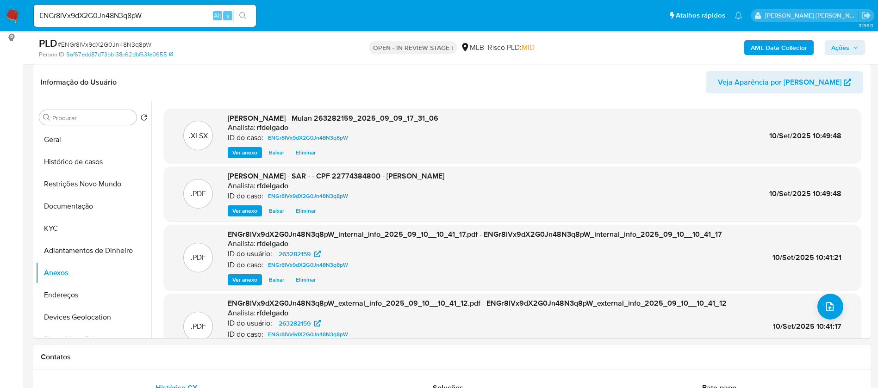
click at [839, 43] on span "Ações" at bounding box center [840, 47] width 18 height 15
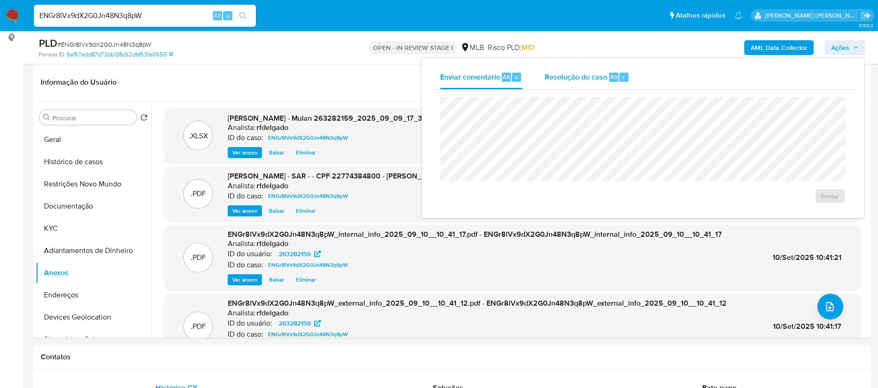
click at [563, 77] on span "Resolução do caso" at bounding box center [576, 76] width 63 height 11
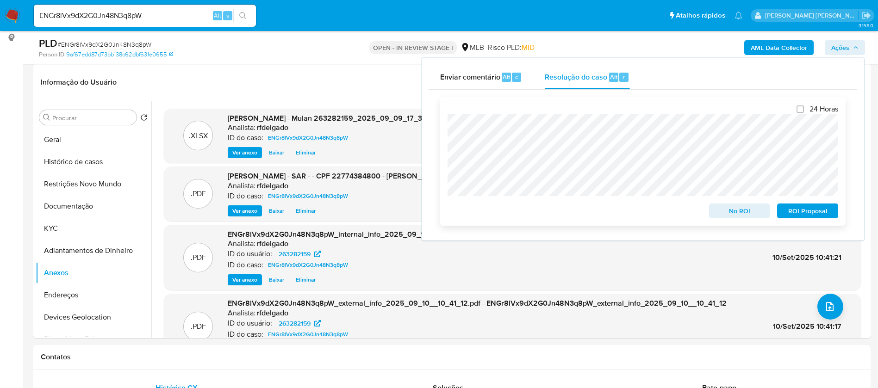
click at [753, 214] on span "No ROI" at bounding box center [740, 211] width 48 height 13
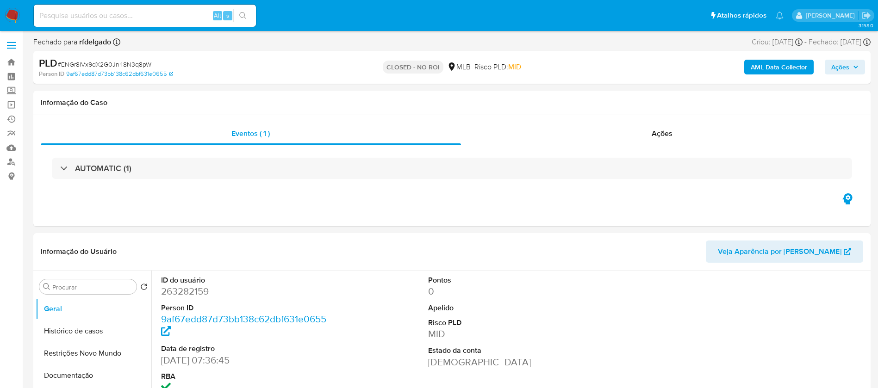
select select "10"
click at [197, 12] on input at bounding box center [145, 16] width 222 height 12
paste input "oOqYIKgQTOB3jH0ioGUnsAaS"
type input "oOqYIKgQTOB3jH0ioGUnsAaS"
click at [242, 11] on button "search-icon" at bounding box center [242, 15] width 19 height 13
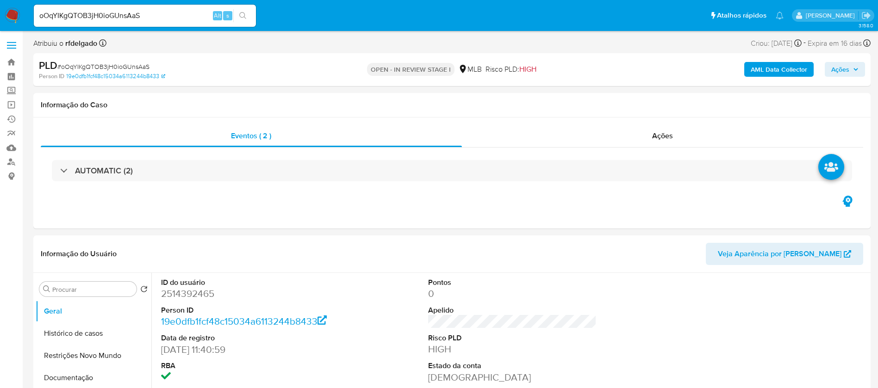
select select "10"
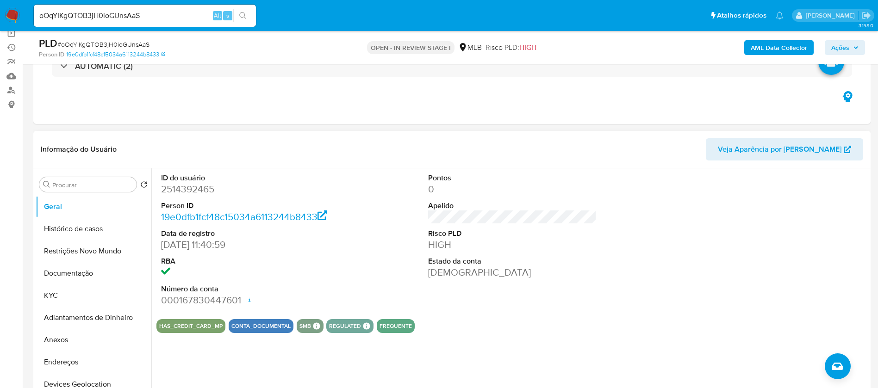
scroll to position [139, 0]
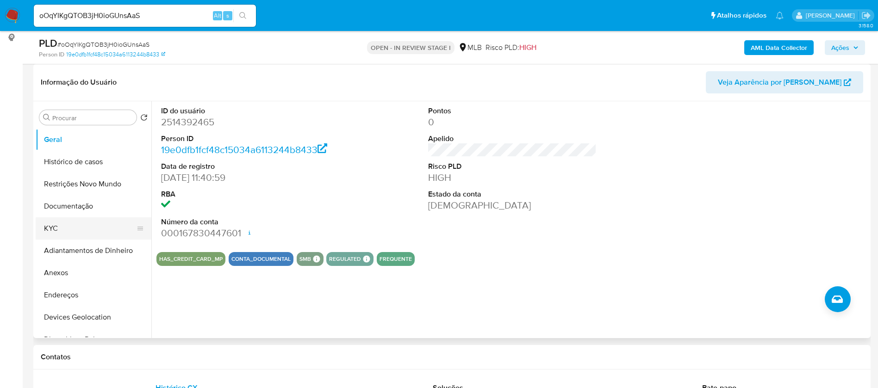
click at [86, 224] on button "KYC" at bounding box center [90, 229] width 108 height 22
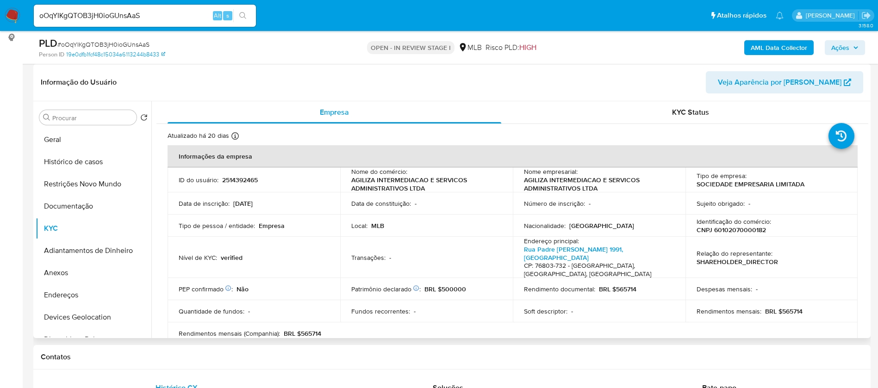
click at [238, 181] on p "2514392465" at bounding box center [240, 180] width 36 height 8
copy p "2514392465"
drag, startPoint x: 761, startPoint y: 230, endPoint x: 712, endPoint y: 228, distance: 49.1
click at [712, 228] on div "Identificação do comércio : CNPJ 60102070000182" at bounding box center [772, 226] width 150 height 17
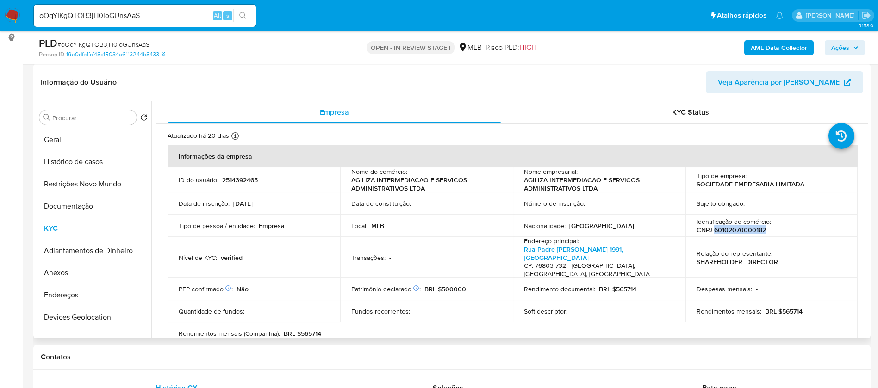
copy p "60102070000182"
click at [87, 209] on button "Documentação" at bounding box center [90, 206] width 108 height 22
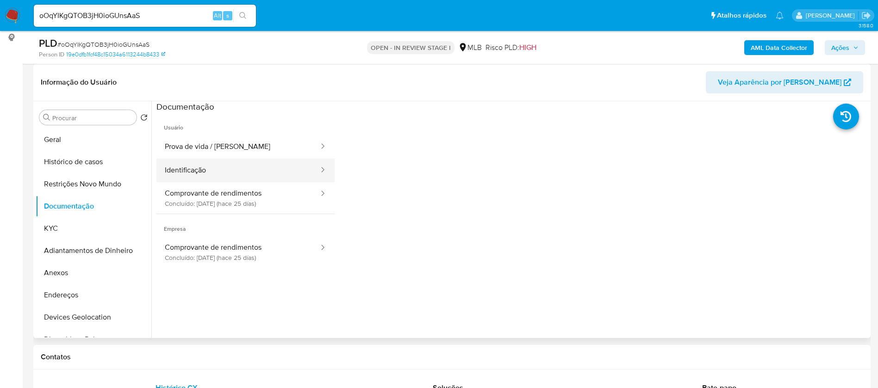
click at [251, 174] on button "Identificação" at bounding box center [237, 171] width 163 height 24
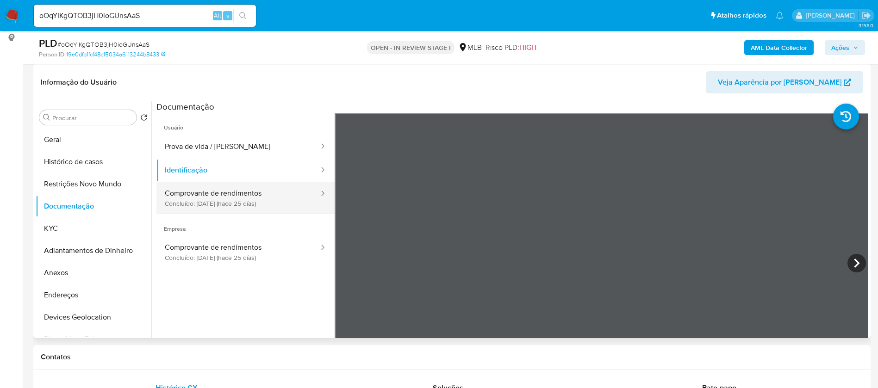
click at [266, 200] on button "Comprovante de rendimentos Concluído: [DATE] (hace 25 días)" at bounding box center [237, 197] width 163 height 31
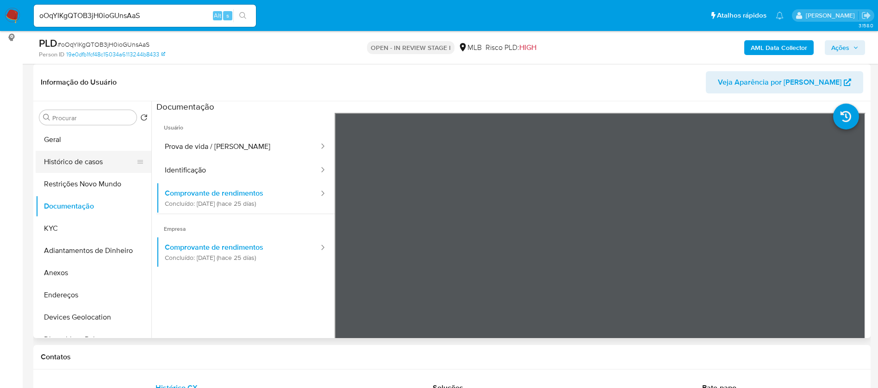
click at [67, 167] on button "Histórico de casos" at bounding box center [90, 162] width 108 height 22
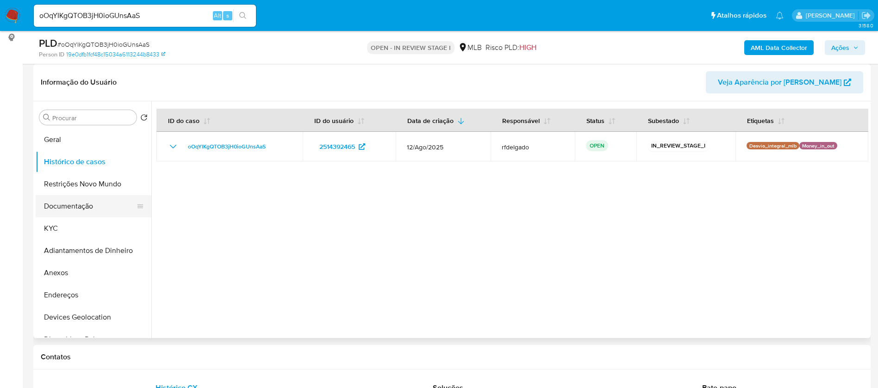
click at [74, 202] on button "Documentação" at bounding box center [90, 206] width 108 height 22
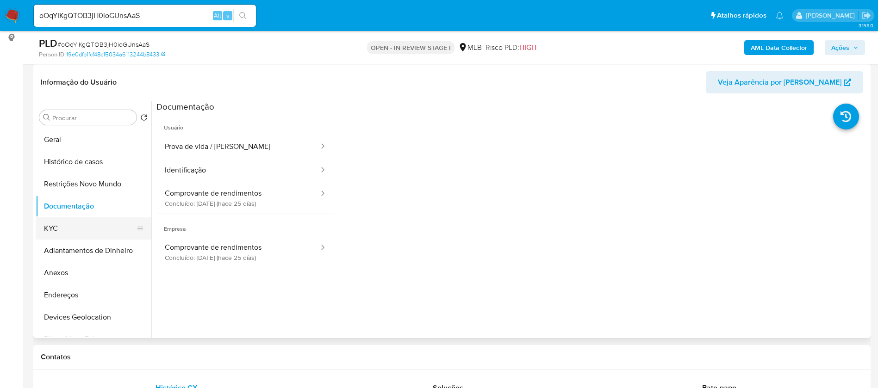
click at [72, 226] on button "KYC" at bounding box center [90, 229] width 108 height 22
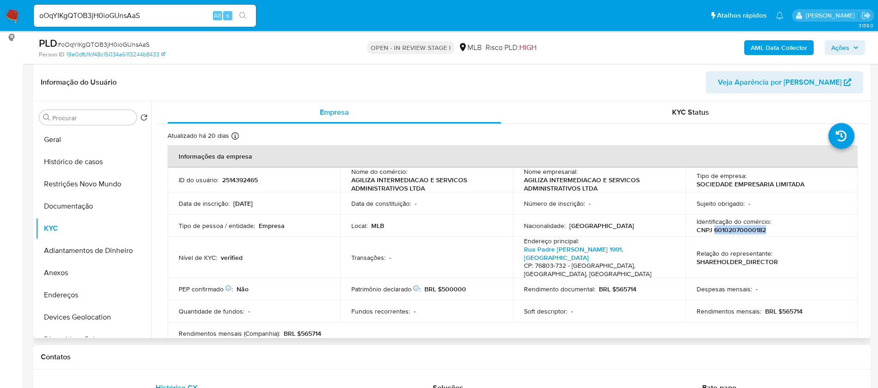
drag, startPoint x: 759, startPoint y: 231, endPoint x: 711, endPoint y: 233, distance: 48.2
click at [711, 233] on p "CNPJ 60102070000182" at bounding box center [731, 230] width 69 height 8
copy p "60102070000182"
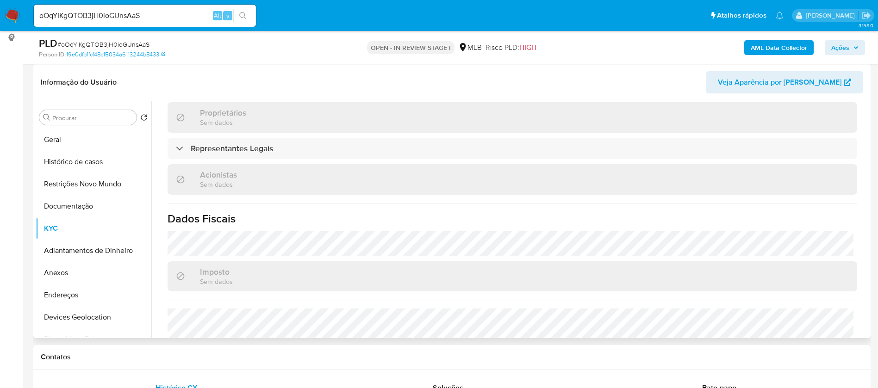
scroll to position [552, 0]
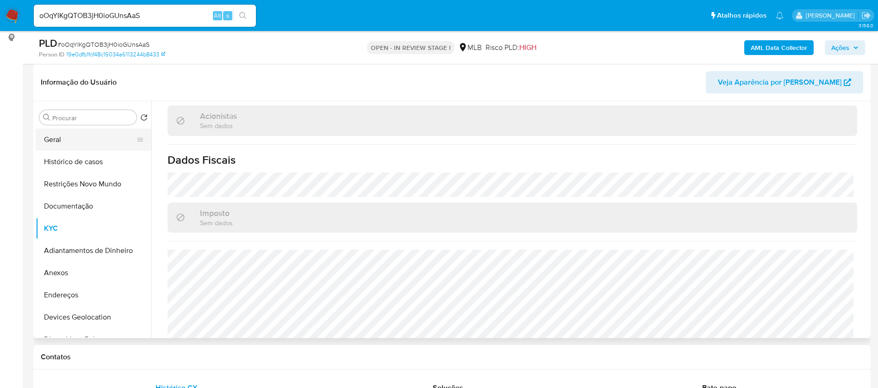
click at [75, 143] on button "Geral" at bounding box center [90, 140] width 108 height 22
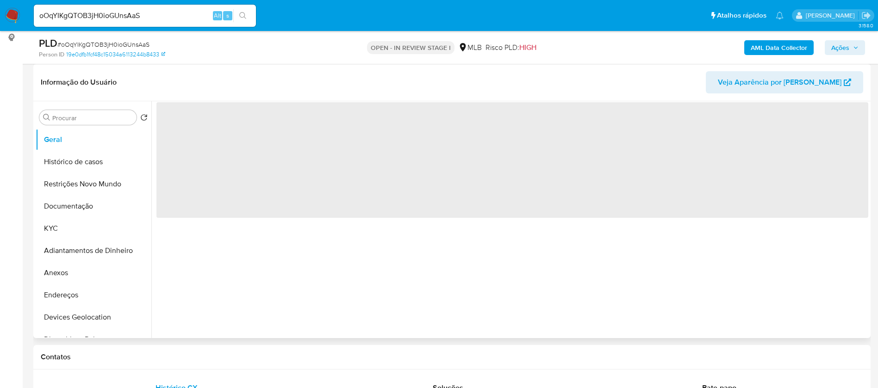
scroll to position [0, 0]
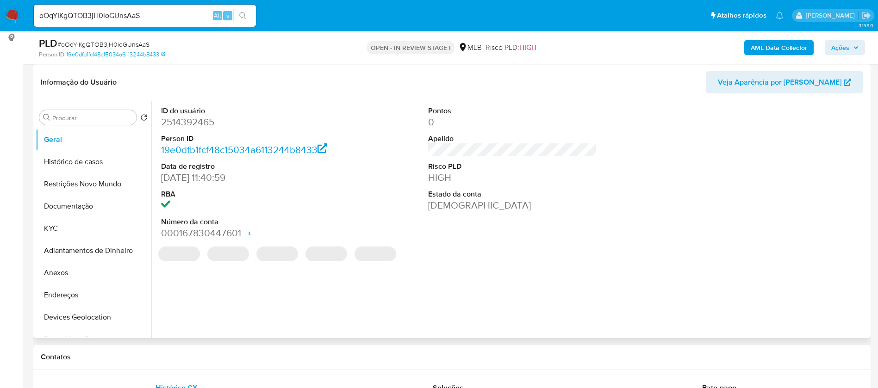
click at [204, 120] on dd "2514392465" at bounding box center [245, 122] width 169 height 13
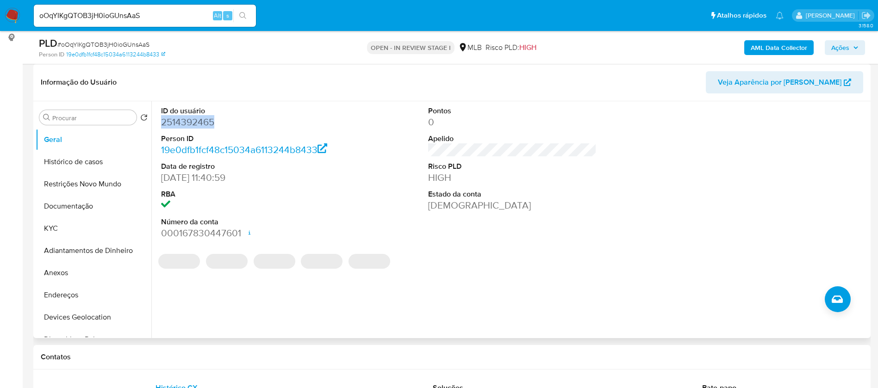
copy dd "2514392465"
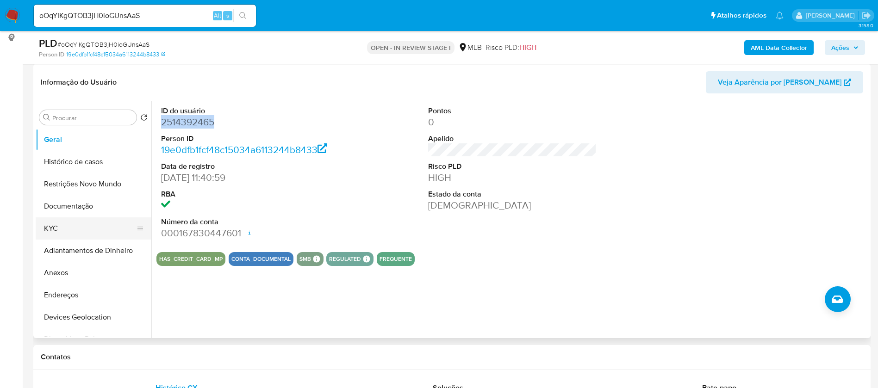
click at [89, 230] on button "KYC" at bounding box center [90, 229] width 108 height 22
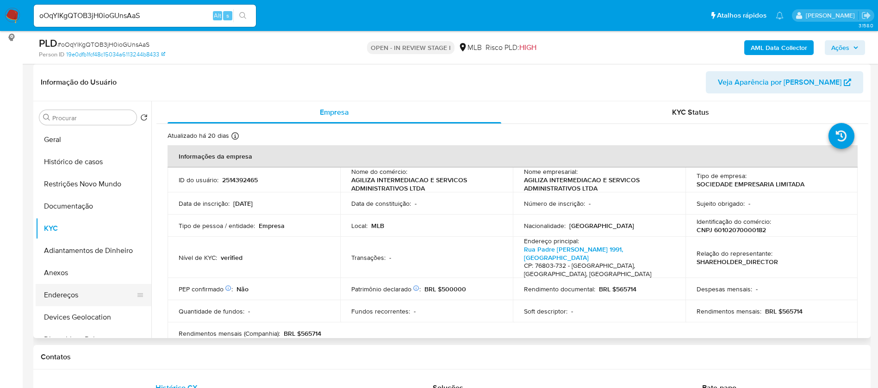
click at [91, 294] on button "Endereços" at bounding box center [90, 295] width 108 height 22
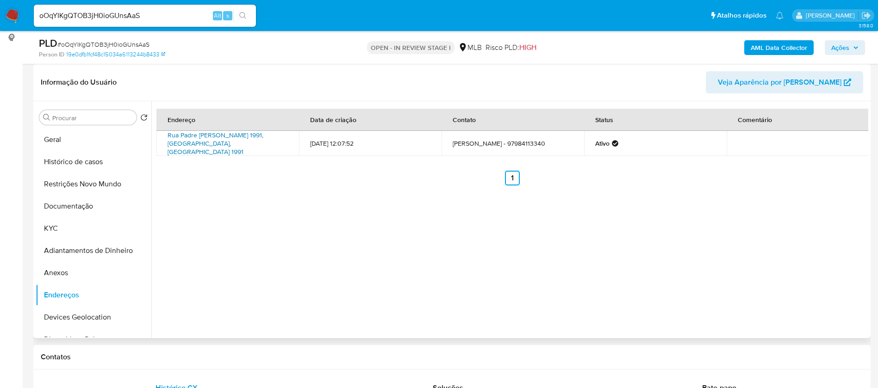
click at [263, 136] on link "Rua Padre [PERSON_NAME] 1991, [GEOGRAPHIC_DATA], [GEOGRAPHIC_DATA] 1991" at bounding box center [216, 144] width 96 height 26
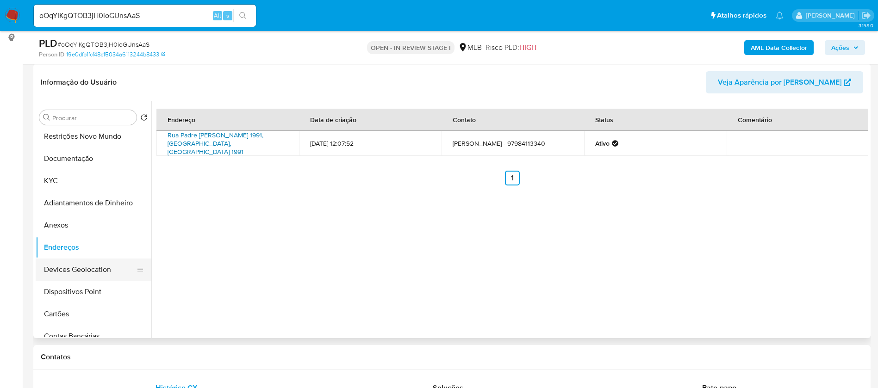
scroll to position [69, 0]
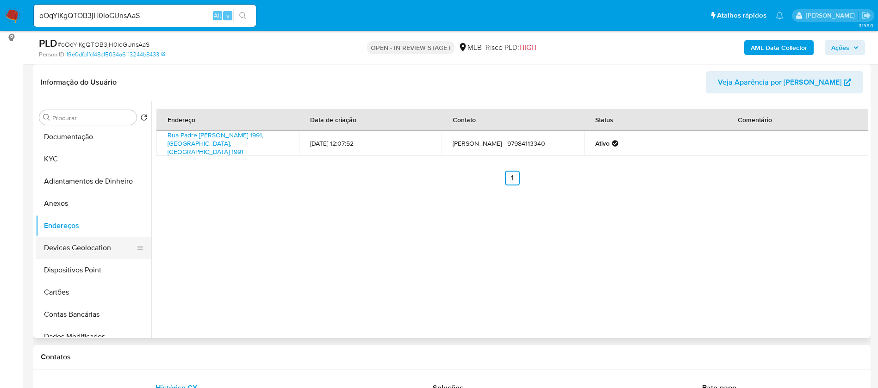
click at [98, 248] on button "Devices Geolocation" at bounding box center [90, 248] width 108 height 22
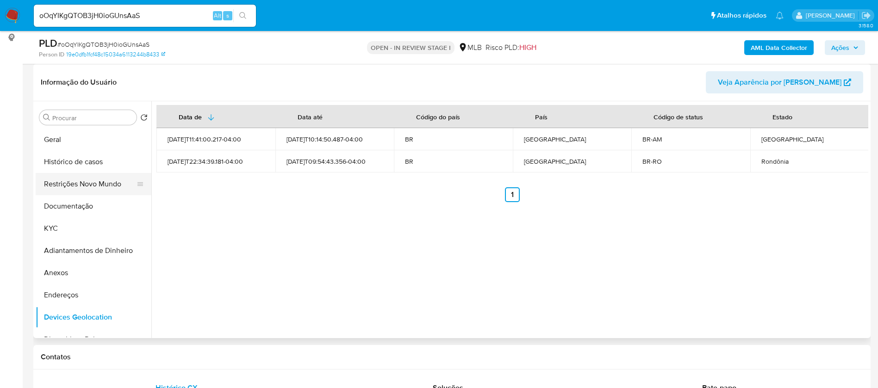
click at [85, 182] on button "Restrições Novo Mundo" at bounding box center [90, 184] width 108 height 22
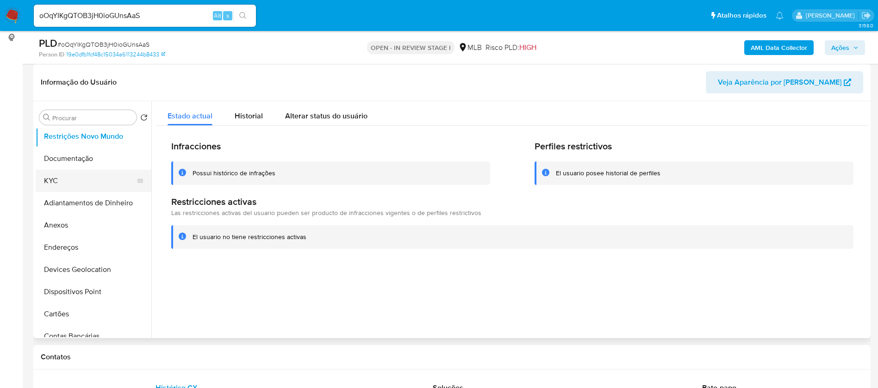
scroll to position [69, 0]
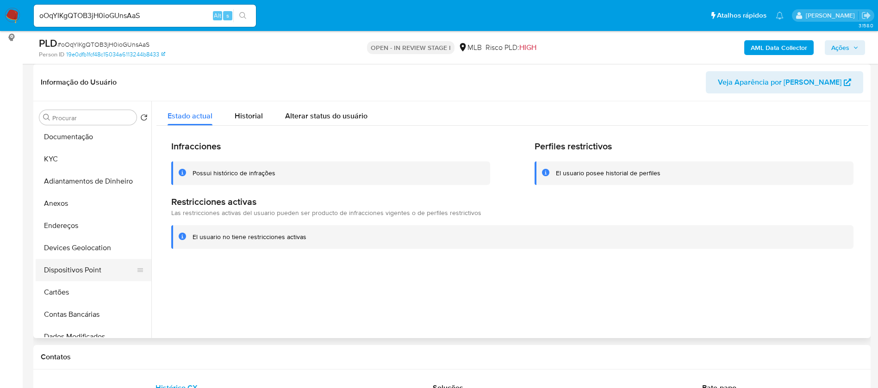
click at [85, 270] on button "Dispositivos Point" at bounding box center [90, 270] width 108 height 22
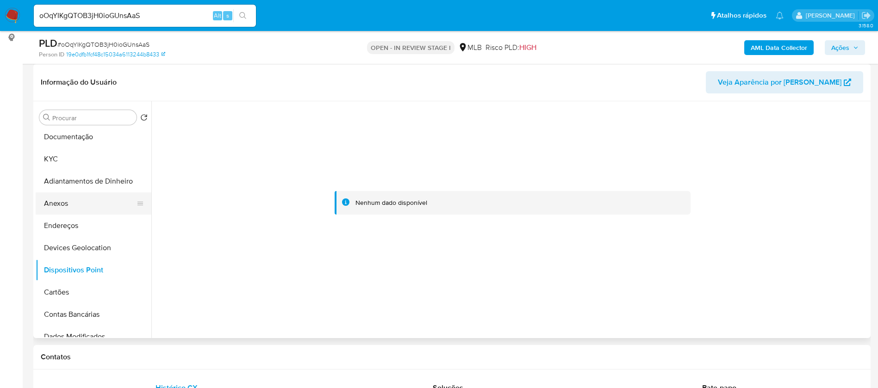
click at [72, 209] on button "Anexos" at bounding box center [90, 204] width 108 height 22
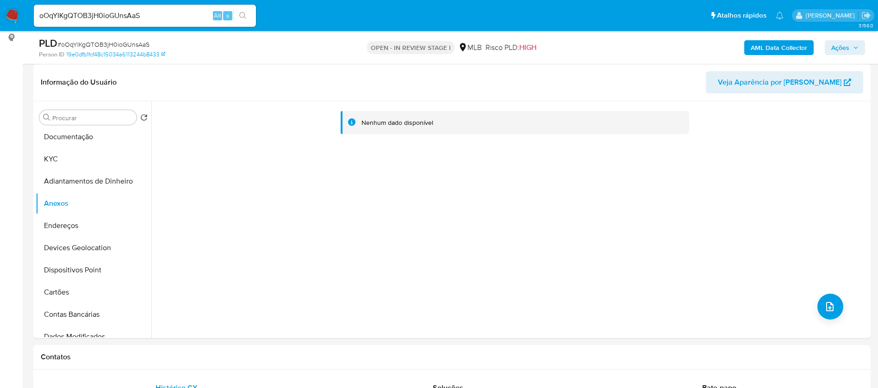
click at [771, 49] on b "AML Data Collector" at bounding box center [779, 47] width 56 height 15
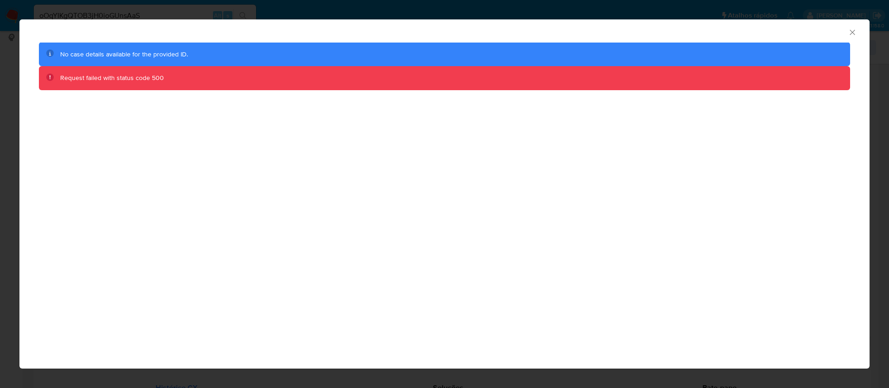
click at [849, 26] on div "AML Data Collector" at bounding box center [444, 30] width 850 height 23
click at [855, 30] on icon "Fechar a janela" at bounding box center [852, 32] width 9 height 9
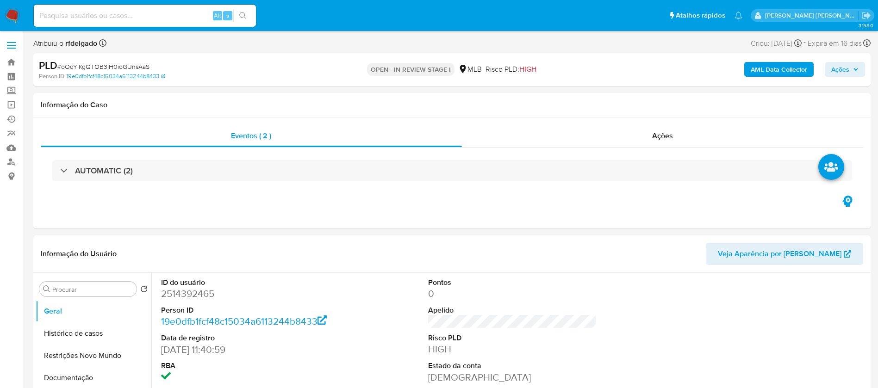
select select "10"
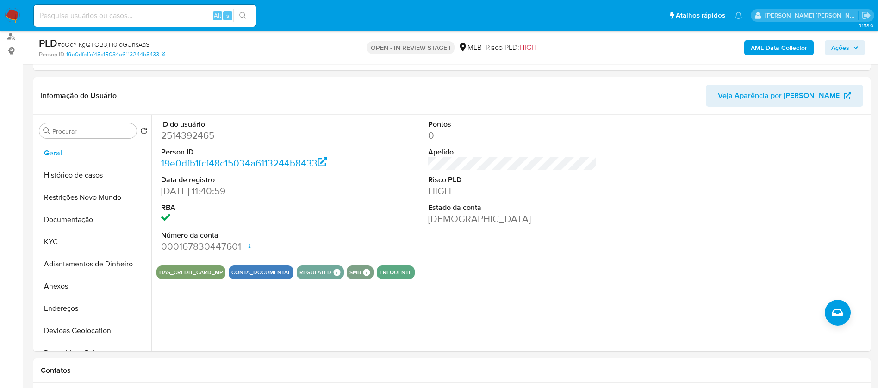
scroll to position [139, 0]
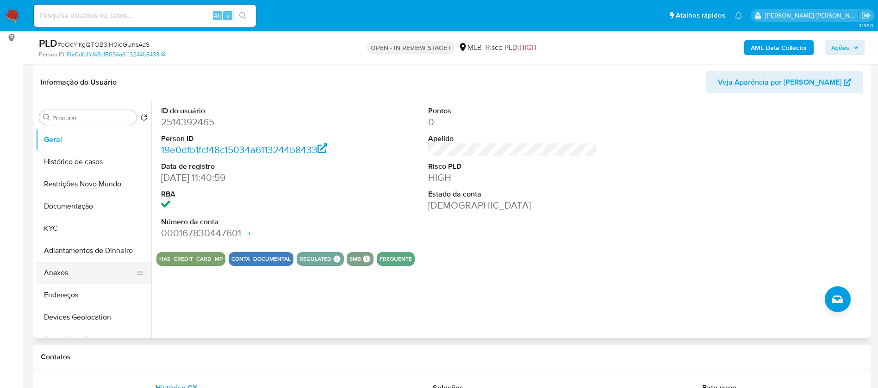
click at [46, 274] on button "Anexos" at bounding box center [90, 273] width 108 height 22
